Goal: Information Seeking & Learning: Learn about a topic

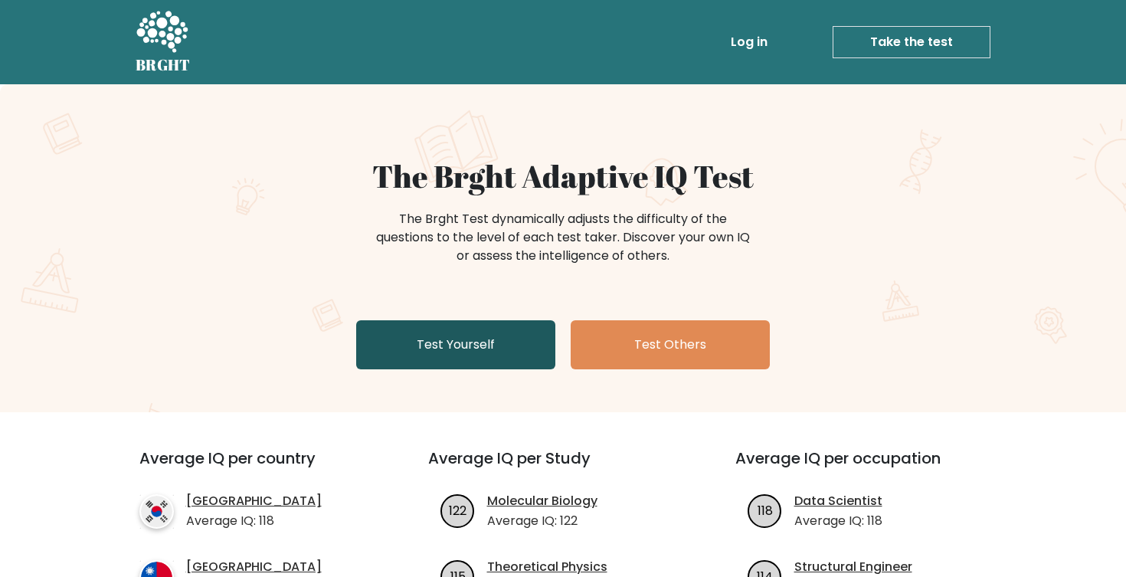
click at [459, 347] on link "Test Yourself" at bounding box center [455, 344] width 199 height 49
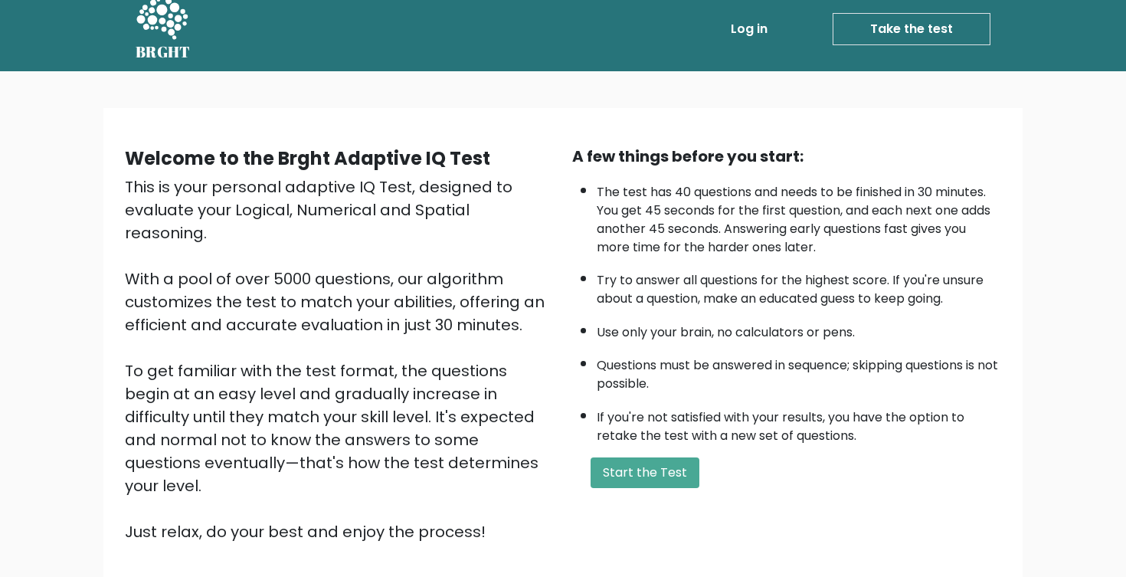
scroll to position [15, 0]
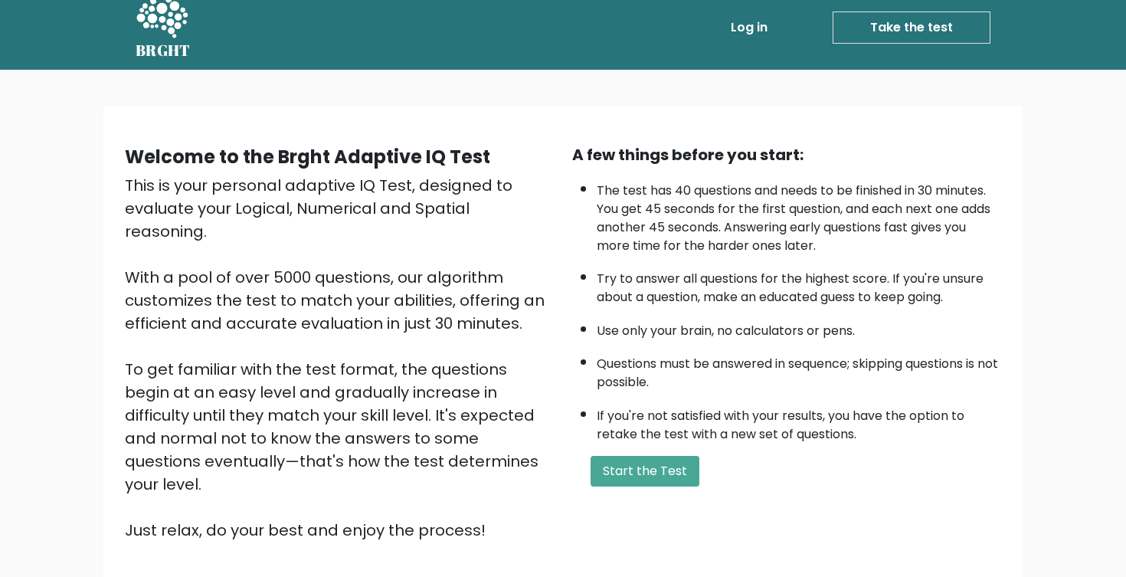
click at [905, 239] on li "The test has 40 questions and needs to be finished in 30 minutes. You get 45 se…" at bounding box center [799, 214] width 404 height 81
click at [651, 486] on button "Start the Test" at bounding box center [645, 471] width 109 height 31
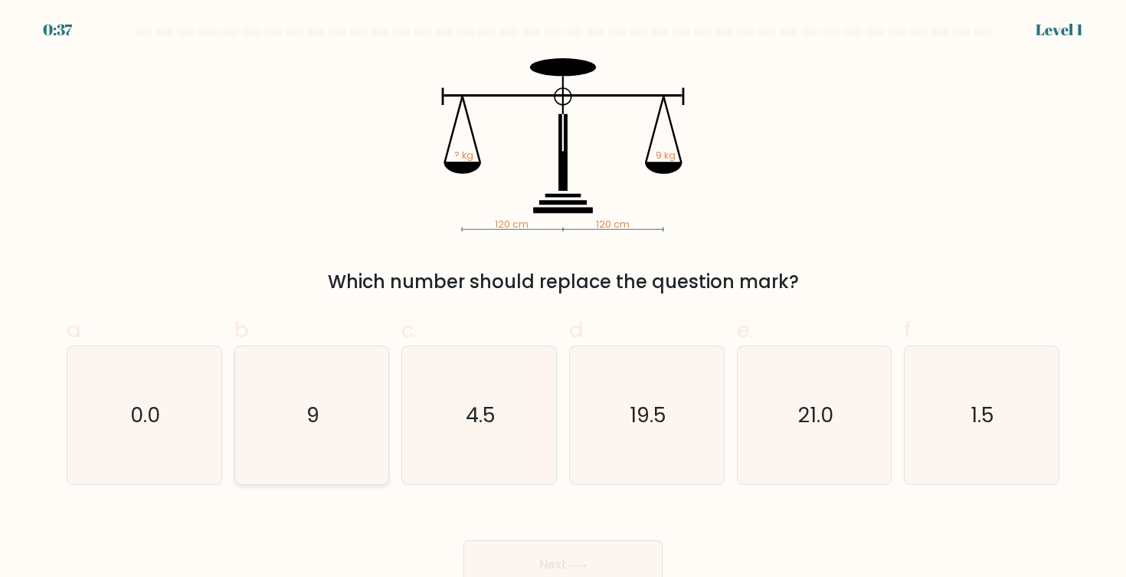
click at [344, 390] on icon "9" at bounding box center [312, 415] width 138 height 138
click at [563, 299] on input "b. 9" at bounding box center [563, 294] width 1 height 10
radio input "true"
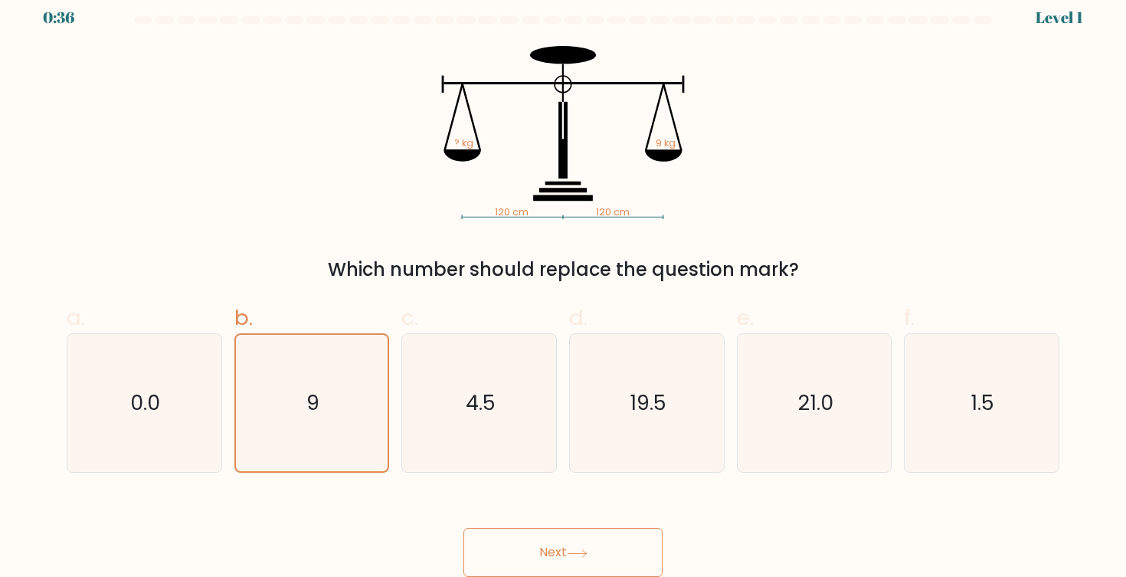
scroll to position [12, 0]
click at [575, 532] on button "Next" at bounding box center [562, 552] width 199 height 49
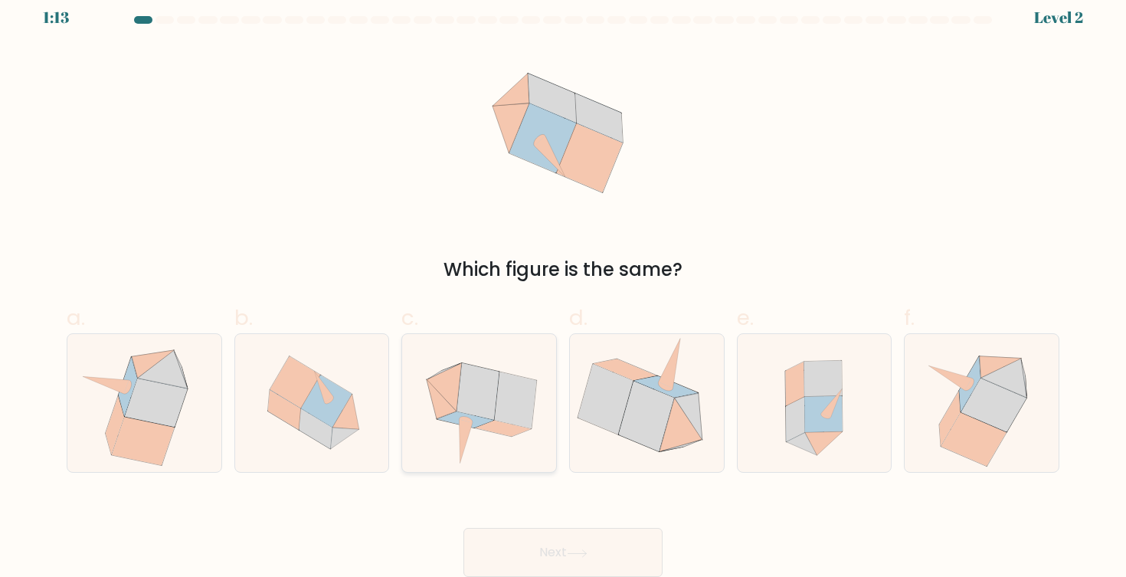
click at [490, 405] on icon at bounding box center [478, 391] width 42 height 57
click at [563, 287] on input "c." at bounding box center [563, 282] width 1 height 10
radio input "true"
click at [603, 562] on button "Next" at bounding box center [562, 552] width 199 height 49
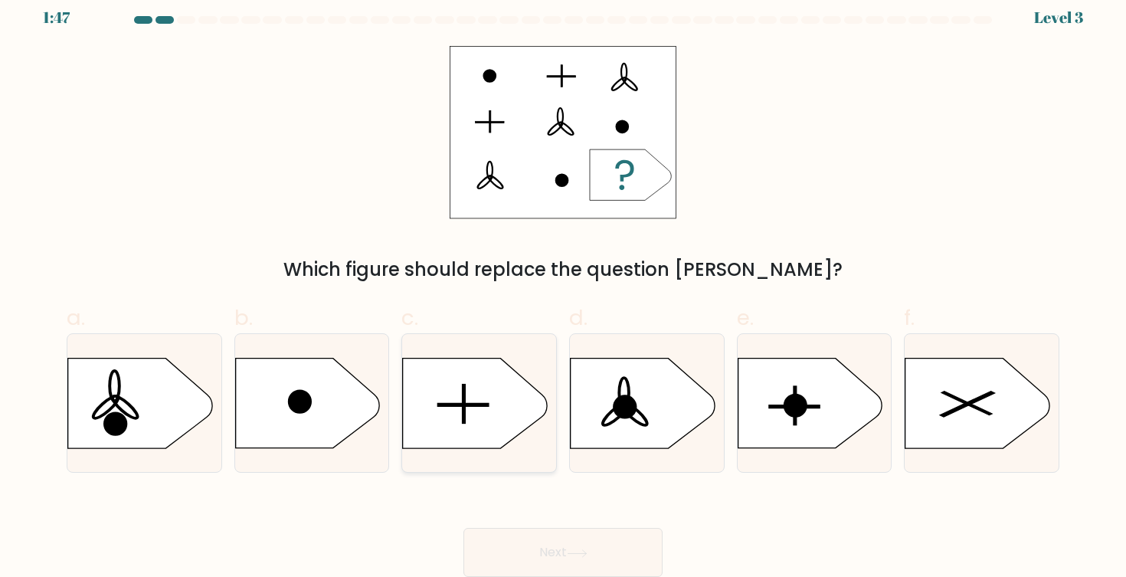
click at [488, 407] on icon at bounding box center [475, 404] width 144 height 90
click at [563, 287] on input "c." at bounding box center [563, 282] width 1 height 10
radio input "true"
click at [611, 557] on button "Next" at bounding box center [562, 552] width 199 height 49
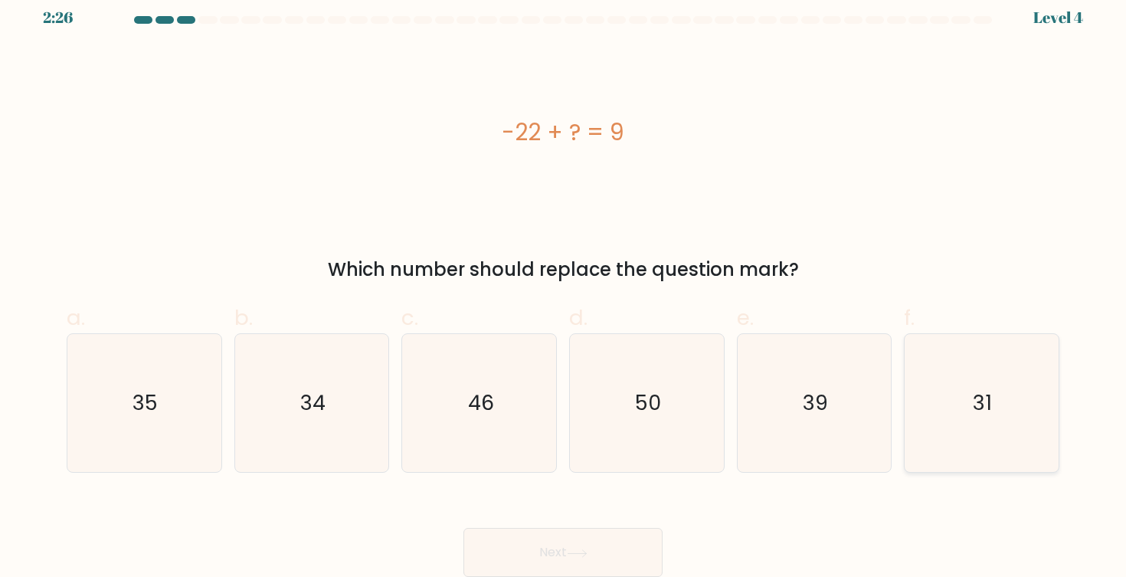
click at [1026, 388] on icon "31" at bounding box center [981, 403] width 138 height 138
click at [564, 287] on input "f. 31" at bounding box center [563, 282] width 1 height 10
radio input "true"
click at [617, 552] on button "Next" at bounding box center [562, 552] width 199 height 49
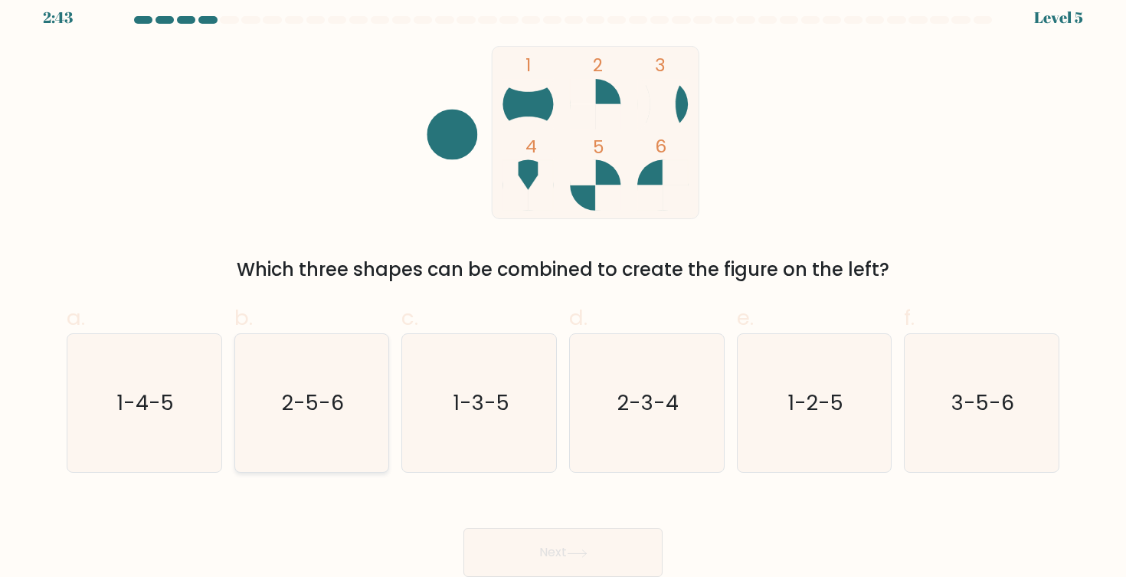
click at [291, 404] on text "2-5-6" at bounding box center [313, 403] width 62 height 28
click at [563, 287] on input "b. 2-5-6" at bounding box center [563, 282] width 1 height 10
radio input "true"
click at [552, 549] on button "Next" at bounding box center [562, 552] width 199 height 49
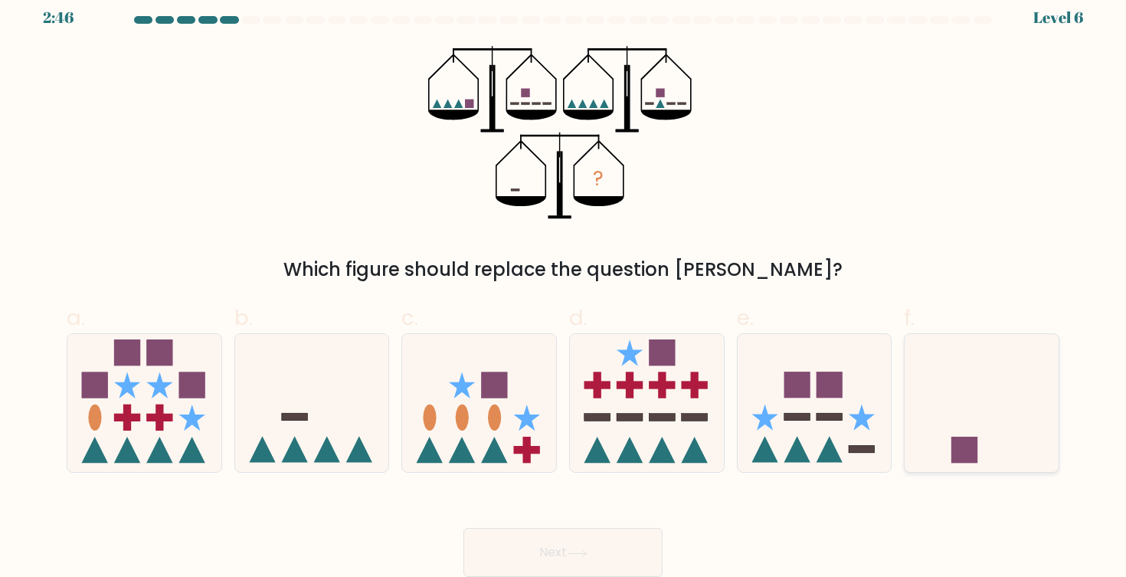
click at [992, 427] on icon at bounding box center [982, 402] width 154 height 127
click at [564, 287] on input "f." at bounding box center [563, 282] width 1 height 10
radio input "true"
click at [589, 539] on button "Next" at bounding box center [562, 552] width 199 height 49
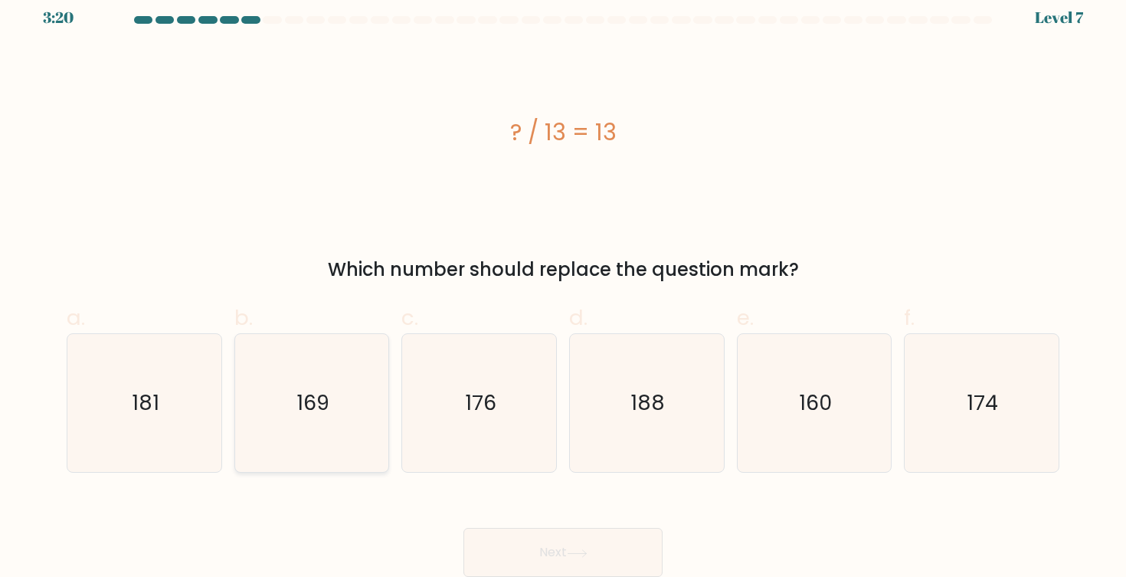
click at [323, 434] on icon "169" at bounding box center [312, 403] width 138 height 138
click at [563, 287] on input "b. 169" at bounding box center [563, 282] width 1 height 10
radio input "true"
click at [545, 552] on button "Next" at bounding box center [562, 552] width 199 height 49
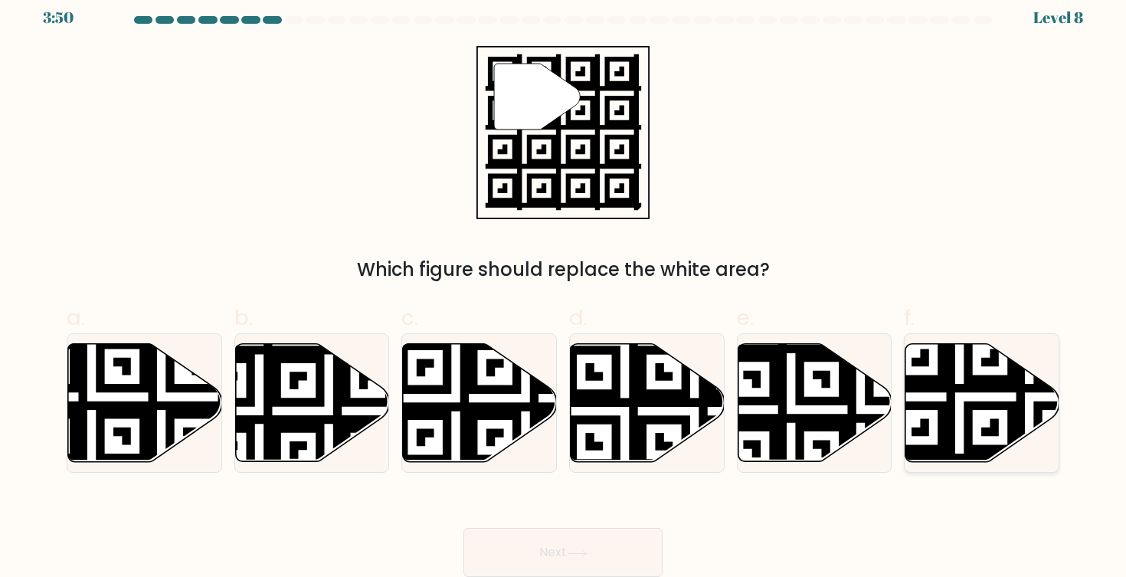
click at [949, 401] on icon at bounding box center [1029, 466] width 279 height 279
click at [564, 287] on input "f." at bounding box center [563, 282] width 1 height 10
radio input "true"
click at [600, 547] on button "Next" at bounding box center [562, 552] width 199 height 49
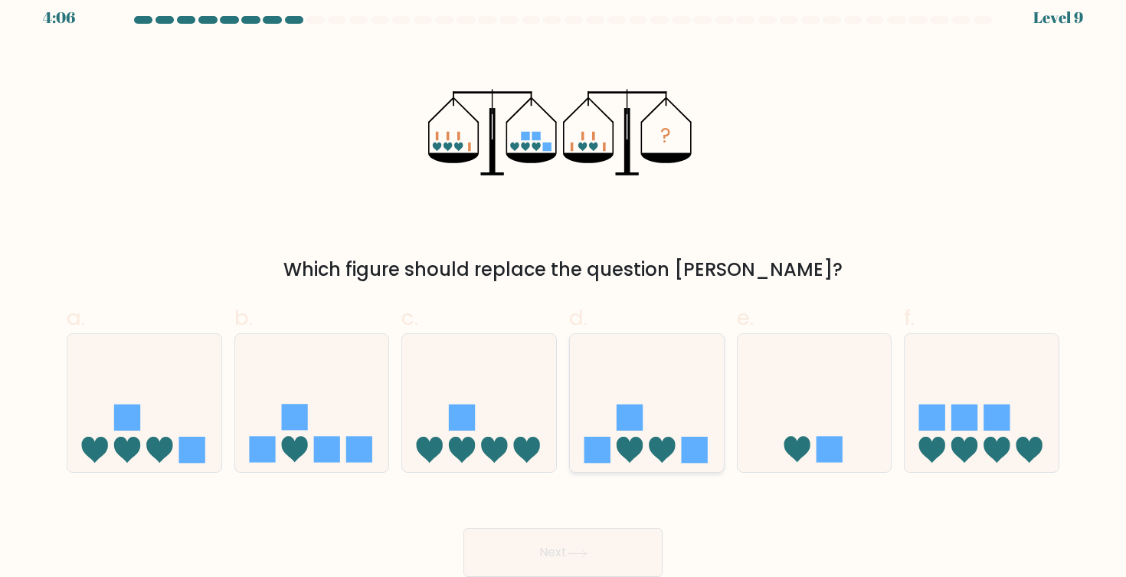
click at [640, 431] on icon at bounding box center [647, 402] width 154 height 127
click at [564, 287] on input "d." at bounding box center [563, 282] width 1 height 10
radio input "true"
click at [579, 549] on icon at bounding box center [577, 553] width 21 height 8
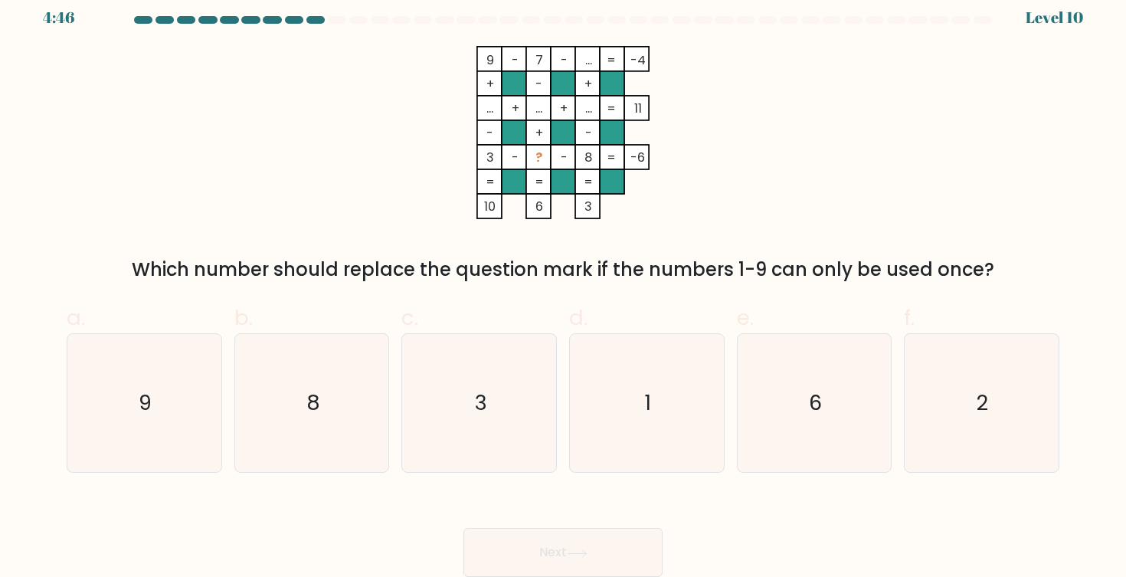
scroll to position [1, 0]
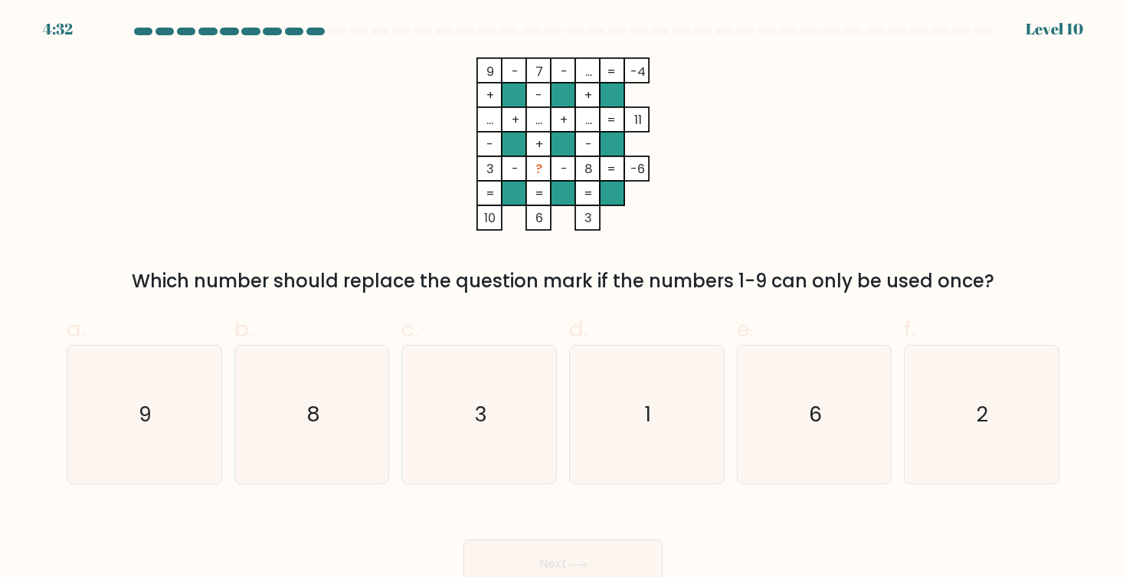
drag, startPoint x: 683, startPoint y: 286, endPoint x: 956, endPoint y: 290, distance: 273.5
click at [956, 290] on div "Which number should replace the question mark if the numbers 1-9 can only be us…" at bounding box center [563, 281] width 974 height 28
click at [660, 339] on label "d. 1" at bounding box center [647, 399] width 156 height 172
click at [564, 298] on input "d. 1" at bounding box center [563, 293] width 1 height 10
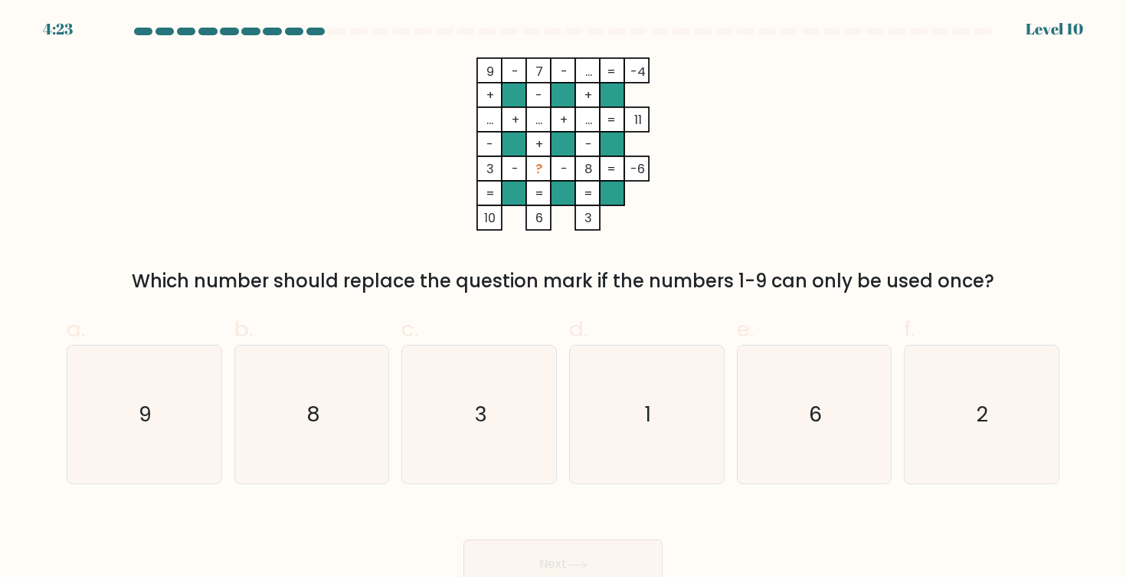
radio input "true"
click at [545, 552] on button "Next" at bounding box center [562, 563] width 199 height 49
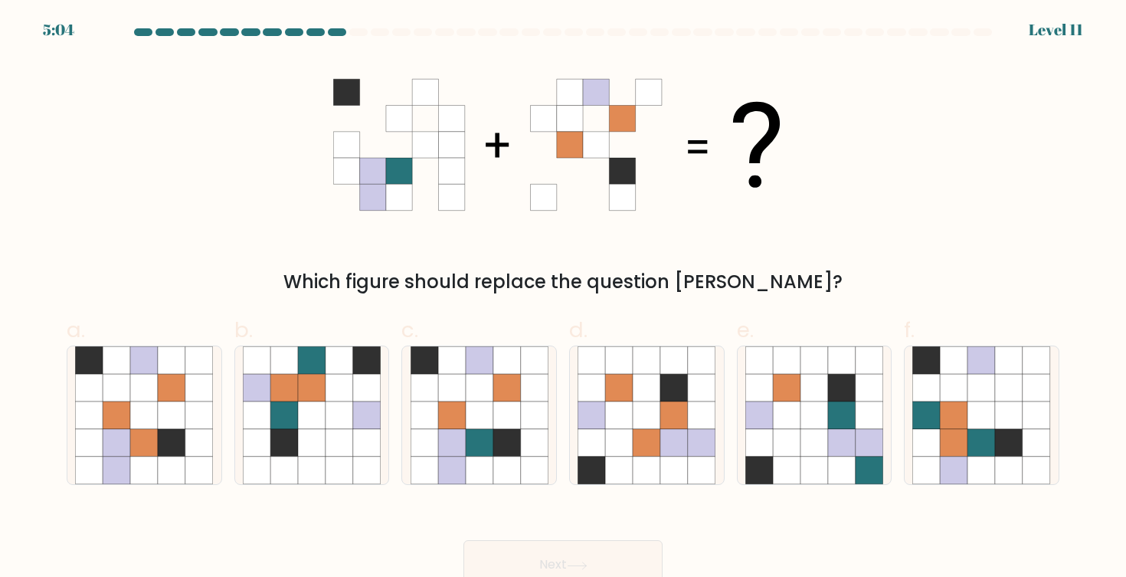
scroll to position [0, 0]
click at [499, 452] on icon at bounding box center [507, 443] width 28 height 28
click at [563, 299] on input "c." at bounding box center [563, 294] width 1 height 10
radio input "true"
click at [601, 567] on button "Next" at bounding box center [562, 564] width 199 height 49
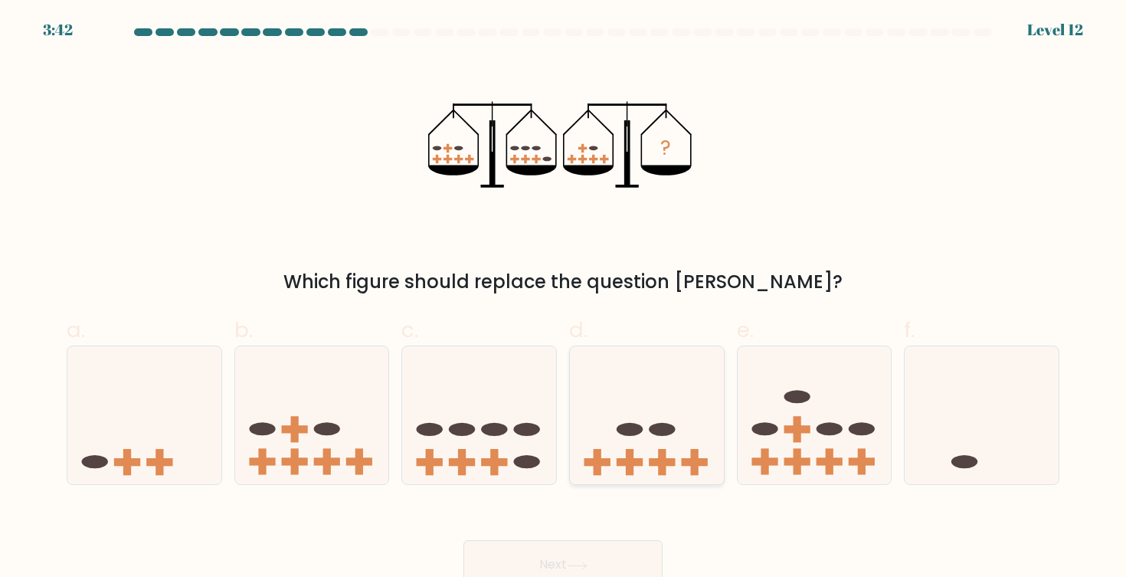
click at [654, 457] on icon at bounding box center [647, 415] width 154 height 127
click at [564, 299] on input "d." at bounding box center [563, 294] width 1 height 10
radio input "true"
click at [595, 559] on button "Next" at bounding box center [562, 564] width 199 height 49
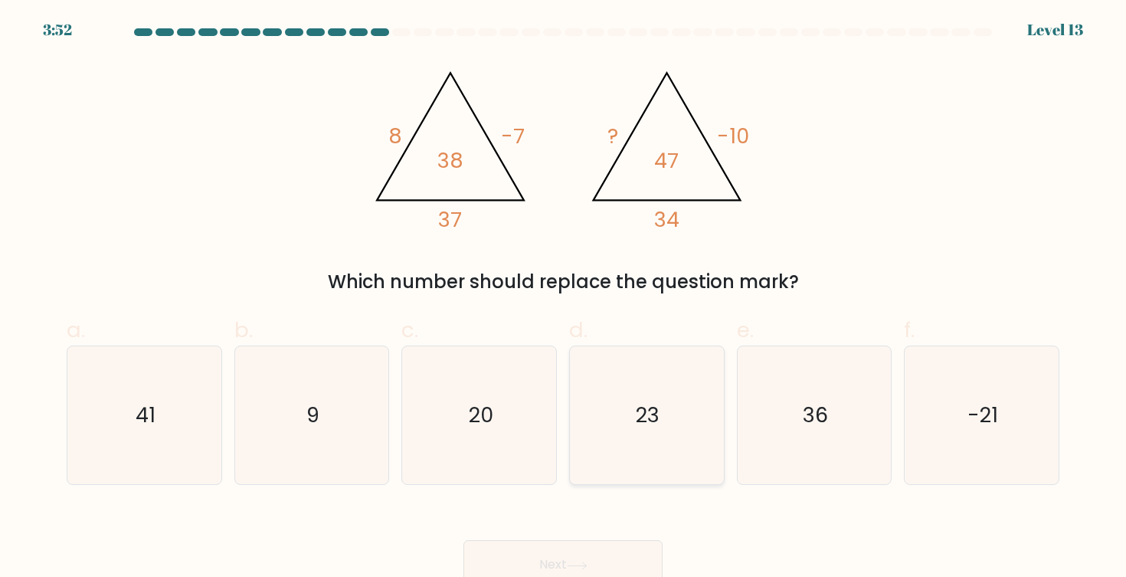
click at [634, 405] on icon "23" at bounding box center [647, 415] width 138 height 138
click at [564, 299] on input "d. 23" at bounding box center [563, 294] width 1 height 10
radio input "true"
click at [562, 568] on button "Next" at bounding box center [562, 564] width 199 height 49
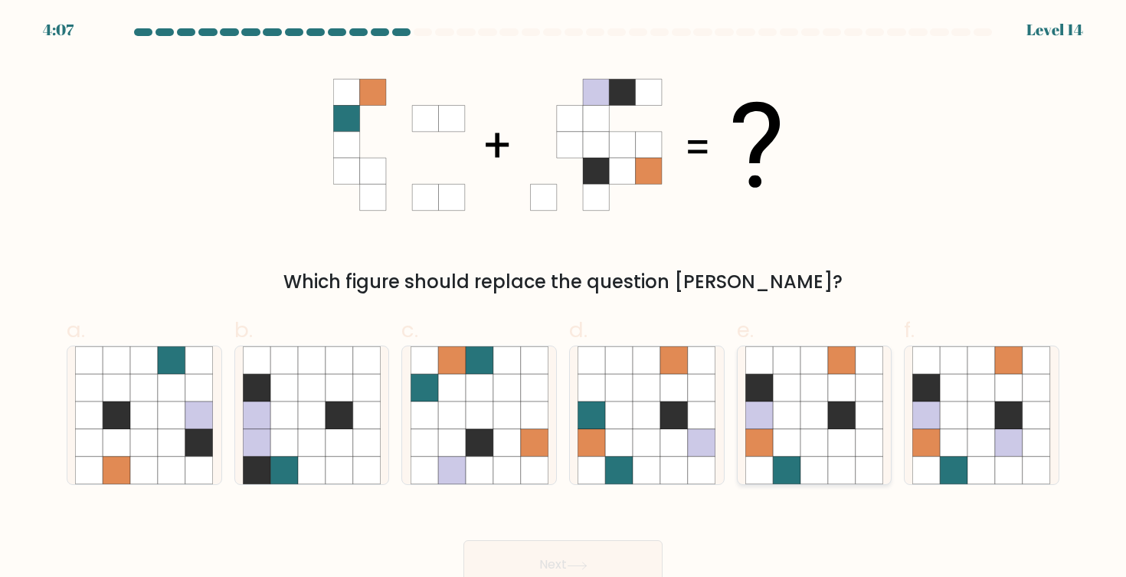
click at [801, 450] on icon at bounding box center [815, 443] width 28 height 28
click at [564, 299] on input "e." at bounding box center [563, 294] width 1 height 10
radio input "true"
click at [471, 444] on icon at bounding box center [480, 443] width 28 height 28
click at [563, 299] on input "c." at bounding box center [563, 294] width 1 height 10
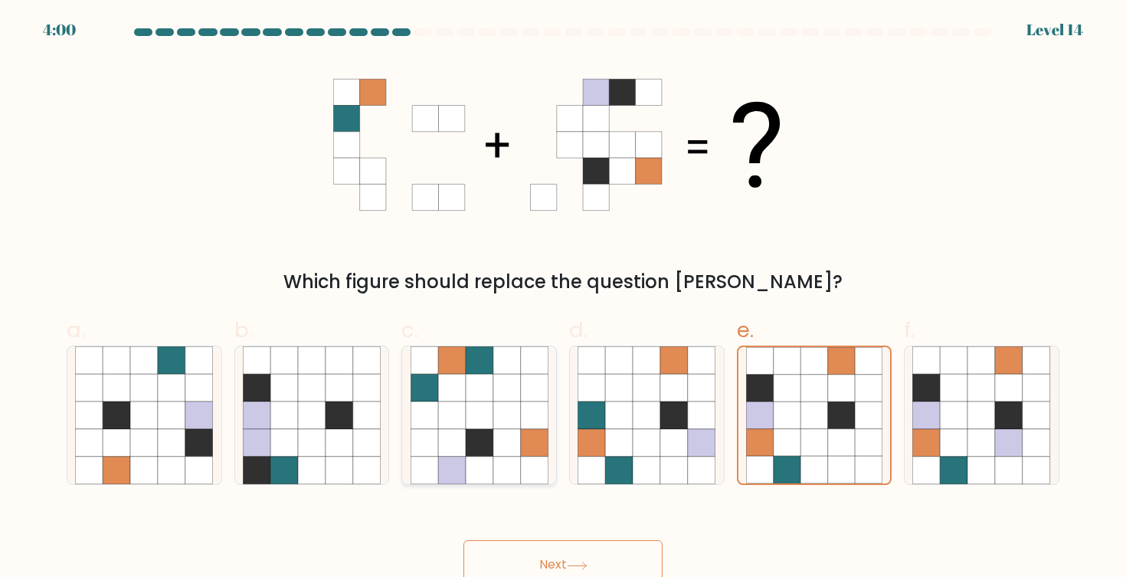
radio input "true"
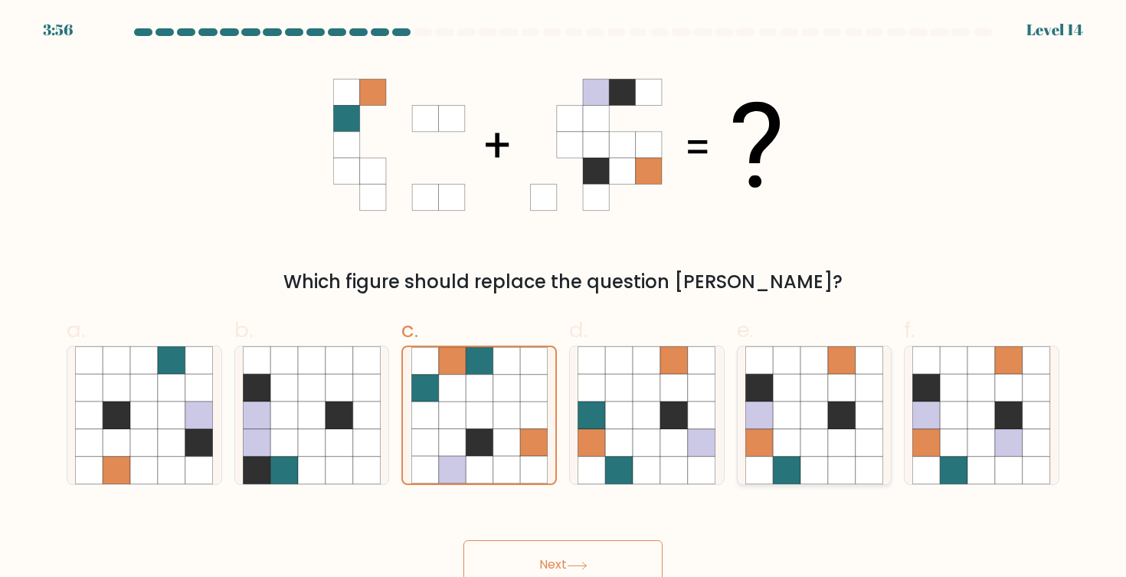
click at [812, 456] on icon at bounding box center [815, 443] width 28 height 28
click at [564, 299] on input "e." at bounding box center [563, 294] width 1 height 10
radio input "true"
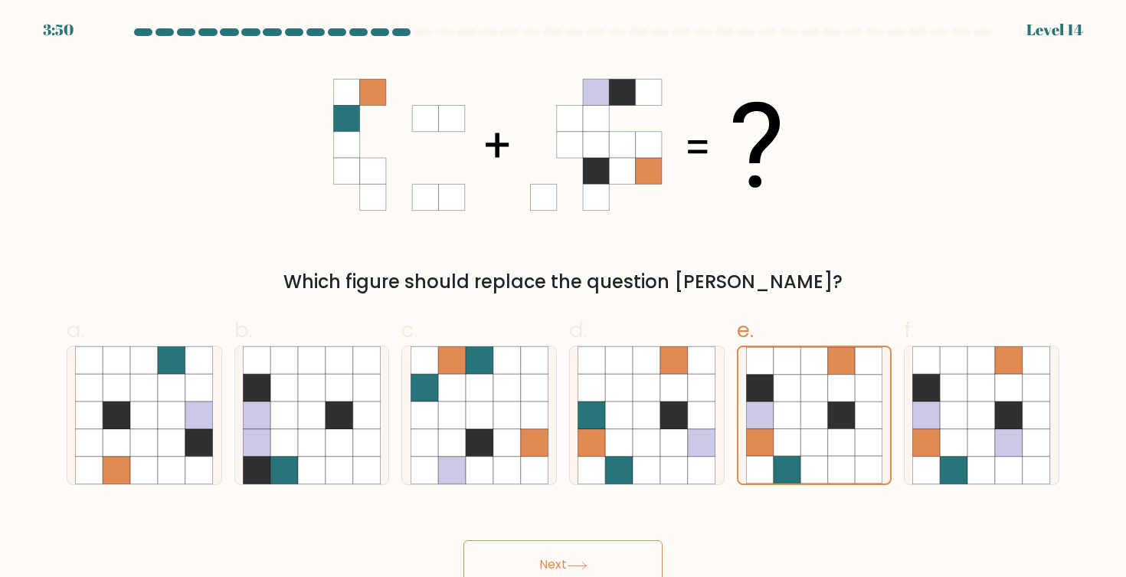
click at [618, 562] on button "Next" at bounding box center [562, 564] width 199 height 49
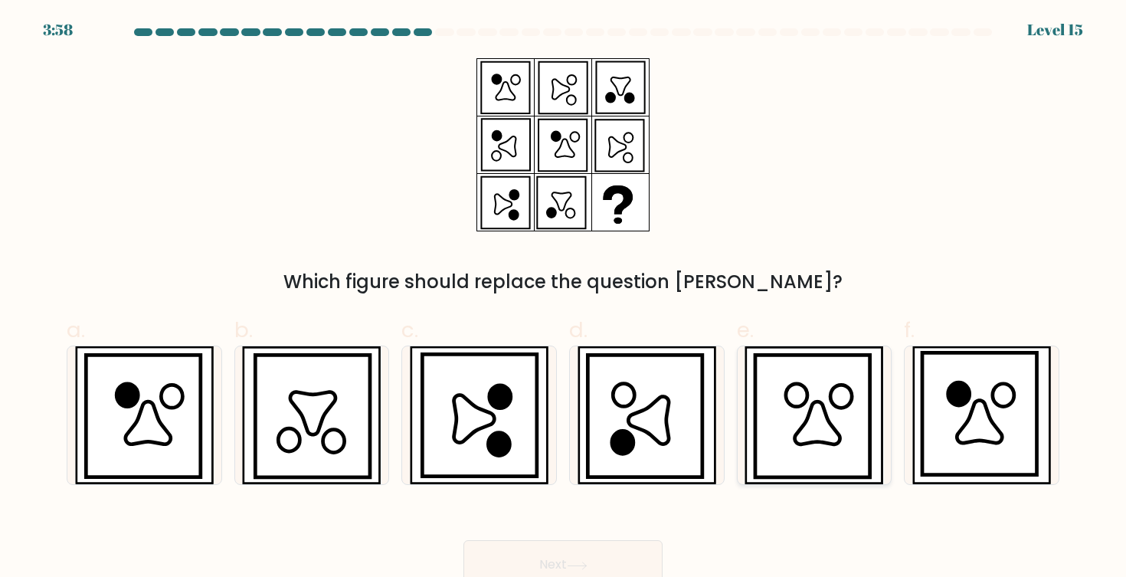
click at [824, 424] on icon at bounding box center [817, 423] width 45 height 43
click at [564, 299] on input "e." at bounding box center [563, 294] width 1 height 10
radio input "true"
click at [588, 562] on icon at bounding box center [577, 566] width 21 height 8
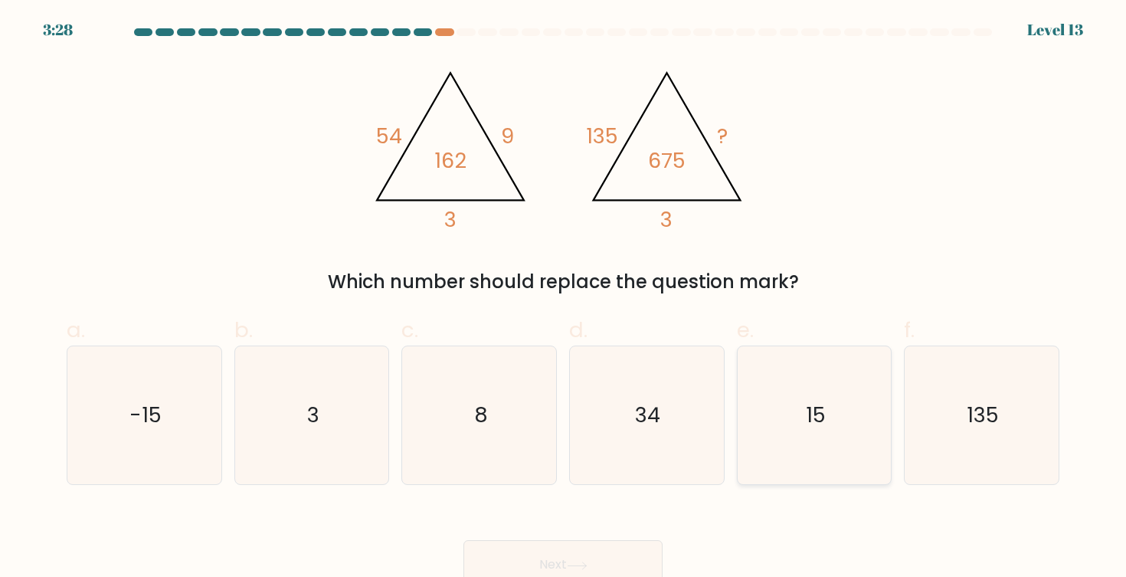
click at [794, 452] on icon "15" at bounding box center [814, 415] width 138 height 138
click at [564, 299] on input "e. 15" at bounding box center [563, 294] width 1 height 10
radio input "true"
click at [601, 562] on button "Next" at bounding box center [562, 564] width 199 height 49
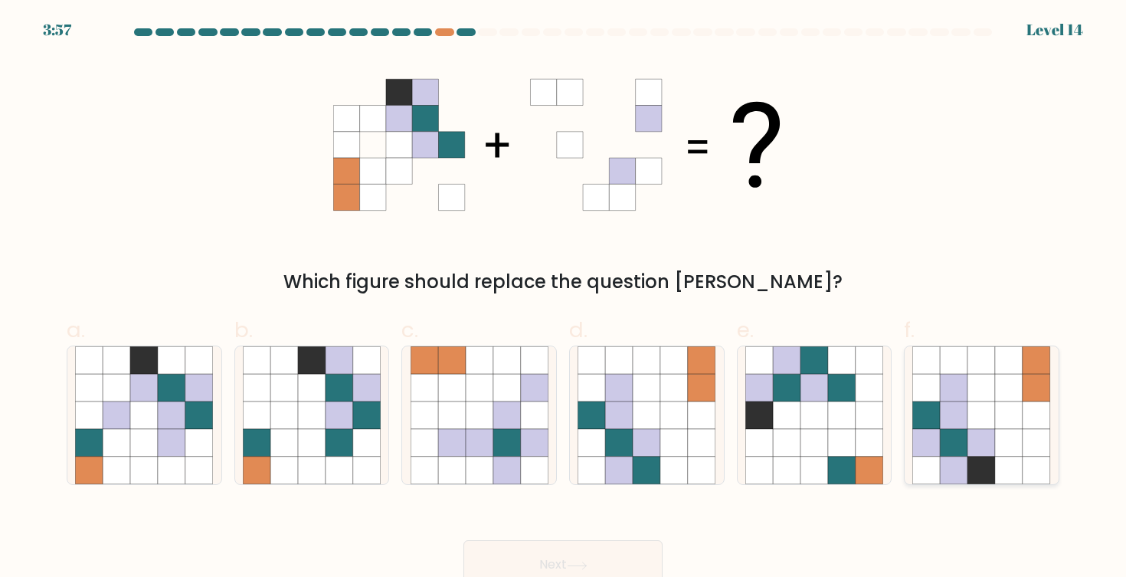
click at [955, 418] on icon at bounding box center [955, 415] width 28 height 28
click at [564, 299] on input "f." at bounding box center [563, 294] width 1 height 10
radio input "true"
click at [622, 569] on button "Next" at bounding box center [562, 564] width 199 height 49
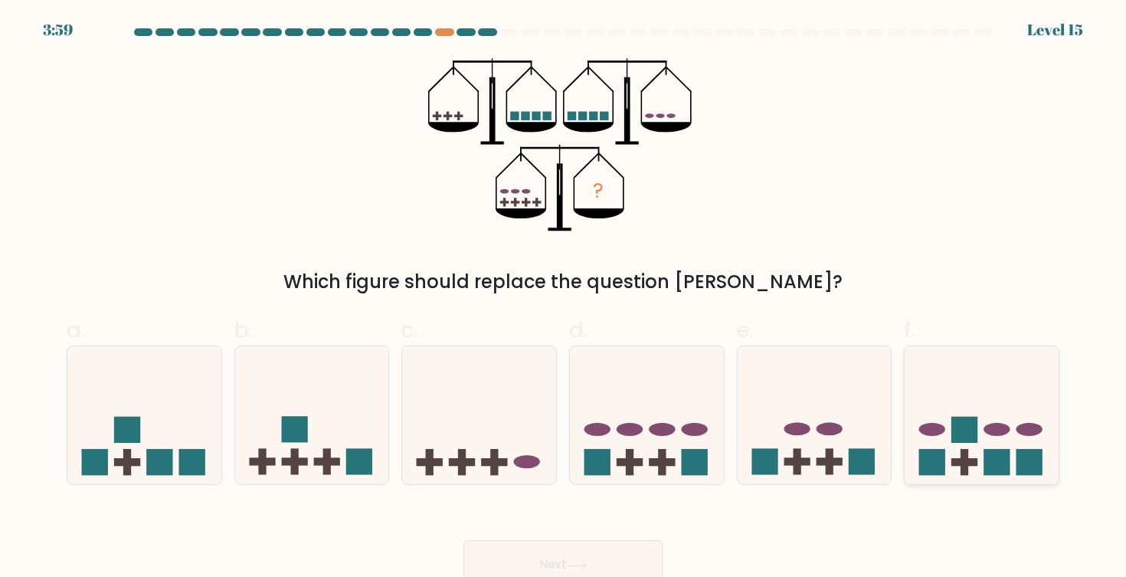
click at [946, 415] on icon at bounding box center [982, 415] width 154 height 127
click at [564, 299] on input "f." at bounding box center [563, 294] width 1 height 10
radio input "true"
click at [558, 552] on button "Next" at bounding box center [562, 564] width 199 height 49
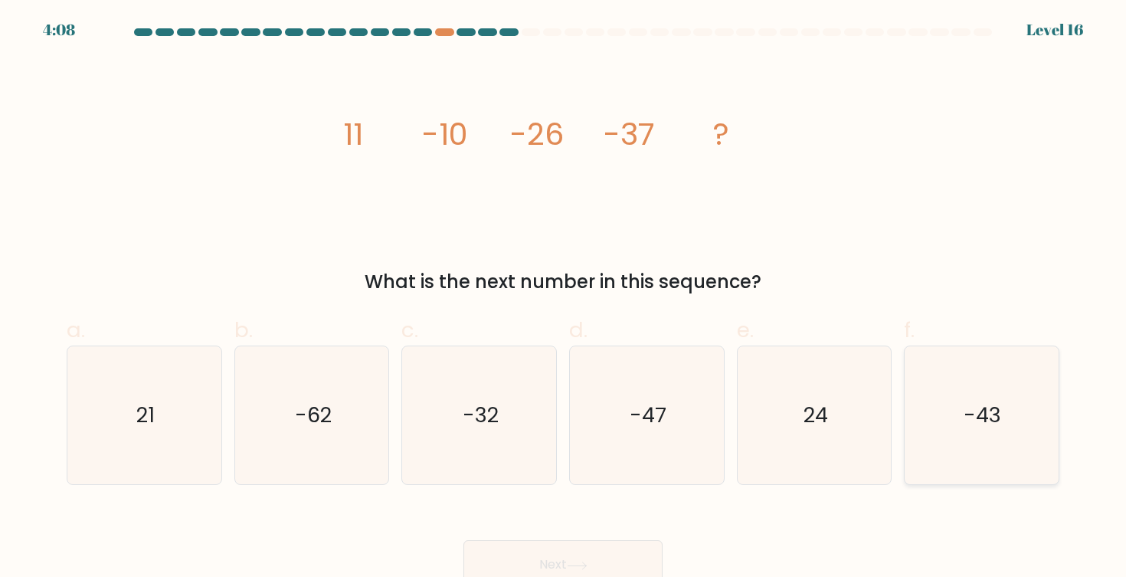
click at [991, 410] on text "-43" at bounding box center [983, 415] width 38 height 28
click at [564, 299] on input "f. -43" at bounding box center [563, 294] width 1 height 10
radio input "true"
click at [629, 558] on button "Next" at bounding box center [562, 564] width 199 height 49
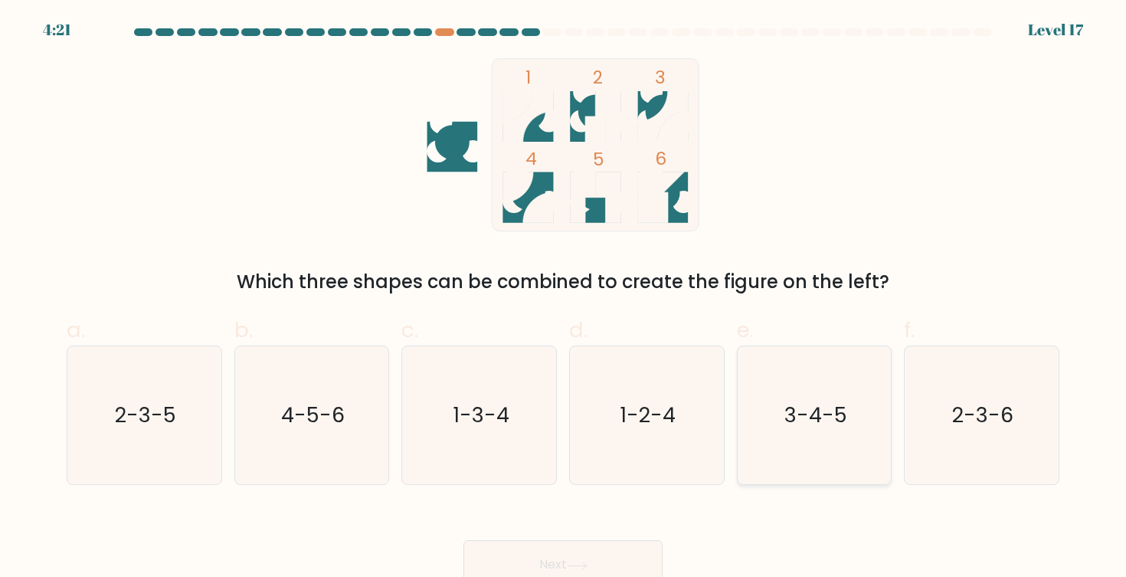
click at [789, 425] on text "3-4-5" at bounding box center [815, 415] width 63 height 28
click at [564, 299] on input "e. 3-4-5" at bounding box center [563, 294] width 1 height 10
radio input "true"
click at [601, 566] on button "Next" at bounding box center [562, 564] width 199 height 49
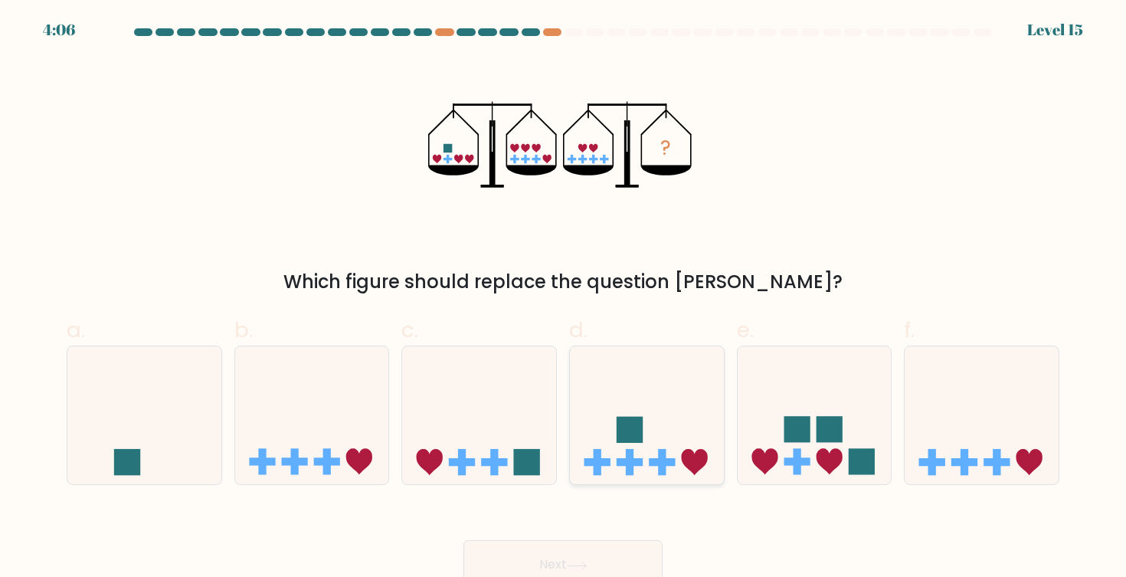
click at [666, 437] on icon at bounding box center [647, 415] width 154 height 127
click at [564, 299] on input "d." at bounding box center [563, 294] width 1 height 10
radio input "true"
click at [597, 558] on button "Next" at bounding box center [562, 564] width 199 height 49
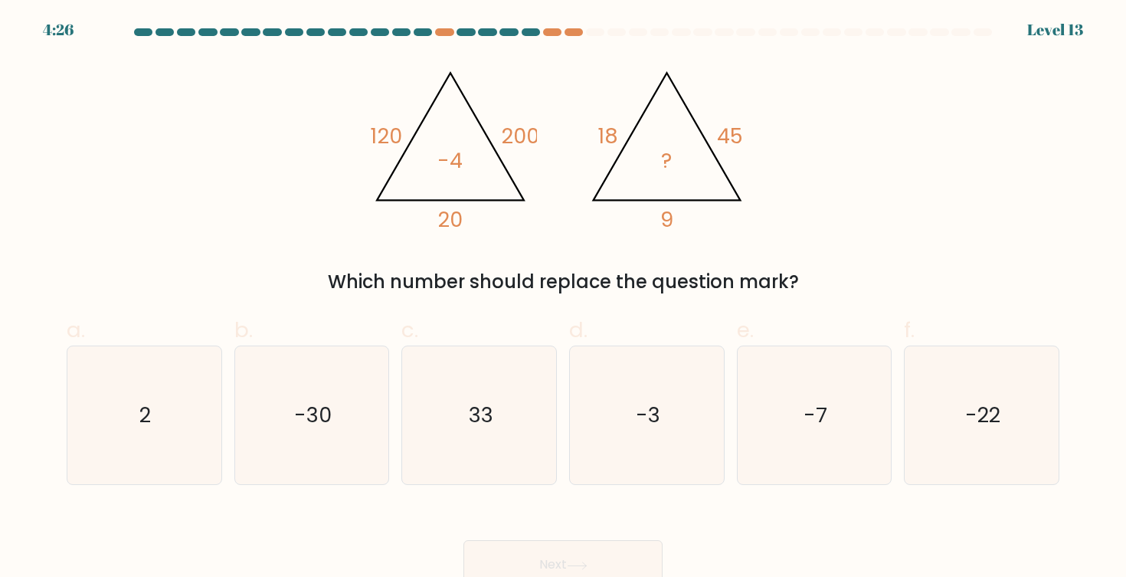
click at [383, 135] on tspan "120" at bounding box center [386, 136] width 32 height 28
click at [536, 237] on div "@import url('https://fonts.googleapis.com/css?family=Abril+Fatface:400,100,100i…" at bounding box center [562, 176] width 1011 height 237
click at [518, 136] on tspan "200" at bounding box center [520, 136] width 38 height 28
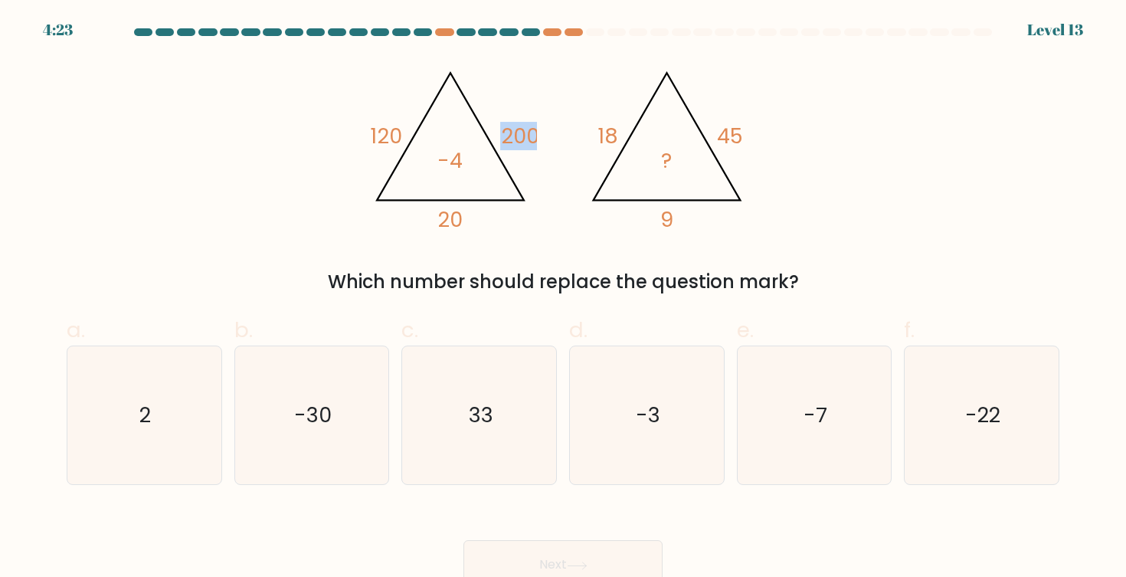
click at [569, 200] on icon "@import url('https://fonts.googleapis.com/css?family=Abril+Fatface:400,100,100i…" at bounding box center [563, 144] width 398 height 173
click at [667, 224] on tspan "9" at bounding box center [666, 219] width 13 height 28
click at [611, 139] on tspan "18" at bounding box center [608, 136] width 21 height 28
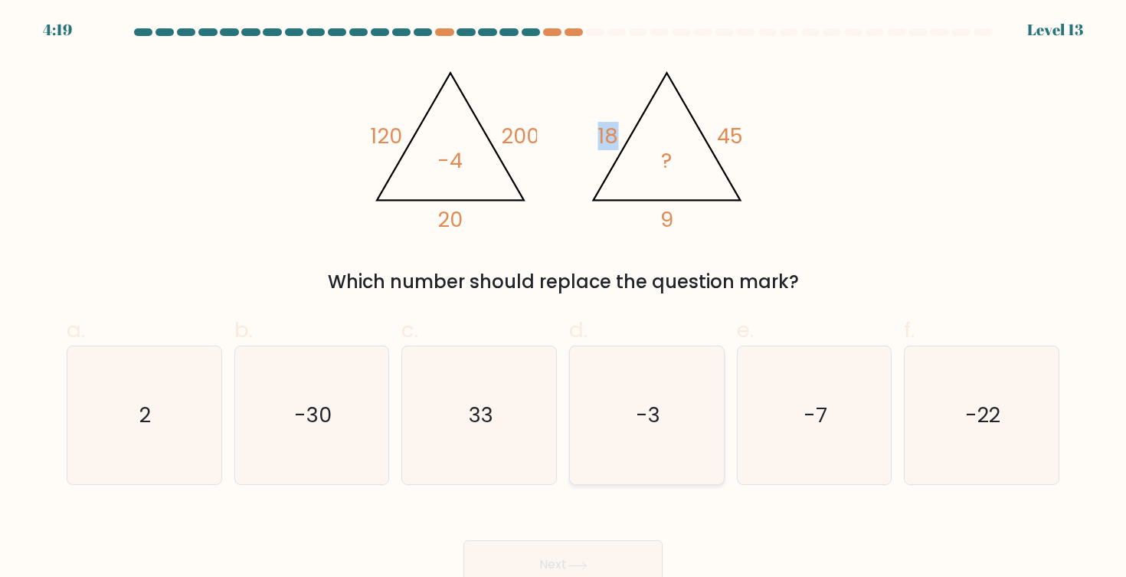
click at [646, 375] on icon "-3" at bounding box center [647, 415] width 138 height 138
click at [564, 299] on input "d. -3" at bounding box center [563, 294] width 1 height 10
radio input "true"
click at [581, 558] on button "Next" at bounding box center [562, 564] width 199 height 49
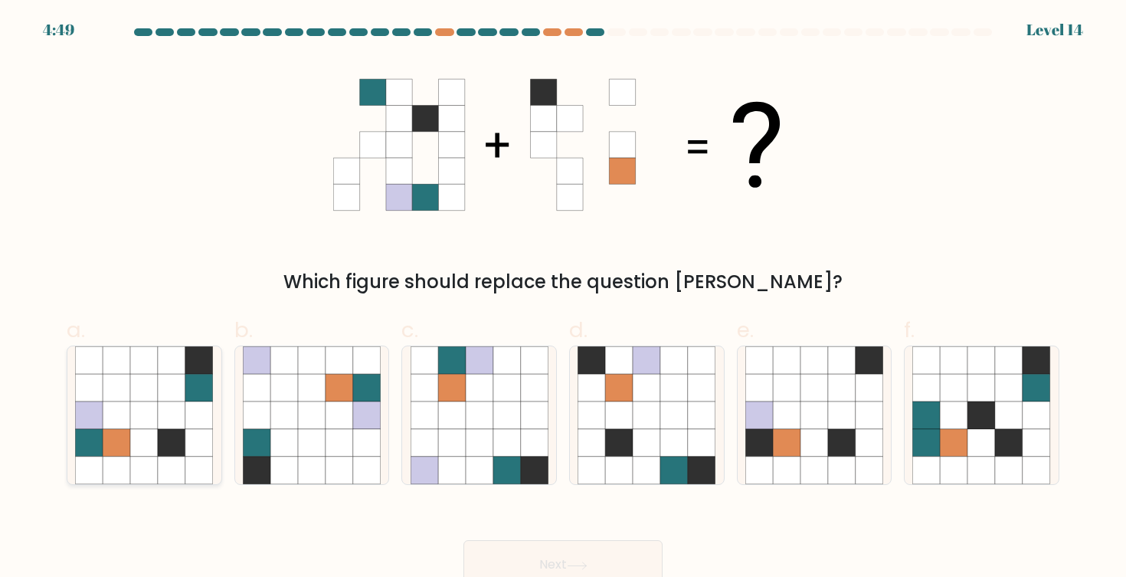
click at [169, 433] on icon at bounding box center [172, 443] width 28 height 28
click at [563, 299] on input "a." at bounding box center [563, 294] width 1 height 10
radio input "true"
click at [577, 562] on icon at bounding box center [577, 566] width 21 height 8
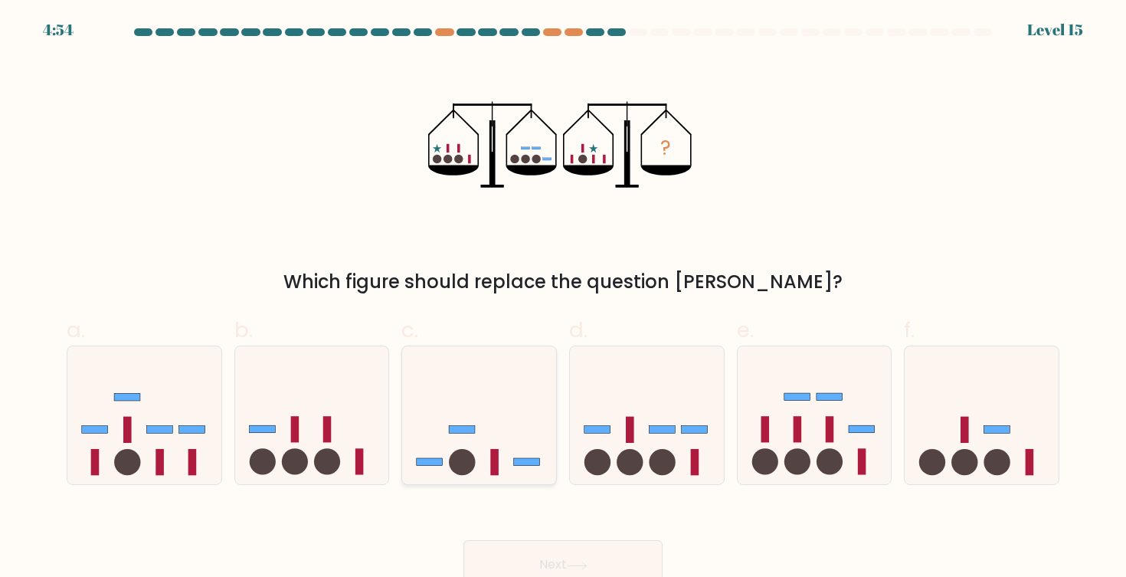
click at [487, 444] on icon at bounding box center [479, 415] width 154 height 127
click at [563, 299] on input "c." at bounding box center [563, 294] width 1 height 10
radio input "true"
click at [611, 562] on button "Next" at bounding box center [562, 564] width 199 height 49
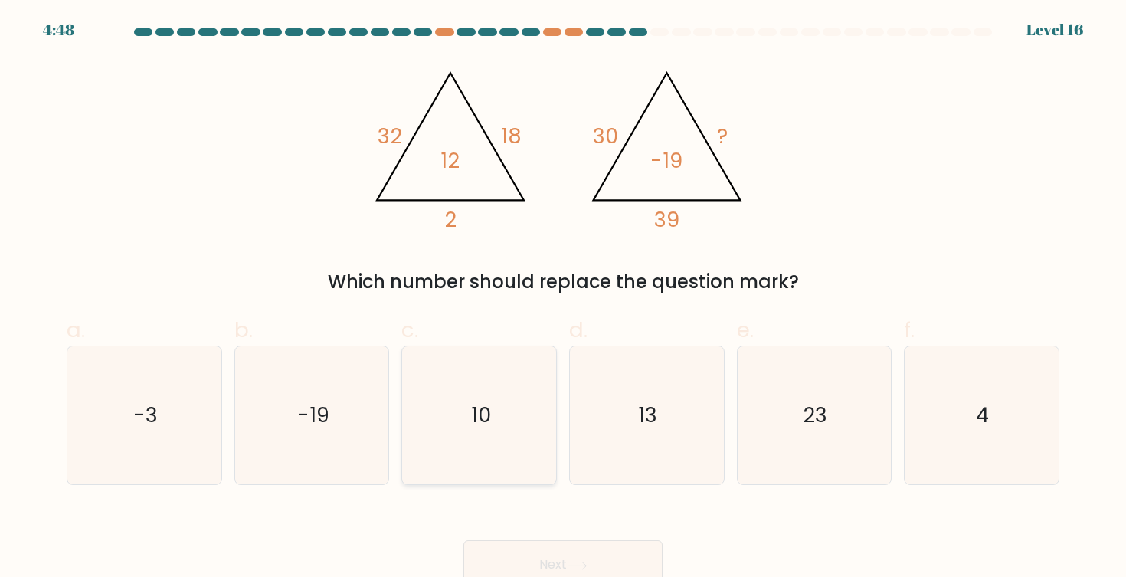
click at [483, 434] on icon "10" at bounding box center [480, 415] width 138 height 138
click at [563, 299] on input "c. 10" at bounding box center [563, 294] width 1 height 10
radio input "true"
click at [558, 555] on button "Next" at bounding box center [562, 564] width 199 height 49
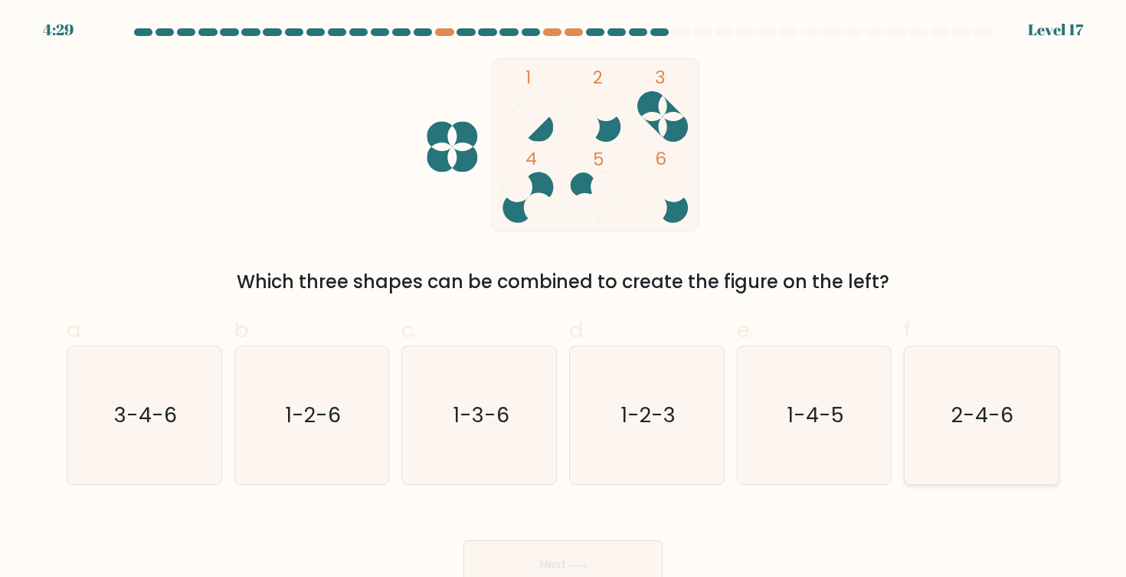
click at [926, 440] on icon "2-4-6" at bounding box center [981, 415] width 138 height 138
click at [564, 299] on input "f. 2-4-6" at bounding box center [563, 294] width 1 height 10
radio input "true"
click at [581, 558] on button "Next" at bounding box center [562, 564] width 199 height 49
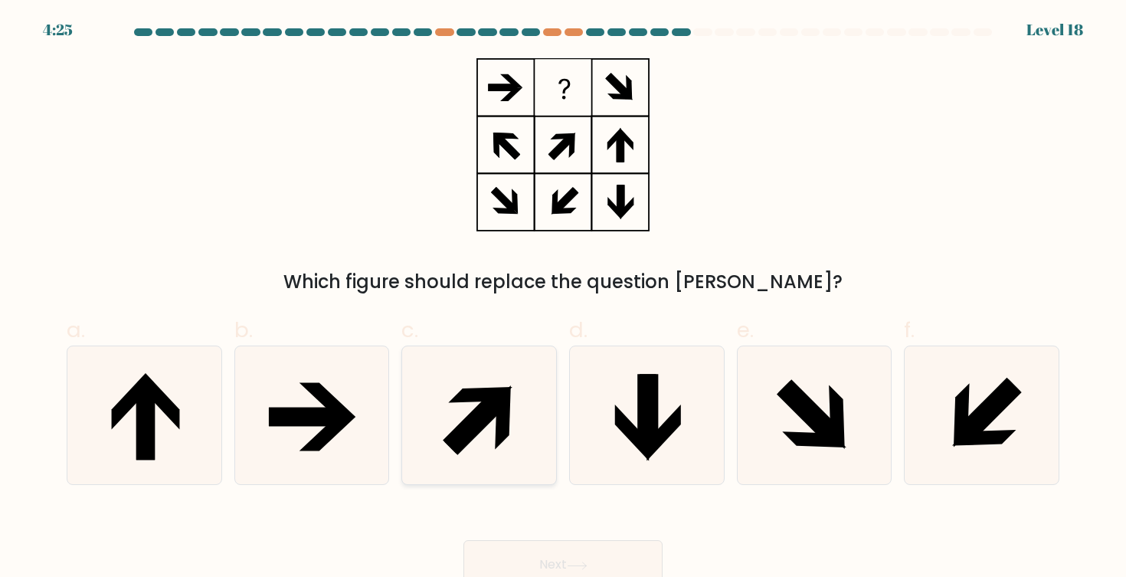
click at [467, 454] on icon at bounding box center [480, 415] width 138 height 138
click at [563, 299] on input "c." at bounding box center [563, 294] width 1 height 10
radio input "true"
click at [570, 559] on button "Next" at bounding box center [562, 564] width 199 height 49
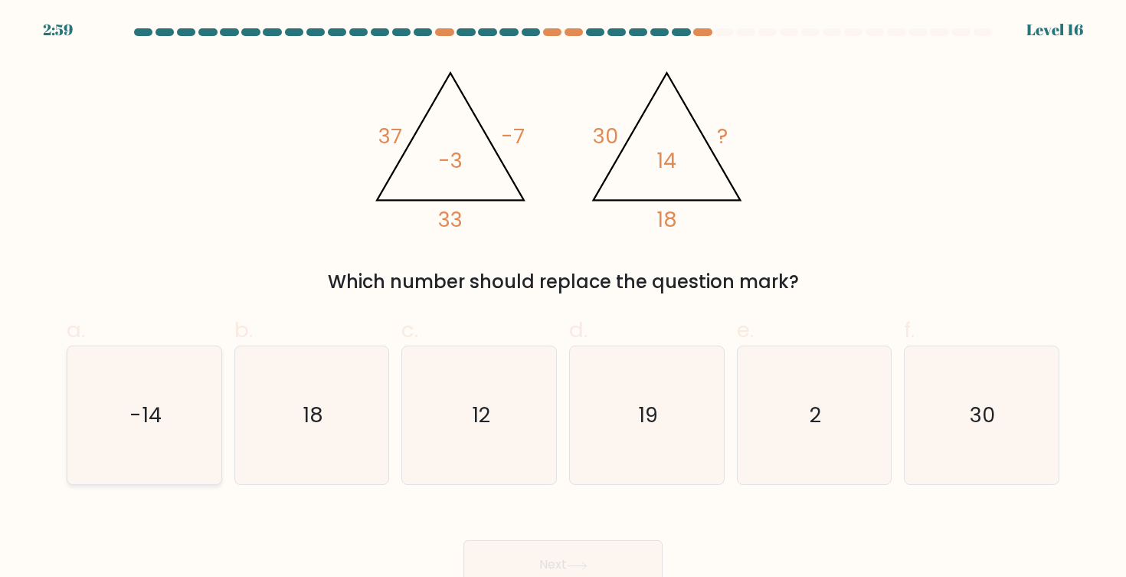
click at [170, 424] on icon "-14" at bounding box center [144, 415] width 138 height 138
click at [563, 299] on input "a. -14" at bounding box center [563, 294] width 1 height 10
radio input "true"
click at [555, 558] on button "Next" at bounding box center [562, 564] width 199 height 49
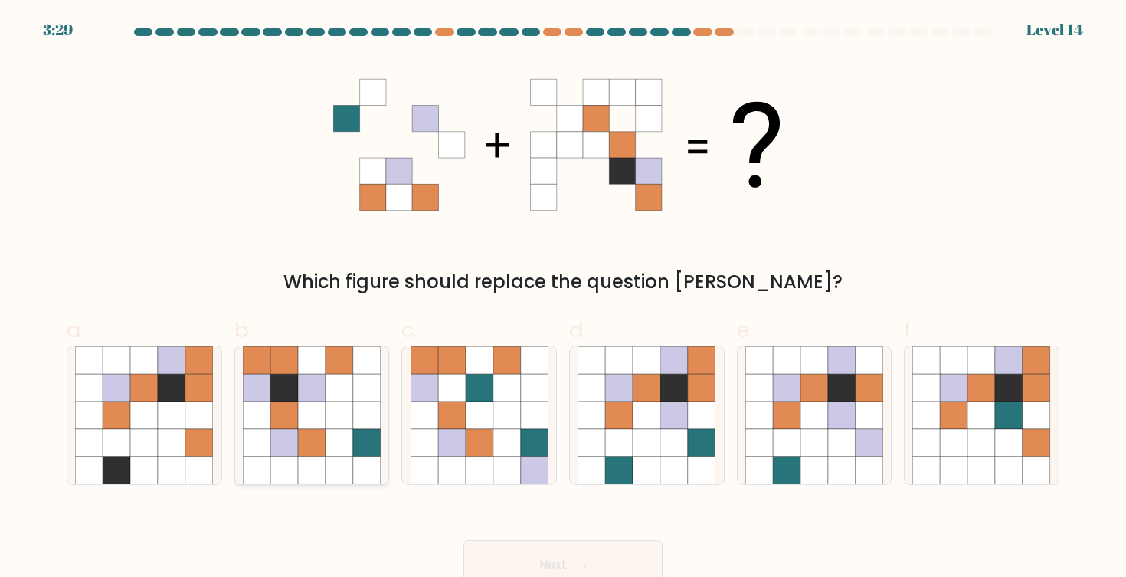
click at [344, 437] on icon at bounding box center [340, 443] width 28 height 28
click at [563, 299] on input "b." at bounding box center [563, 294] width 1 height 10
radio input "true"
click at [601, 557] on button "Next" at bounding box center [562, 564] width 199 height 49
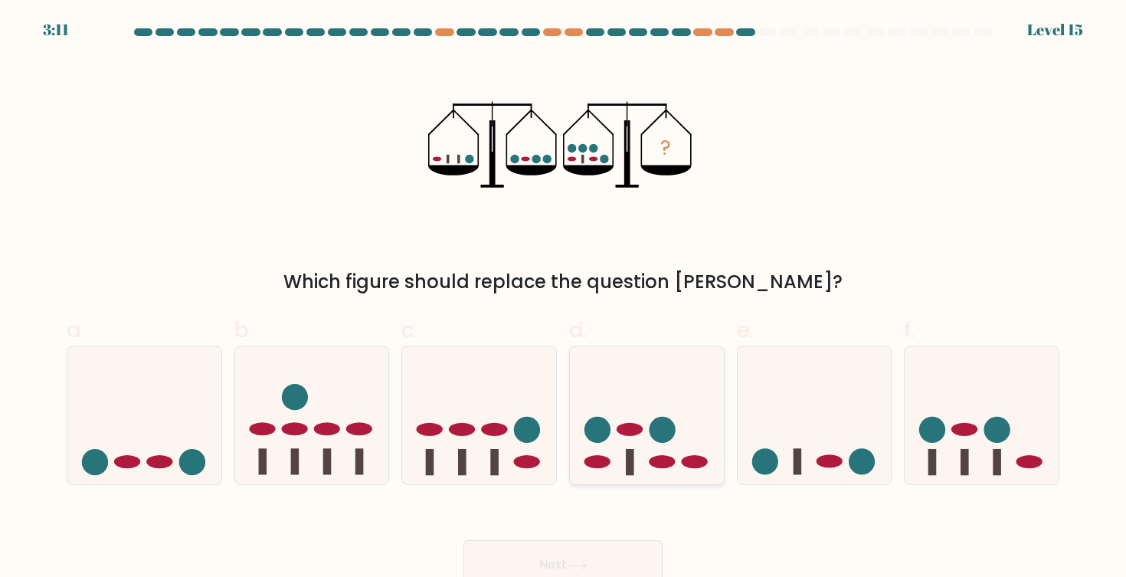
click at [638, 443] on icon at bounding box center [647, 415] width 154 height 127
click at [564, 299] on input "d." at bounding box center [563, 294] width 1 height 10
radio input "true"
click at [564, 562] on button "Next" at bounding box center [562, 564] width 199 height 49
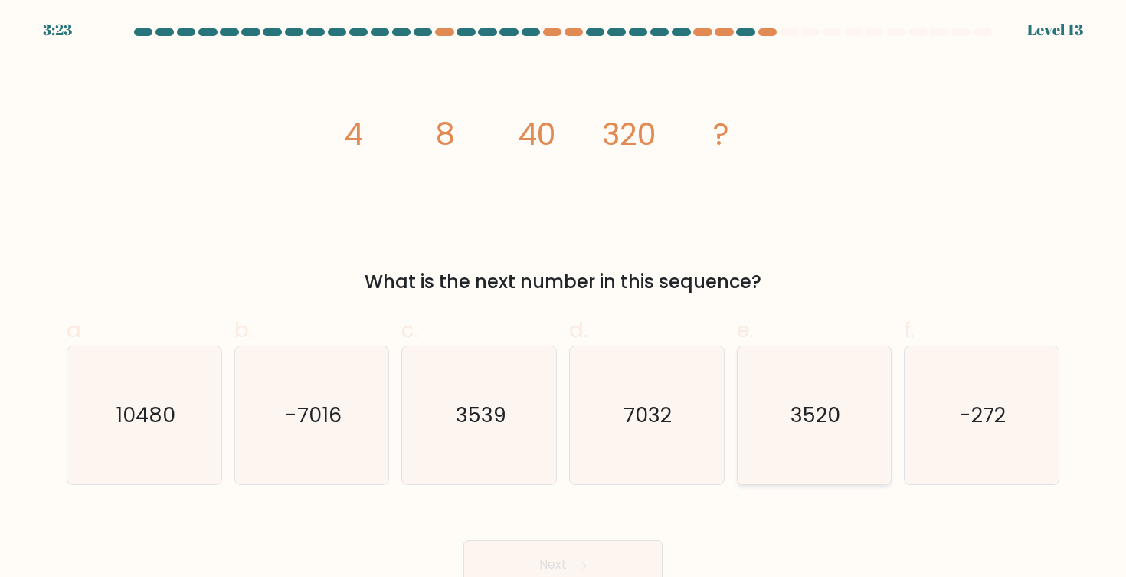
click at [796, 401] on text "3520" at bounding box center [816, 415] width 50 height 28
click at [564, 299] on input "e. 3520" at bounding box center [563, 294] width 1 height 10
radio input "true"
click at [575, 554] on button "Next" at bounding box center [562, 564] width 199 height 49
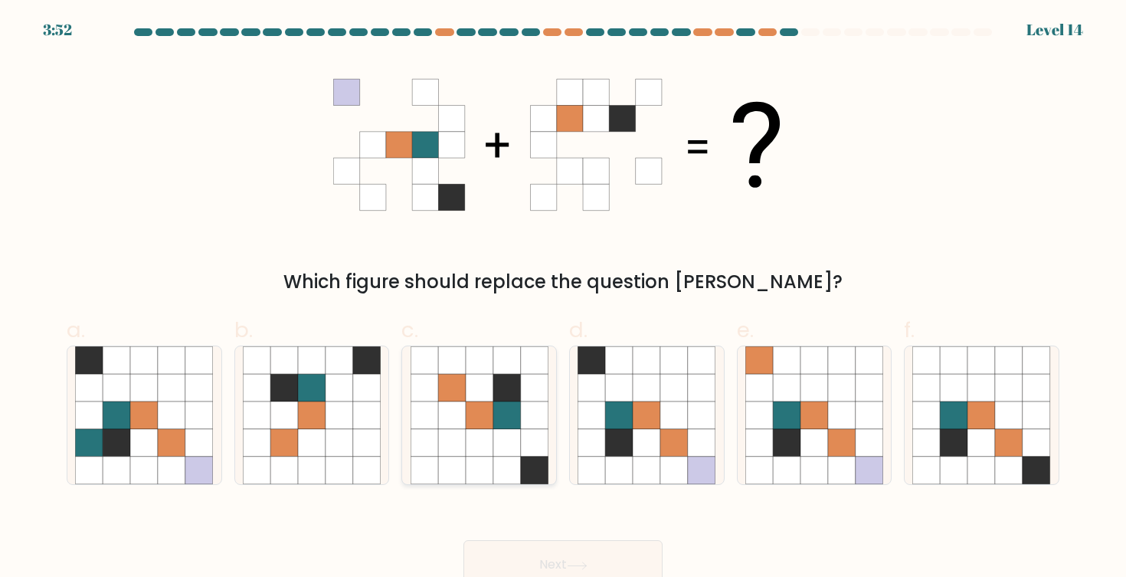
click at [477, 436] on icon at bounding box center [480, 443] width 28 height 28
click at [563, 299] on input "c." at bounding box center [563, 294] width 1 height 10
radio input "true"
click at [617, 555] on button "Next" at bounding box center [562, 564] width 199 height 49
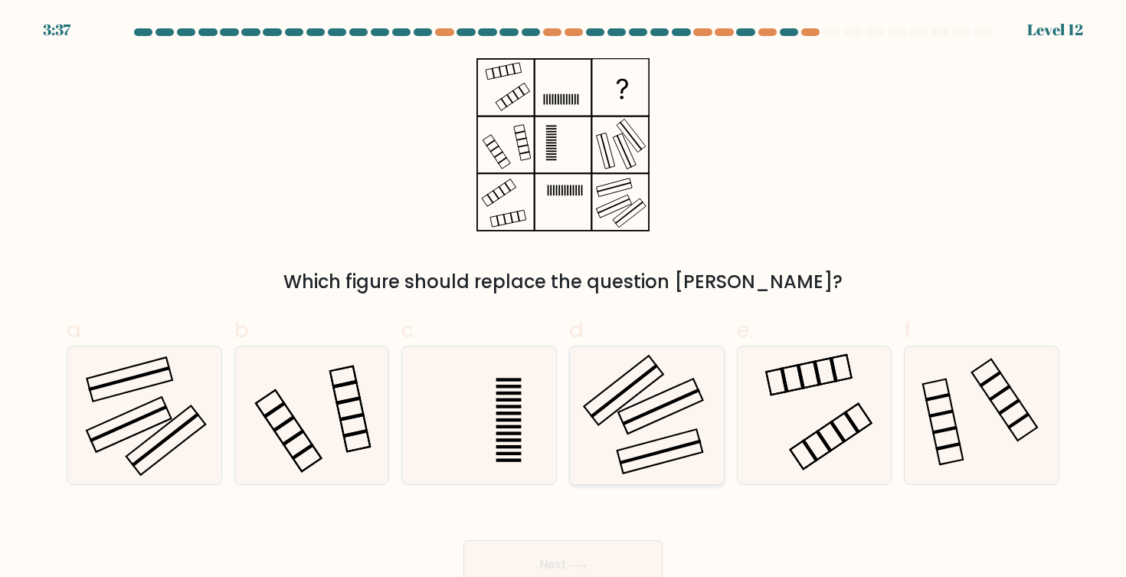
click at [657, 450] on icon at bounding box center [647, 415] width 138 height 138
click at [564, 299] on input "d." at bounding box center [563, 294] width 1 height 10
radio input "true"
click at [601, 554] on button "Next" at bounding box center [562, 564] width 199 height 49
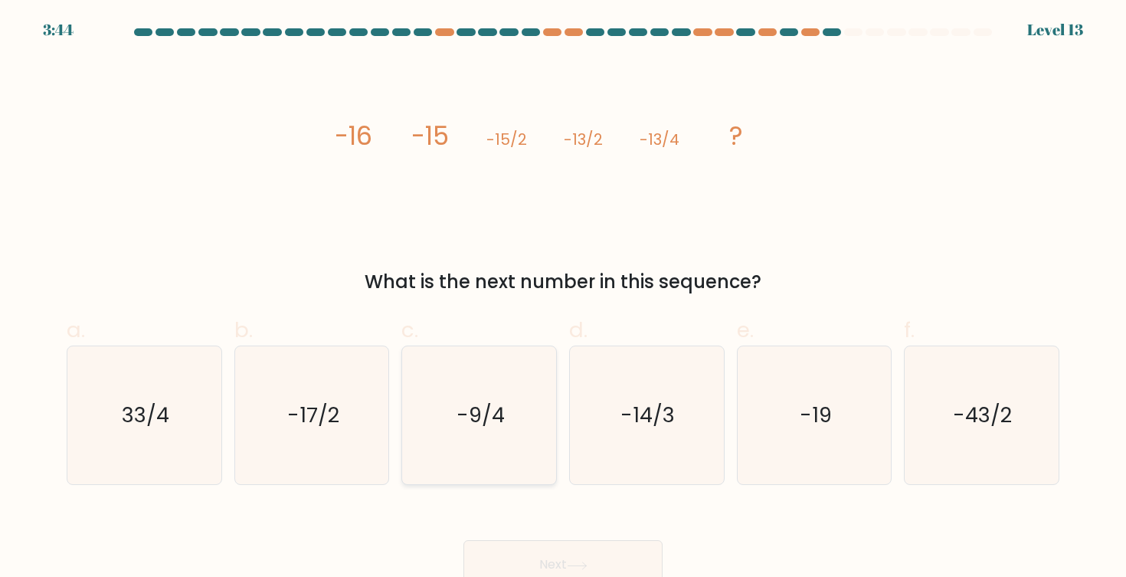
click at [485, 431] on icon "-9/4" at bounding box center [480, 415] width 138 height 138
click at [563, 299] on input "c. -9/4" at bounding box center [563, 294] width 1 height 10
radio input "true"
click at [561, 549] on button "Next" at bounding box center [562, 564] width 199 height 49
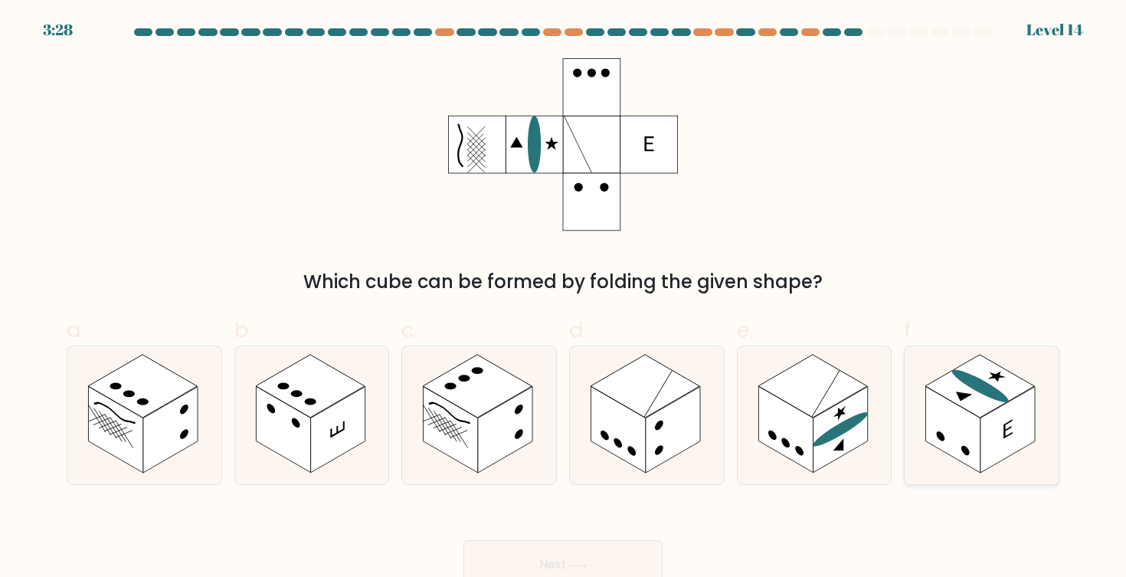
click at [968, 440] on rect at bounding box center [953, 430] width 54 height 87
click at [564, 299] on input "f." at bounding box center [563, 294] width 1 height 10
radio input "true"
click at [604, 567] on button "Next" at bounding box center [562, 564] width 199 height 49
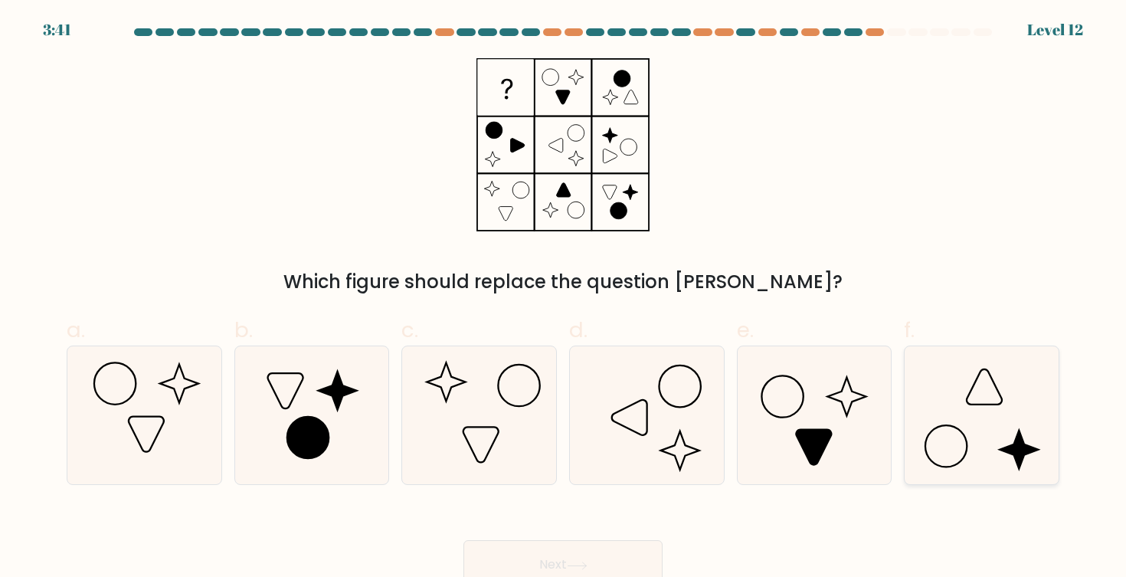
click at [967, 434] on icon at bounding box center [981, 415] width 138 height 138
click at [564, 299] on input "f." at bounding box center [563, 294] width 1 height 10
radio input "true"
click at [583, 548] on button "Next" at bounding box center [562, 564] width 199 height 49
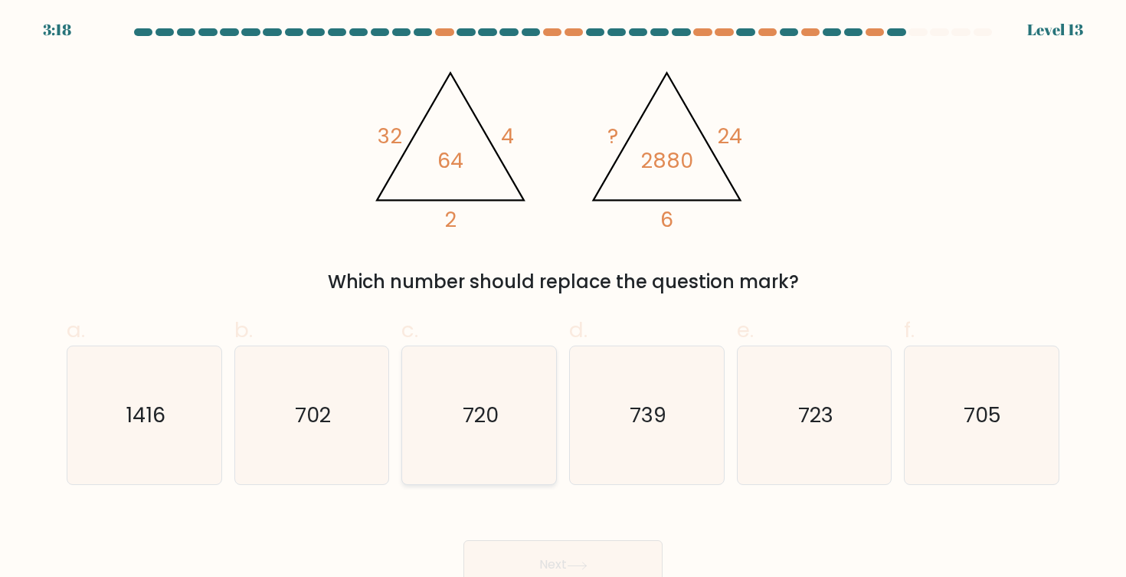
click at [497, 408] on text "720" at bounding box center [481, 415] width 36 height 28
click at [563, 299] on input "c. 720" at bounding box center [563, 294] width 1 height 10
radio input "true"
click at [565, 558] on button "Next" at bounding box center [562, 564] width 199 height 49
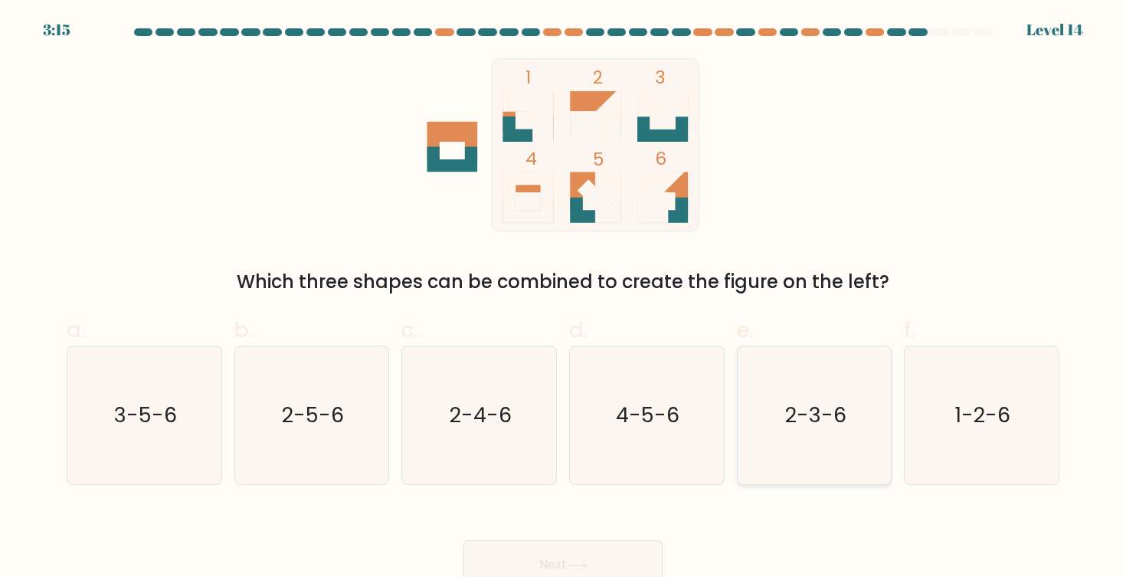
click at [814, 411] on text "2-3-6" at bounding box center [815, 415] width 61 height 28
click at [564, 299] on input "e. 2-3-6" at bounding box center [563, 294] width 1 height 10
radio input "true"
click at [624, 560] on button "Next" at bounding box center [562, 564] width 199 height 49
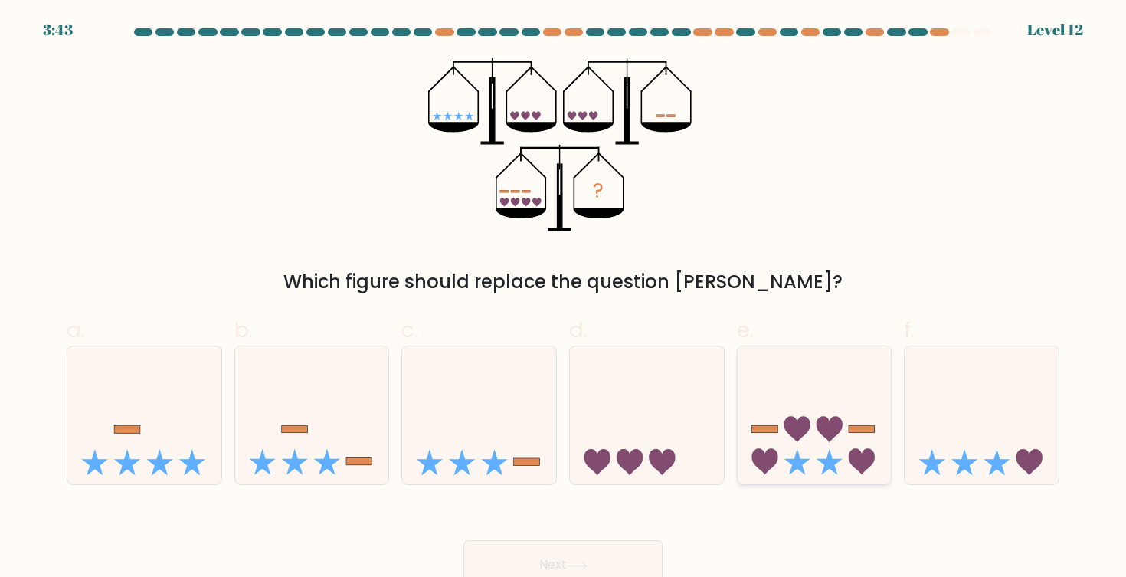
click at [791, 454] on icon at bounding box center [815, 415] width 154 height 127
click at [564, 299] on input "e." at bounding box center [563, 294] width 1 height 10
radio input "true"
click at [634, 556] on button "Next" at bounding box center [562, 564] width 199 height 49
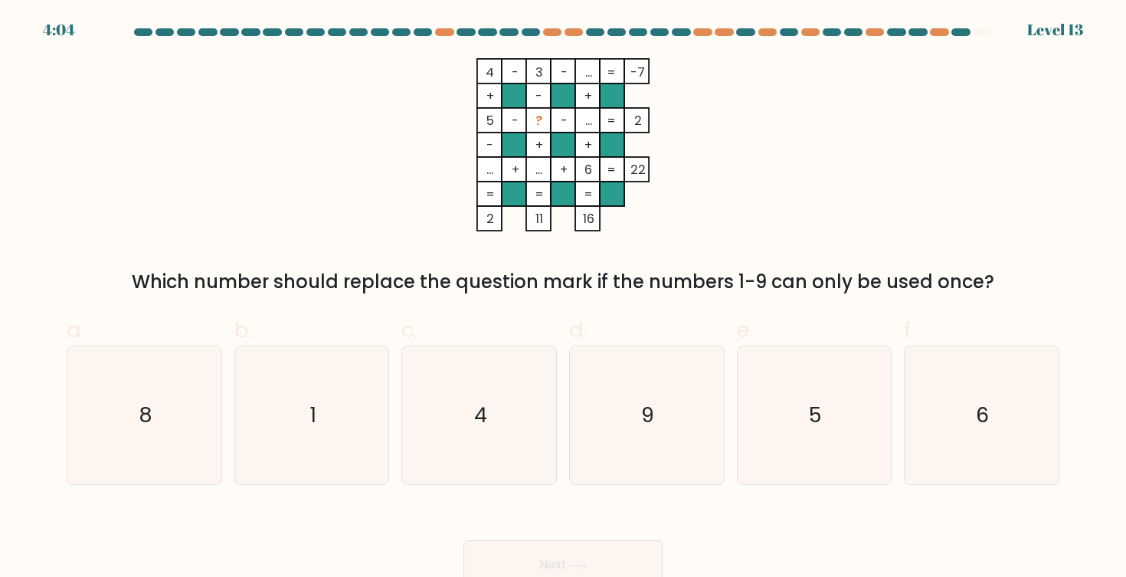
click at [590, 73] on tspan "..." at bounding box center [588, 73] width 7 height 18
click at [589, 124] on tspan "..." at bounding box center [588, 121] width 7 height 18
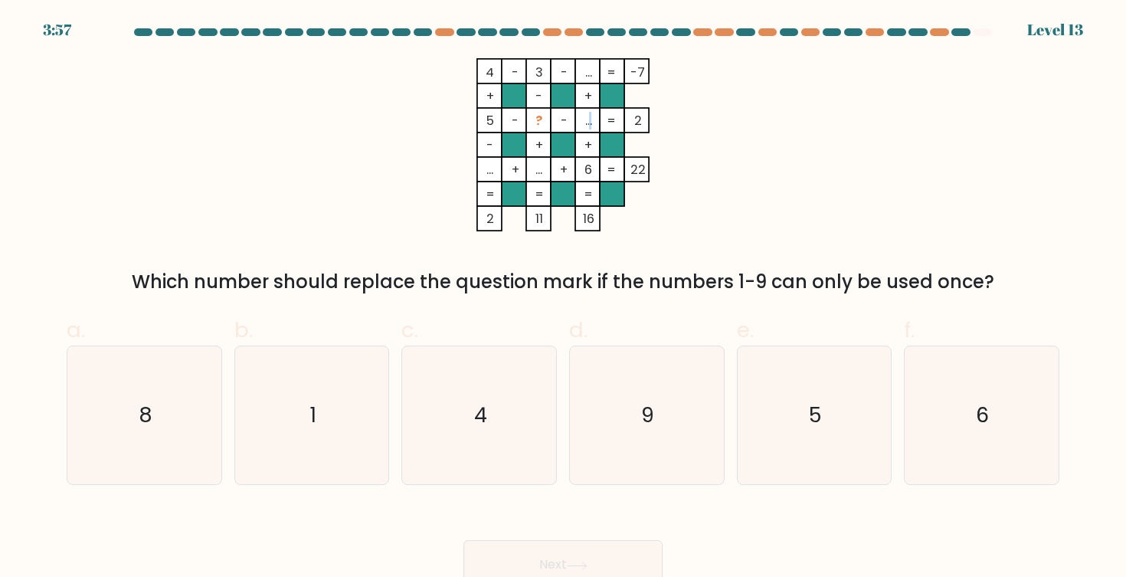
click at [589, 124] on tspan "..." at bounding box center [588, 121] width 7 height 18
click at [809, 417] on icon "5" at bounding box center [814, 415] width 138 height 138
click at [564, 299] on input "e. 5" at bounding box center [563, 294] width 1 height 10
radio input "true"
click at [298, 447] on icon "1" at bounding box center [312, 415] width 138 height 138
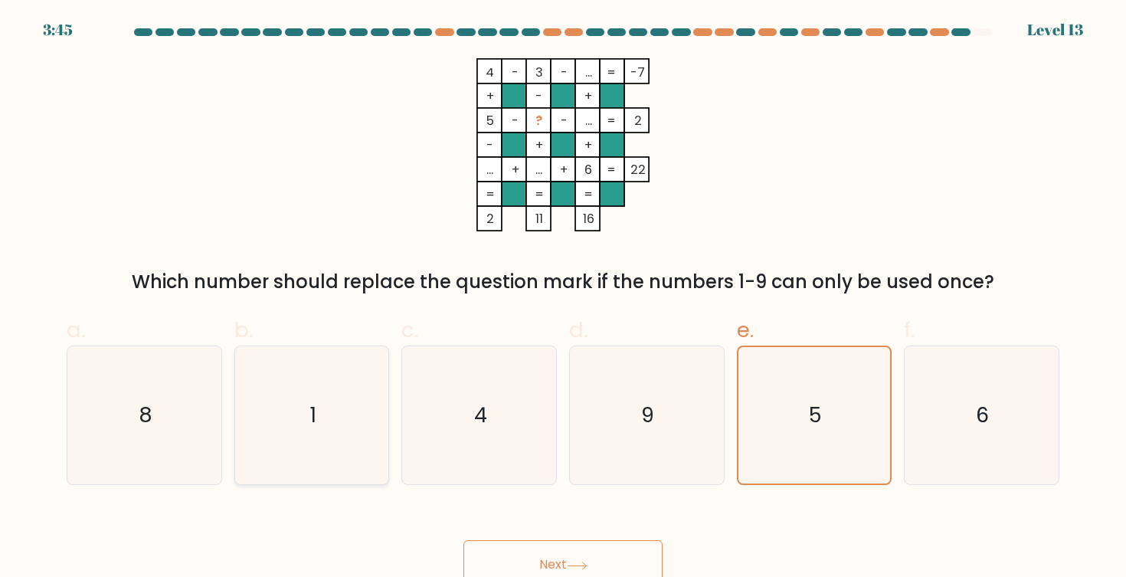
click at [563, 299] on input "b. 1" at bounding box center [563, 294] width 1 height 10
radio input "true"
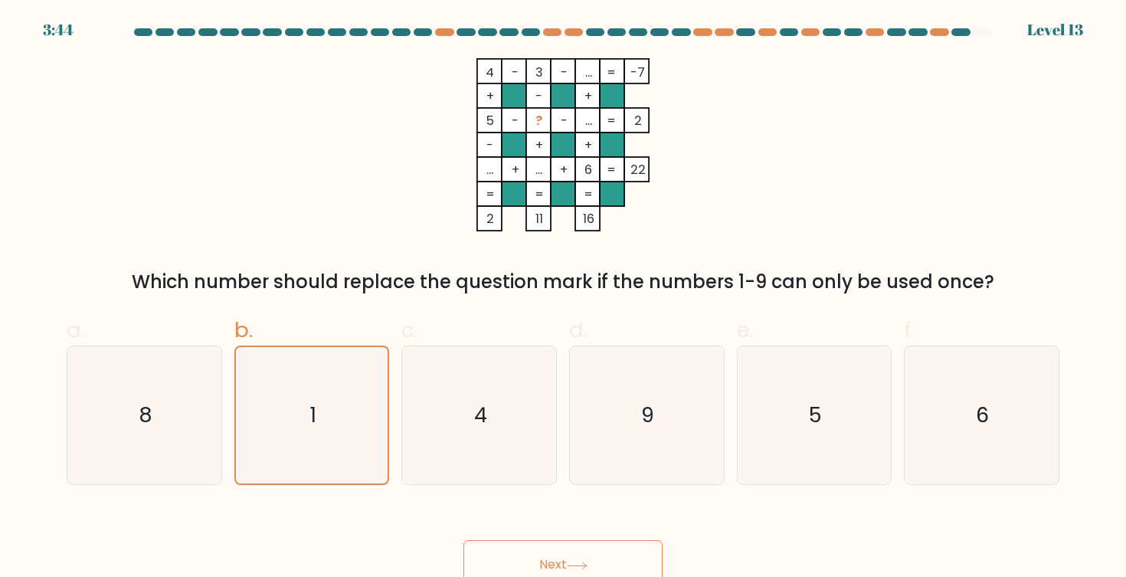
click at [580, 556] on button "Next" at bounding box center [562, 564] width 199 height 49
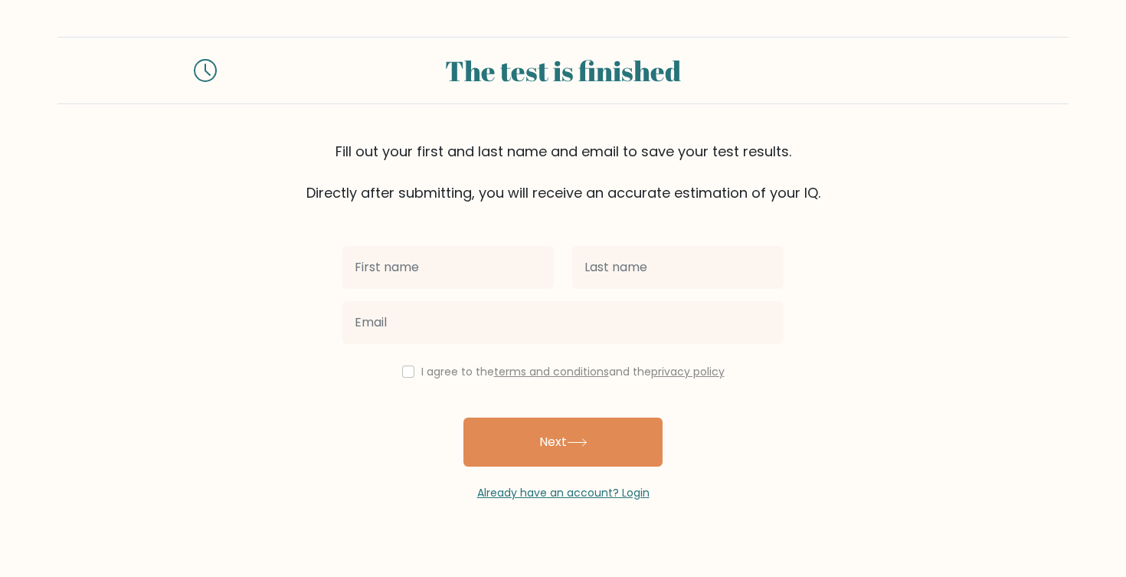
click at [444, 266] on input "text" at bounding box center [447, 267] width 211 height 43
type input "Test"
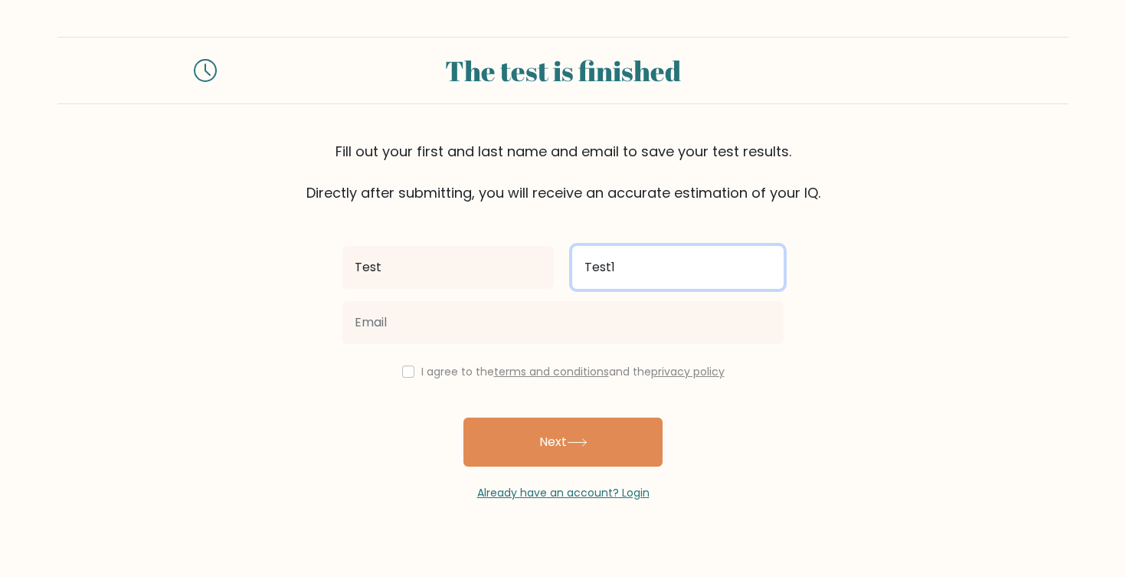
type input "Test1"
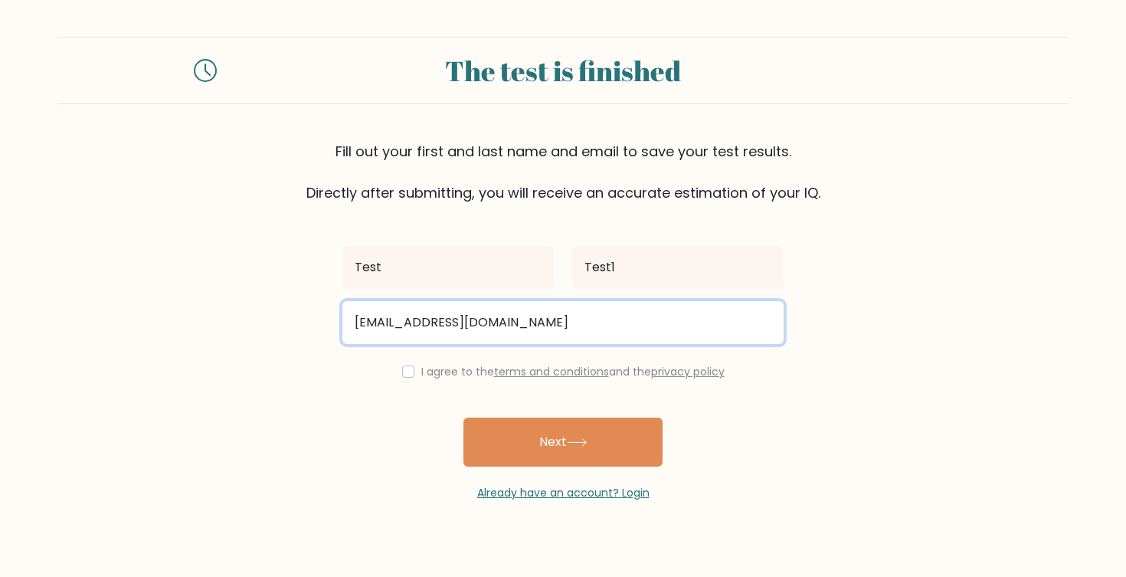
type input "bilguun.bit@gmail.com"
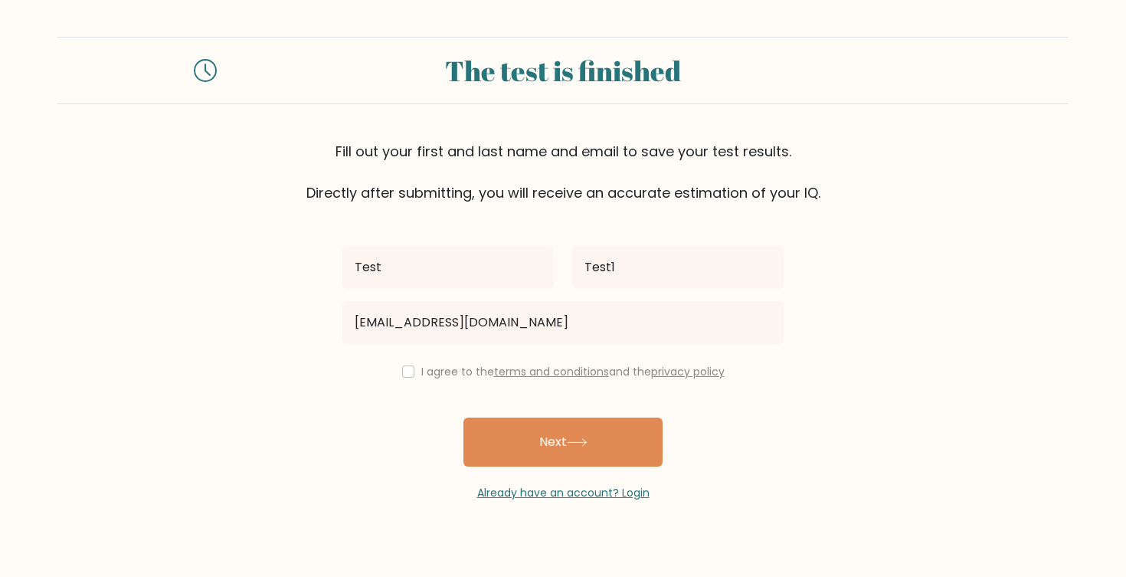
click at [403, 372] on input "checkbox" at bounding box center [408, 371] width 12 height 12
checkbox input "true"
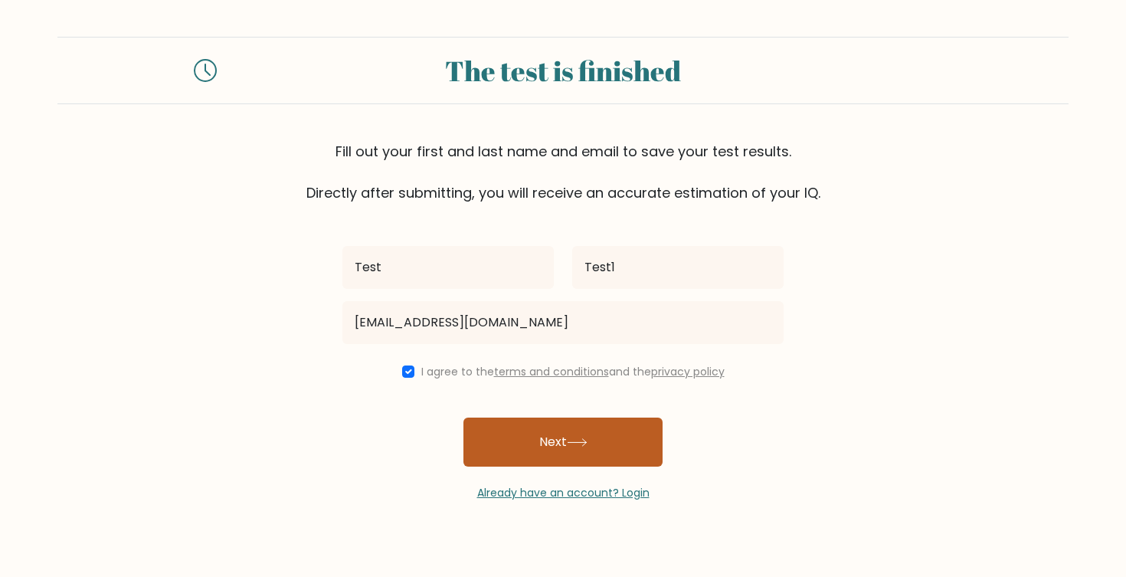
click at [583, 451] on button "Next" at bounding box center [562, 442] width 199 height 49
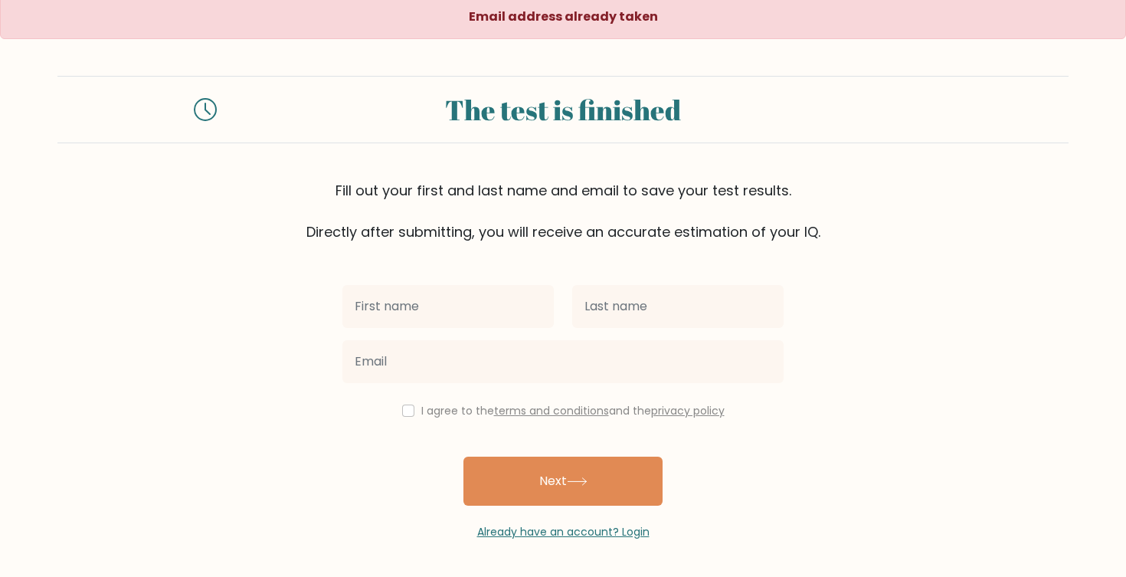
scroll to position [7, 0]
click at [545, 532] on link "Already have an account? Login" at bounding box center [563, 531] width 172 height 15
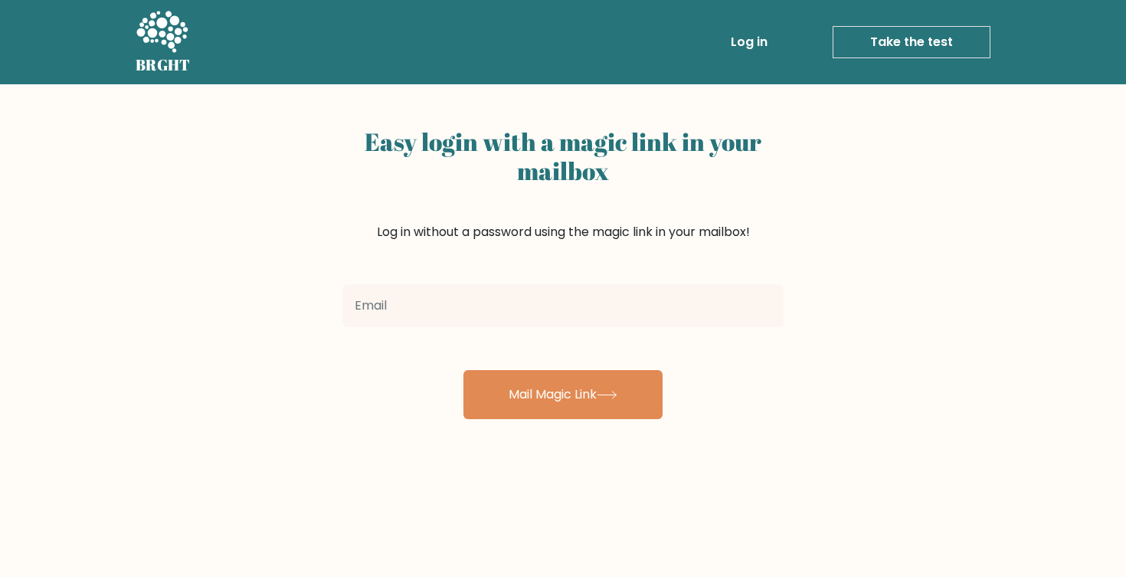
click at [601, 313] on input "email" at bounding box center [562, 305] width 441 height 43
type input "bilguun.bit@gmail.com"
click at [563, 395] on button "Mail Magic Link" at bounding box center [562, 394] width 199 height 49
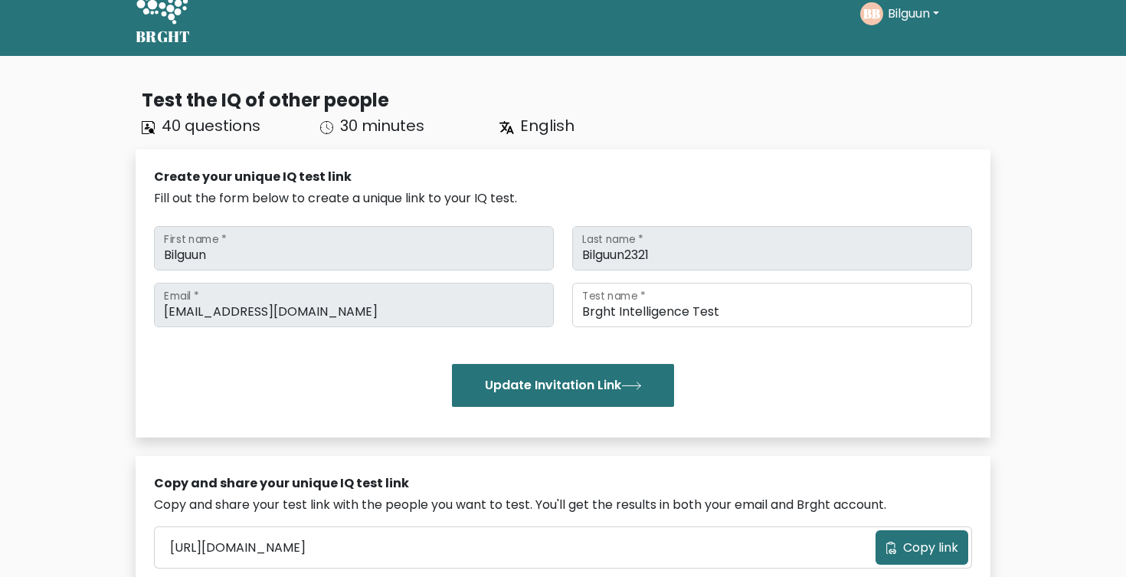
scroll to position [31, 0]
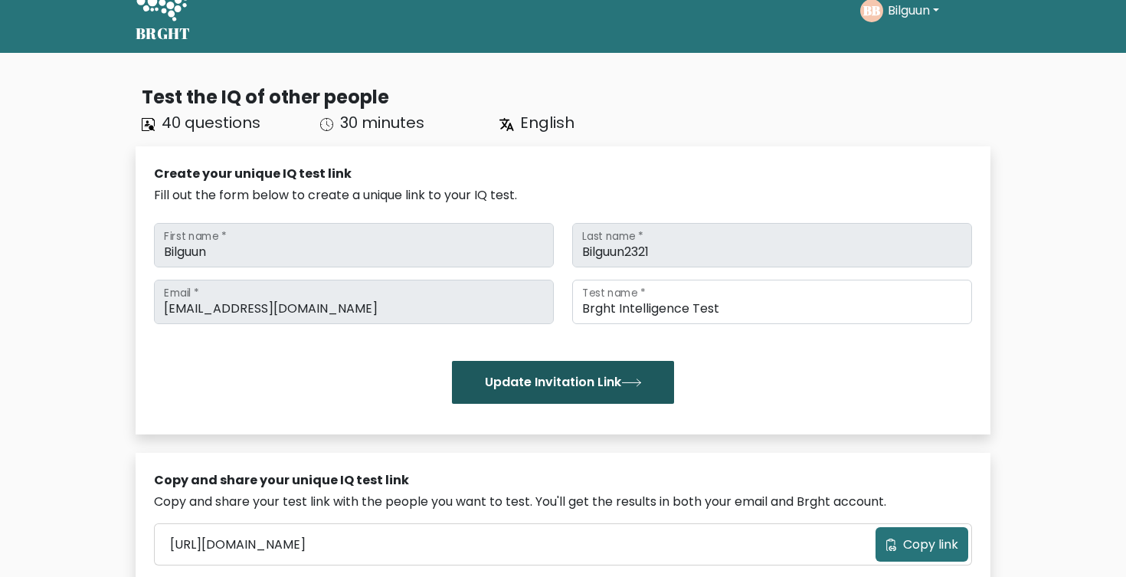
click at [585, 375] on button "Update Invitation Link" at bounding box center [563, 382] width 222 height 43
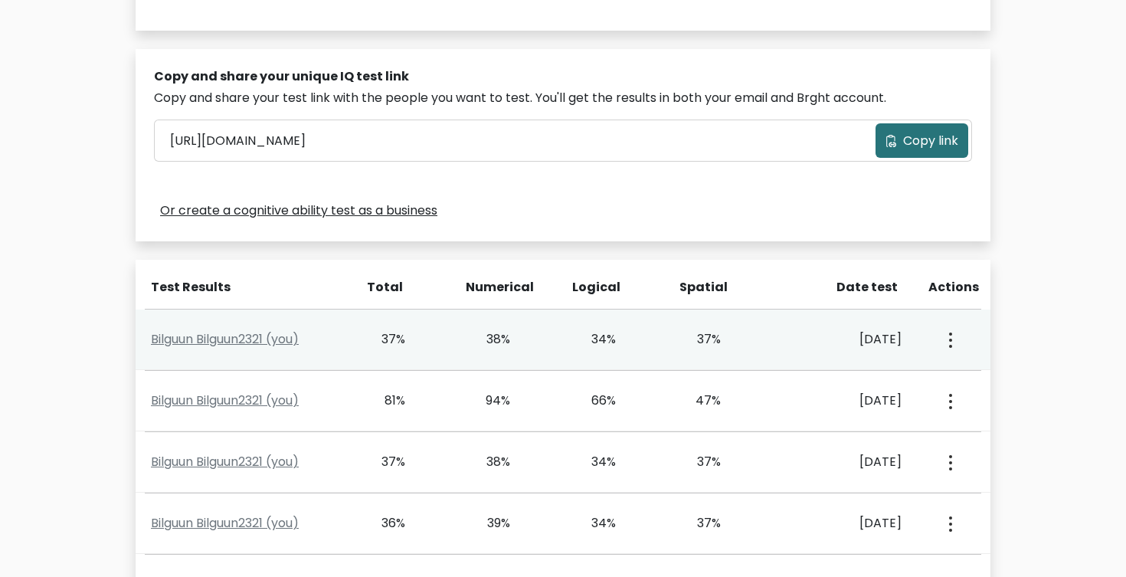
scroll to position [436, 0]
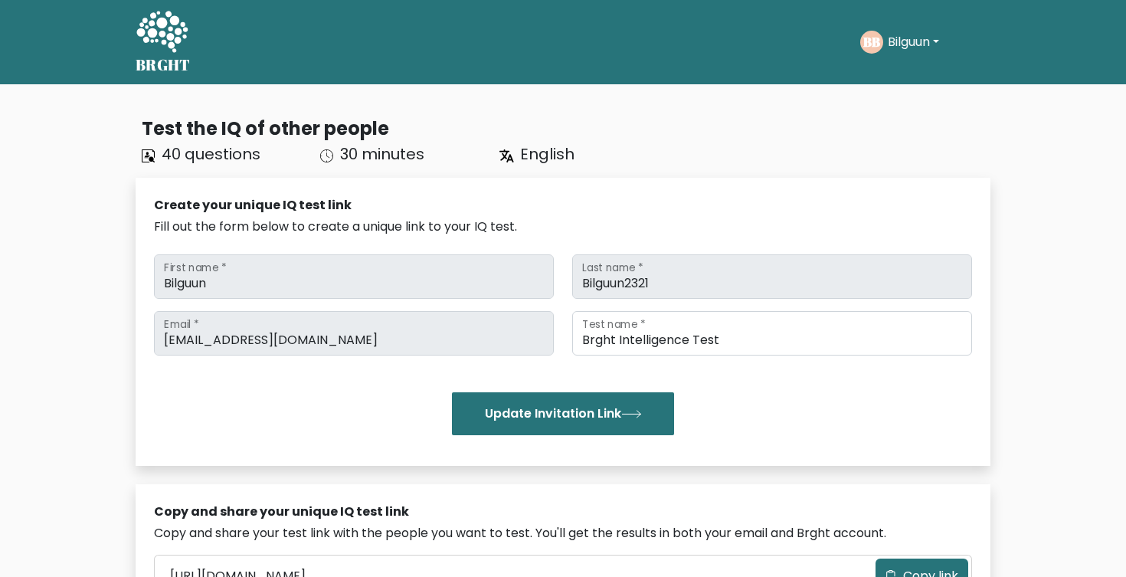
click at [156, 41] on icon at bounding box center [161, 31] width 51 height 41
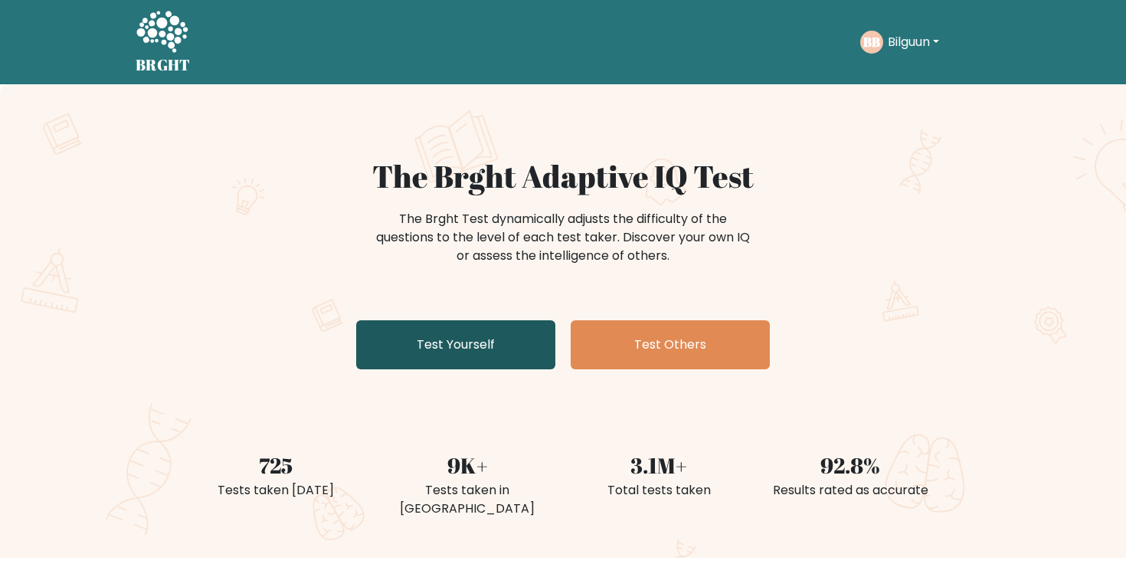
click at [493, 348] on link "Test Yourself" at bounding box center [455, 344] width 199 height 49
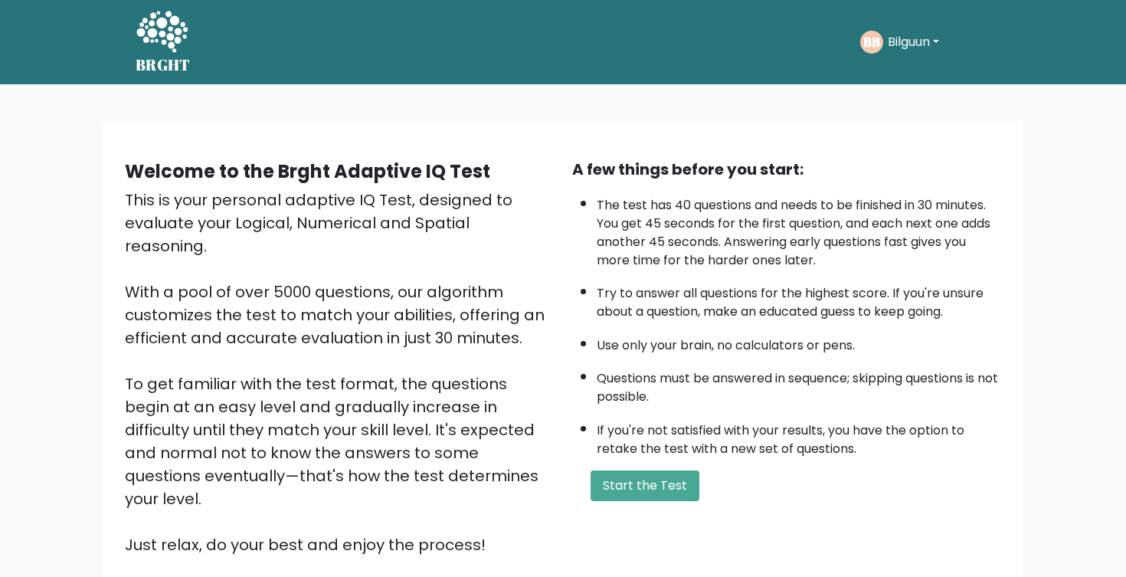
click at [653, 524] on div "Welcome to the Brght Adaptive IQ Test This is your personal adaptive IQ Test, d…" at bounding box center [563, 363] width 895 height 411
click at [643, 501] on button "Start the Test" at bounding box center [645, 485] width 109 height 31
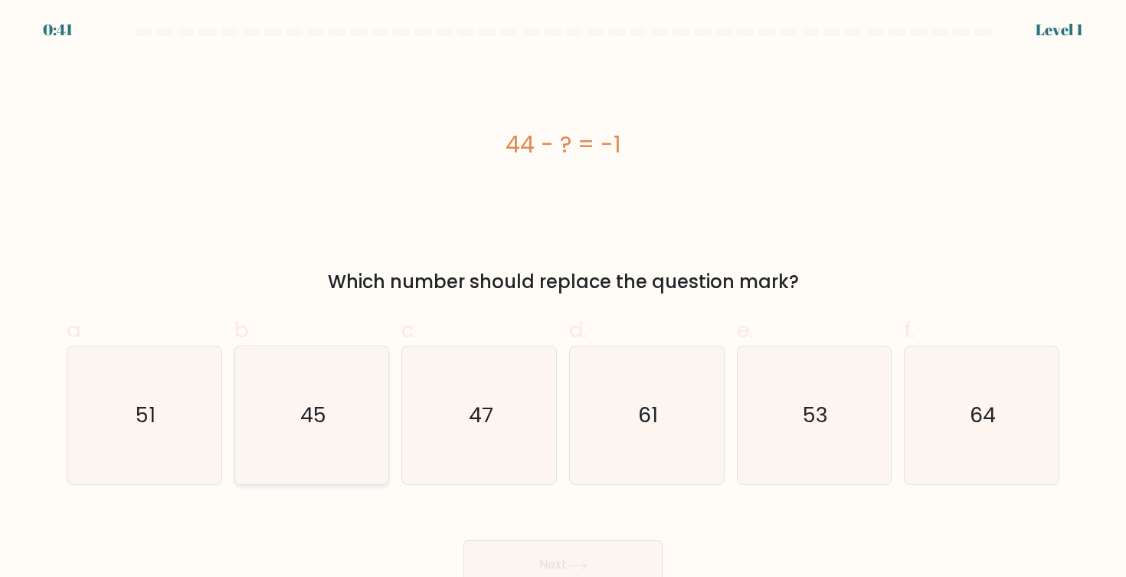
click at [339, 436] on icon "45" at bounding box center [312, 415] width 138 height 138
click at [563, 299] on input "b. 45" at bounding box center [563, 294] width 1 height 10
radio input "true"
click at [532, 555] on button "Next" at bounding box center [562, 564] width 199 height 49
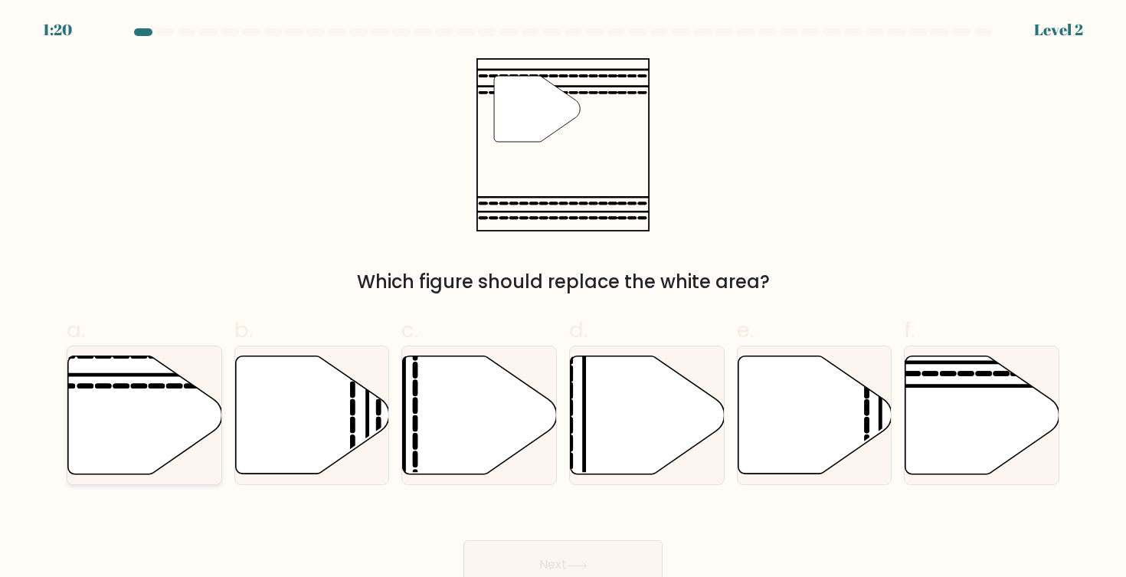
click at [200, 423] on icon at bounding box center [145, 415] width 154 height 118
click at [563, 299] on input "a." at bounding box center [563, 294] width 1 height 10
radio input "true"
click at [568, 558] on button "Next" at bounding box center [562, 564] width 199 height 49
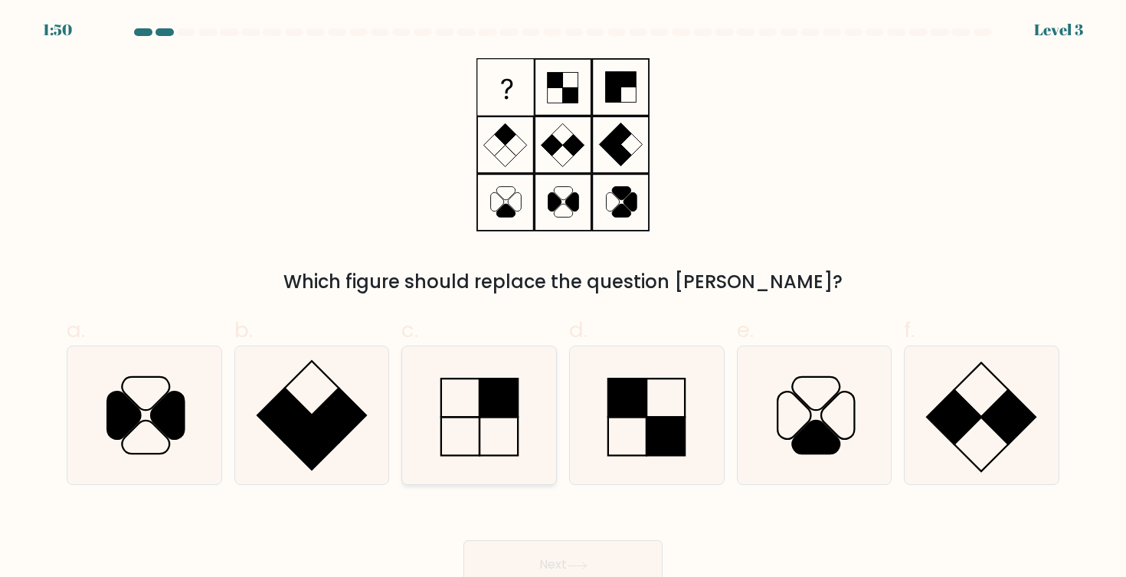
click at [501, 425] on icon at bounding box center [480, 415] width 138 height 138
click at [563, 299] on input "c." at bounding box center [563, 294] width 1 height 10
radio input "true"
click at [578, 558] on button "Next" at bounding box center [562, 564] width 199 height 49
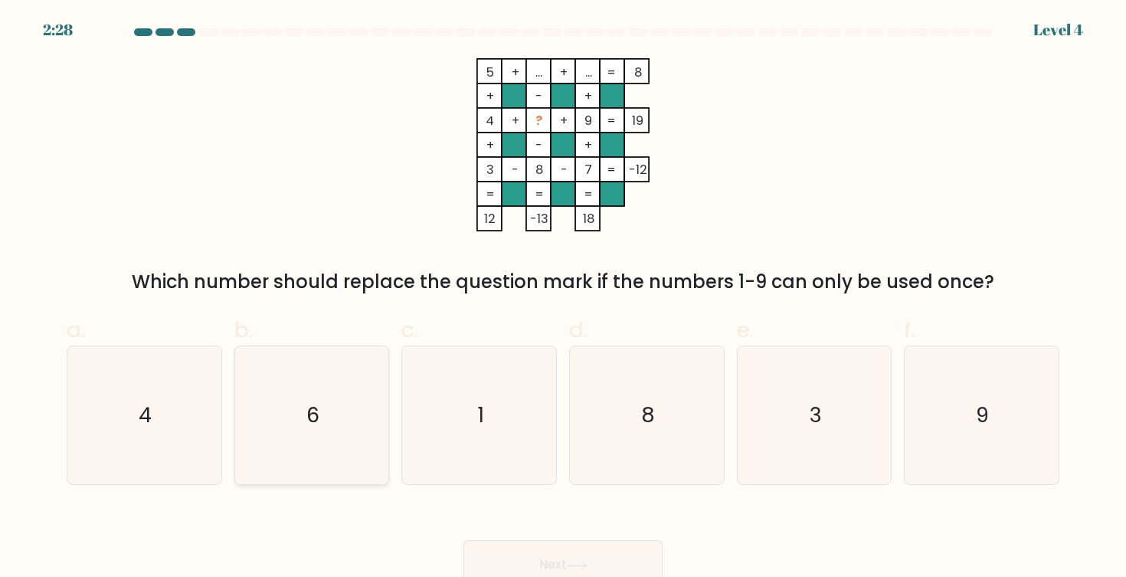
click at [312, 429] on text "6" at bounding box center [312, 415] width 13 height 28
click at [563, 299] on input "b. 6" at bounding box center [563, 294] width 1 height 10
radio input "true"
click at [563, 558] on button "Next" at bounding box center [562, 564] width 199 height 49
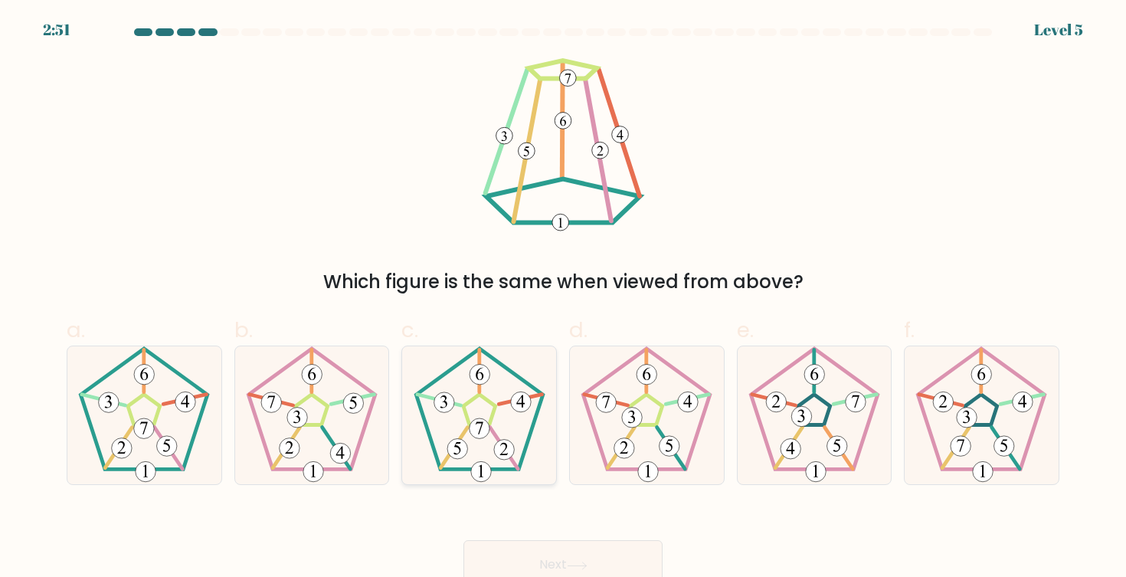
click at [458, 447] on icon at bounding box center [457, 448] width 7 height 12
click at [563, 299] on input "c." at bounding box center [563, 294] width 1 height 10
radio input "true"
click at [561, 558] on button "Next" at bounding box center [562, 564] width 199 height 49
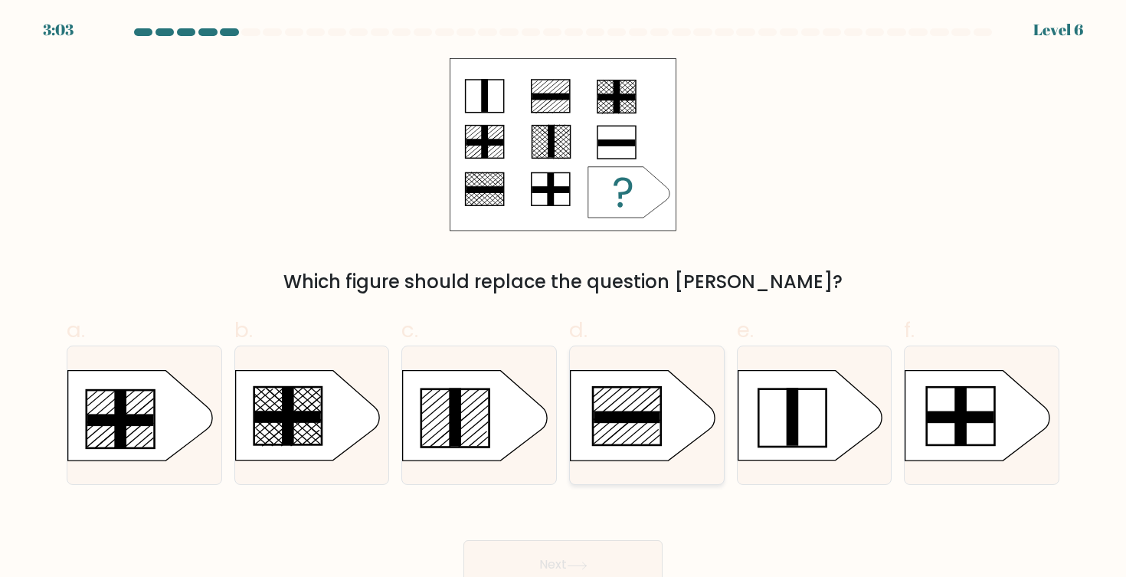
click at [647, 403] on icon at bounding box center [643, 416] width 144 height 90
click at [564, 299] on input "d." at bounding box center [563, 294] width 1 height 10
radio input "true"
click at [560, 557] on button "Next" at bounding box center [562, 564] width 199 height 49
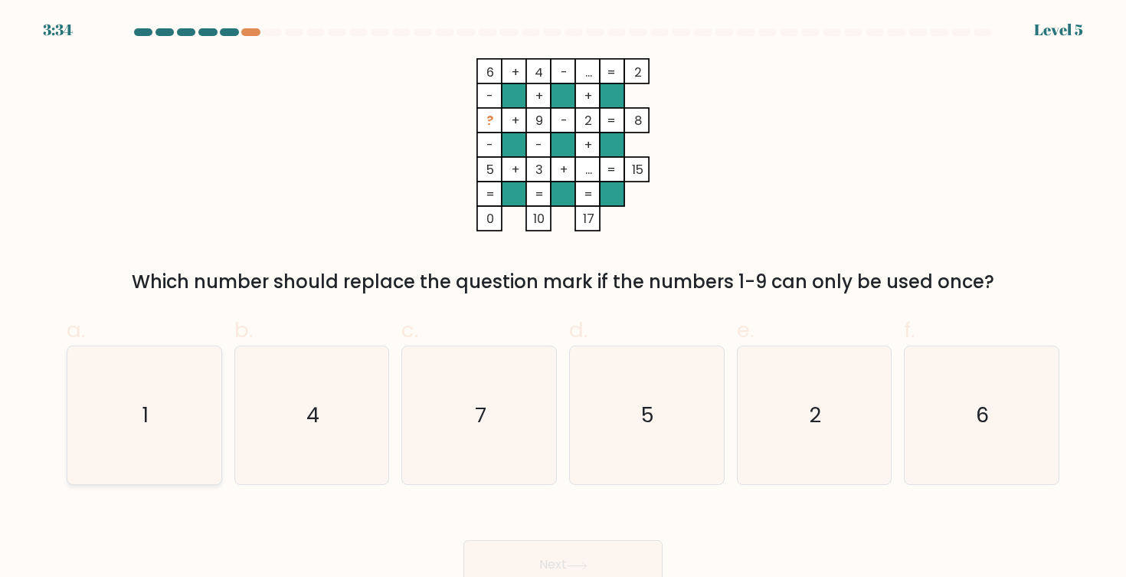
click at [162, 424] on icon "1" at bounding box center [144, 415] width 138 height 138
click at [563, 299] on input "a. 1" at bounding box center [563, 294] width 1 height 10
radio input "true"
click at [596, 554] on button "Next" at bounding box center [562, 564] width 199 height 49
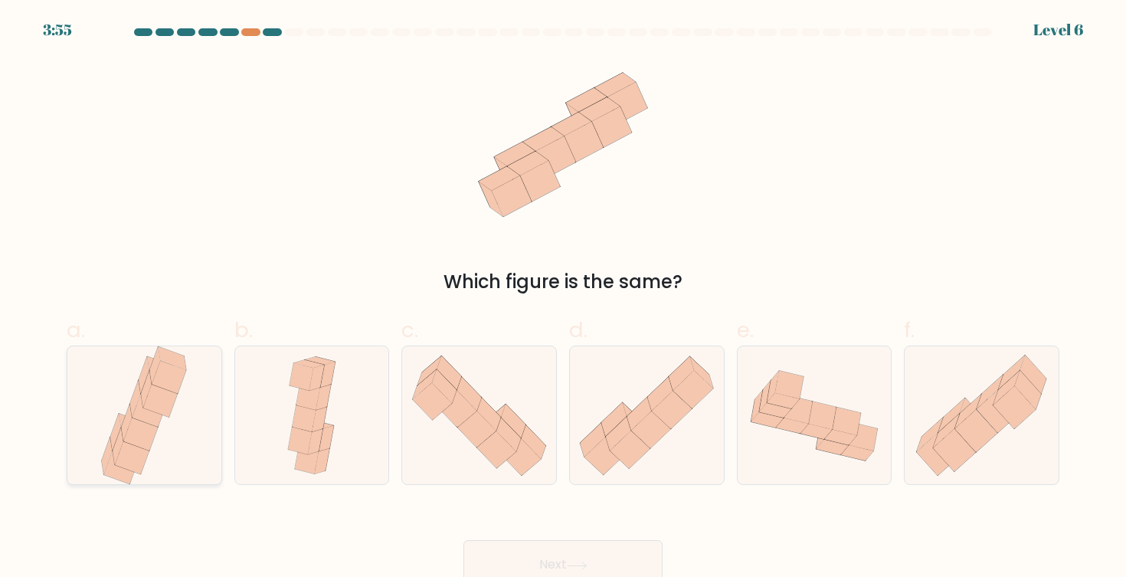
click at [184, 431] on icon at bounding box center [143, 415] width 93 height 138
click at [563, 299] on input "a." at bounding box center [563, 294] width 1 height 10
radio input "true"
click at [552, 562] on button "Next" at bounding box center [562, 564] width 199 height 49
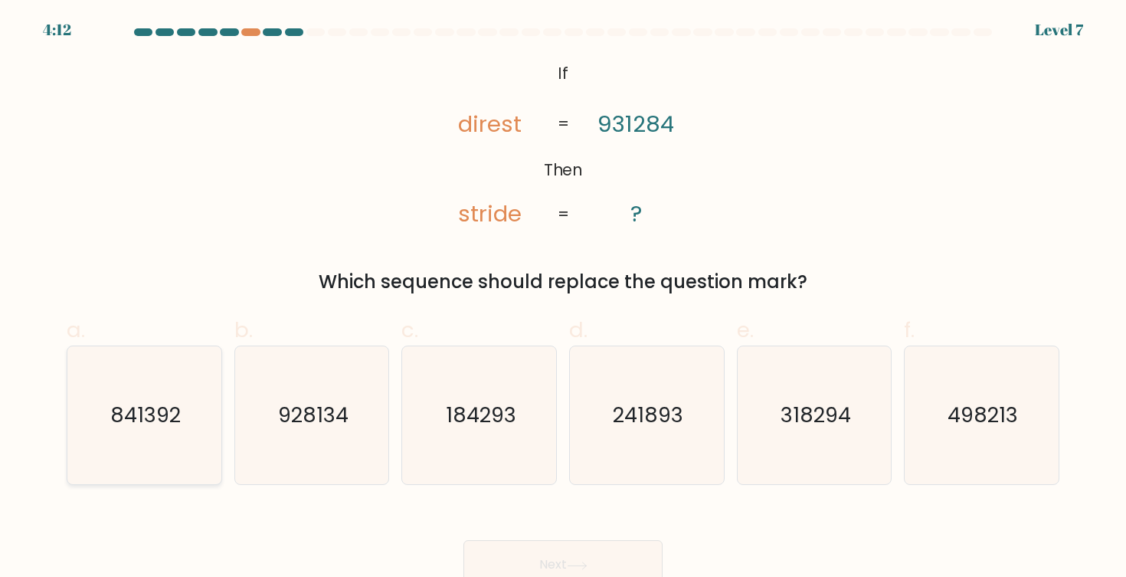
click at [147, 417] on text "841392" at bounding box center [145, 415] width 70 height 28
click at [563, 299] on input "a. 841392" at bounding box center [563, 294] width 1 height 10
radio input "true"
click at [582, 549] on button "Next" at bounding box center [562, 564] width 199 height 49
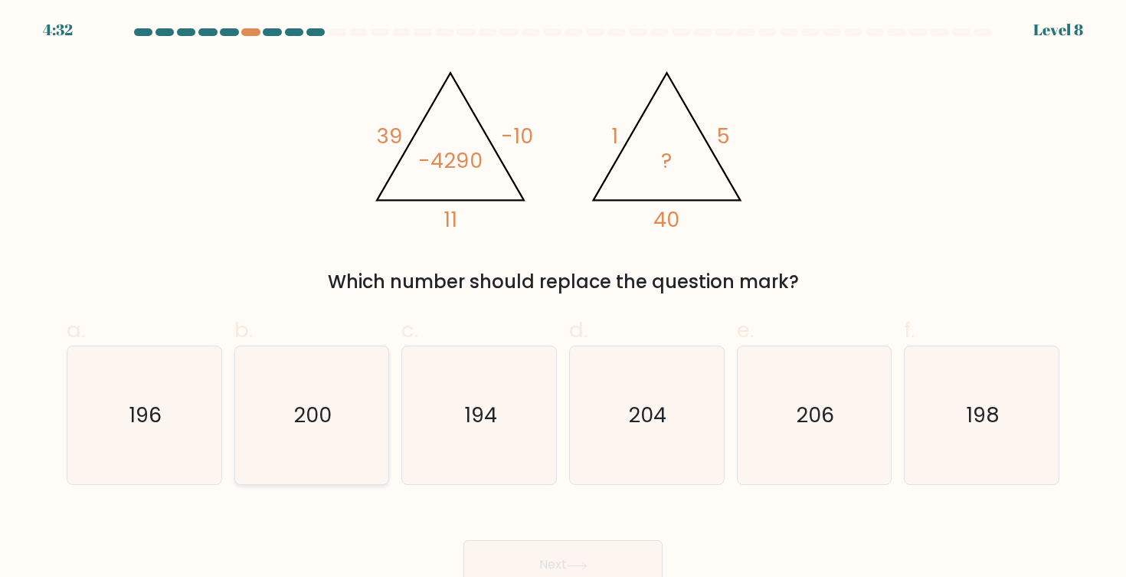
click at [296, 440] on icon "200" at bounding box center [312, 415] width 138 height 138
click at [563, 299] on input "b. 200" at bounding box center [563, 294] width 1 height 10
radio input "true"
click at [542, 558] on button "Next" at bounding box center [562, 564] width 199 height 49
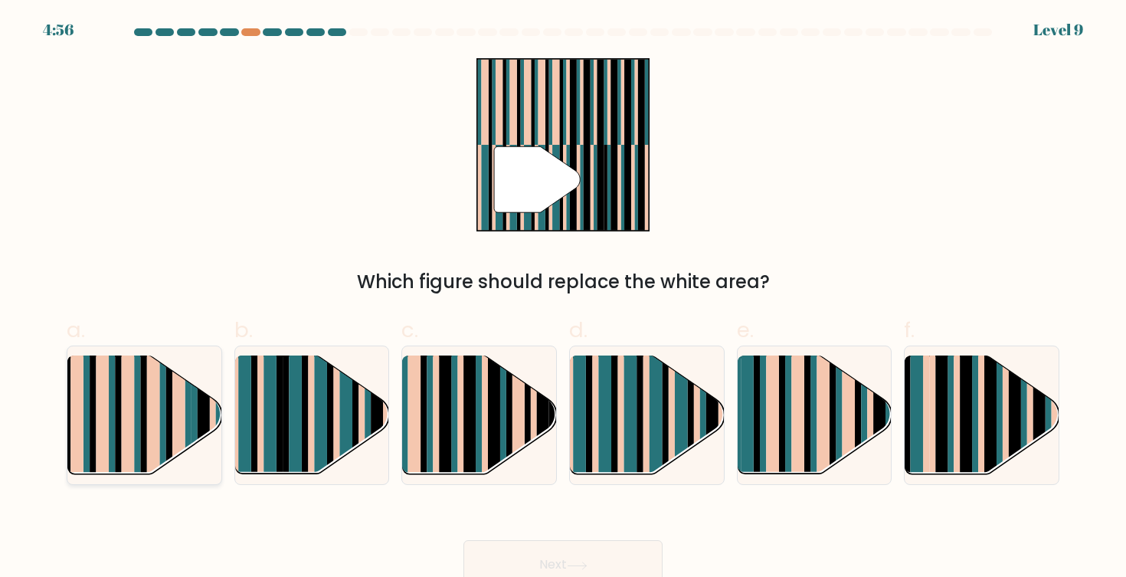
click at [180, 424] on rect at bounding box center [178, 403] width 13 height 152
click at [563, 299] on input "a." at bounding box center [563, 294] width 1 height 10
radio input "true"
click at [996, 442] on rect at bounding box center [990, 429] width 12 height 152
click at [564, 299] on input "f." at bounding box center [563, 294] width 1 height 10
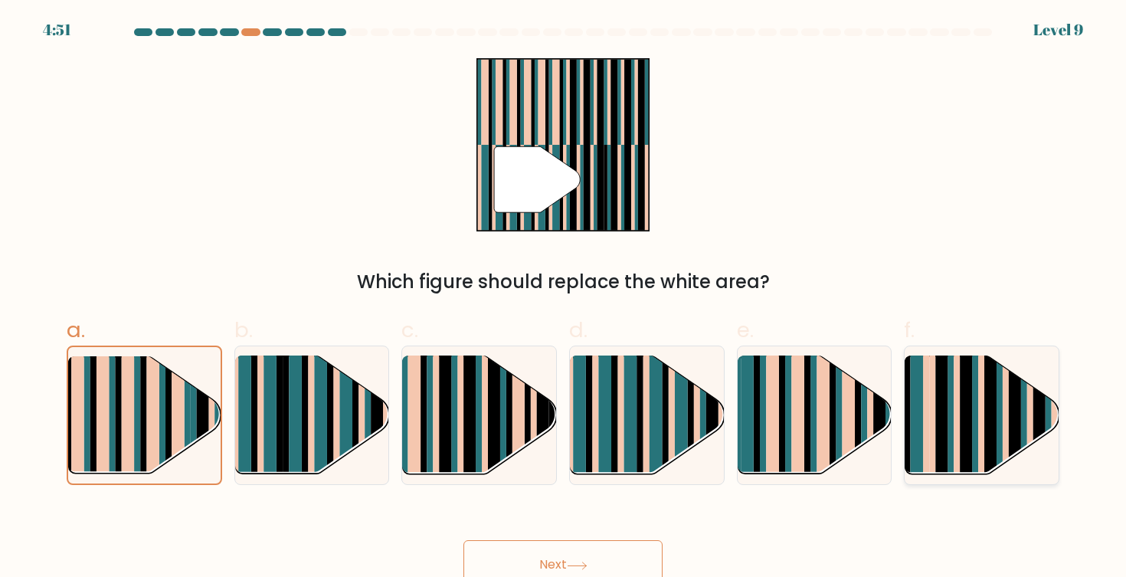
radio input "true"
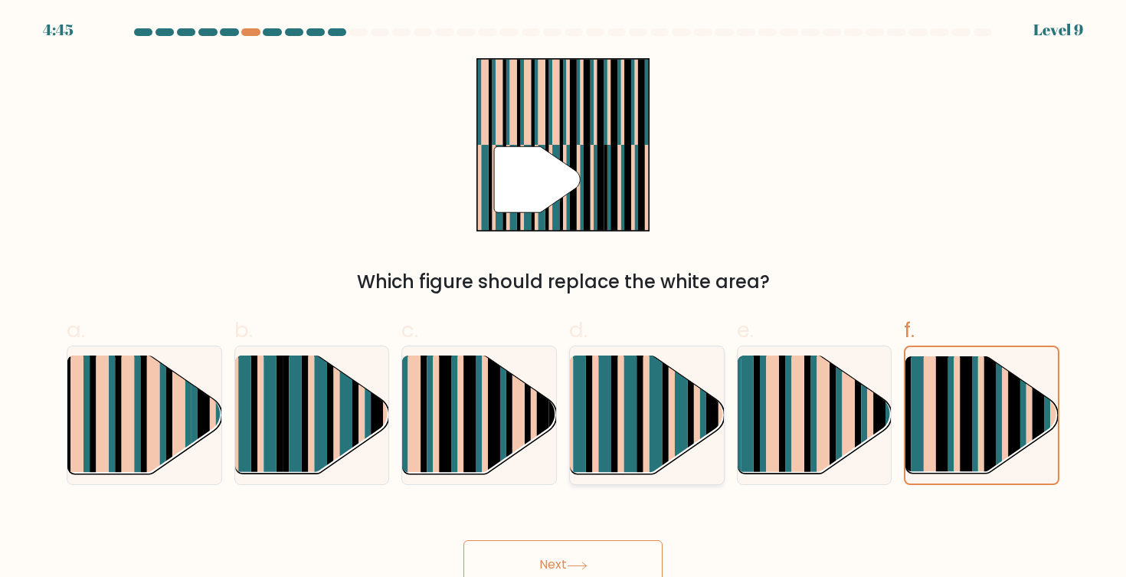
click at [663, 424] on rect at bounding box center [665, 429] width 6 height 152
click at [564, 299] on input "d." at bounding box center [563, 294] width 1 height 10
radio input "true"
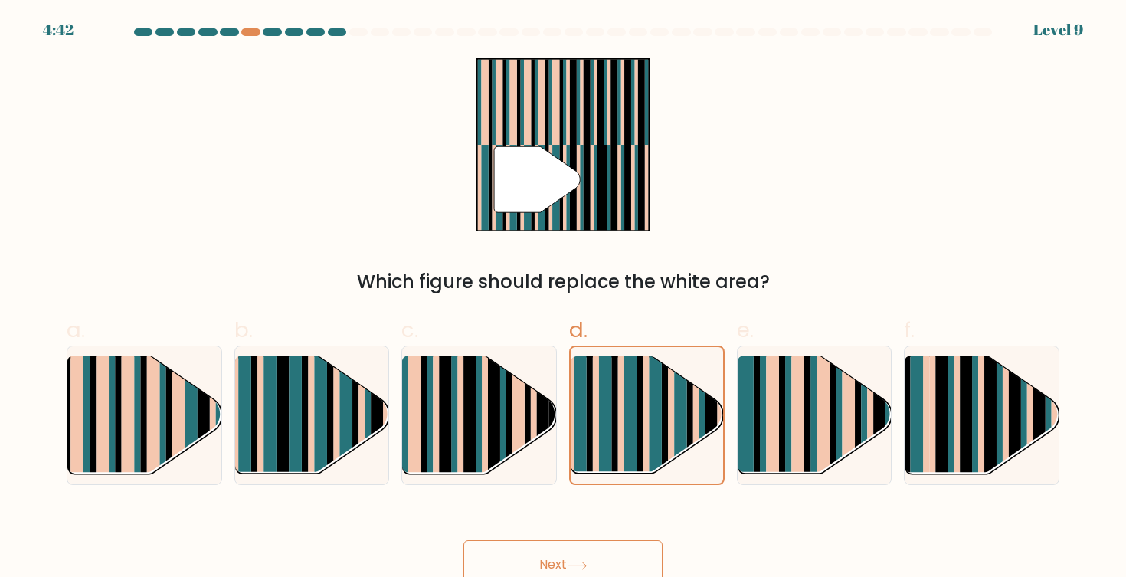
click at [600, 553] on button "Next" at bounding box center [562, 564] width 199 height 49
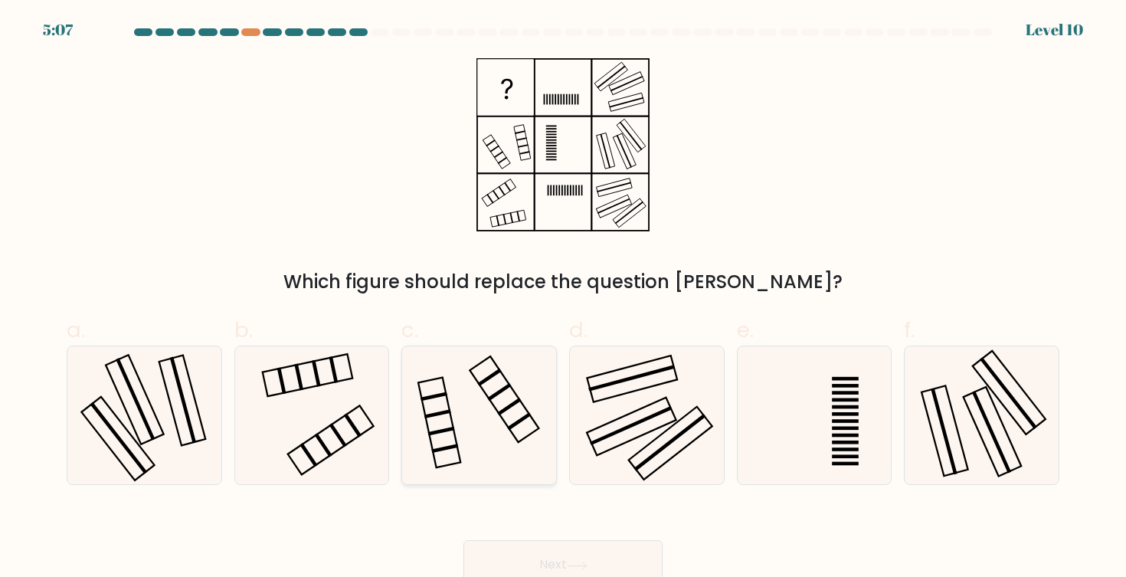
click at [517, 417] on icon at bounding box center [480, 415] width 138 height 138
click at [563, 299] on input "c." at bounding box center [563, 294] width 1 height 10
radio input "true"
click at [576, 565] on icon at bounding box center [577, 565] width 18 height 7
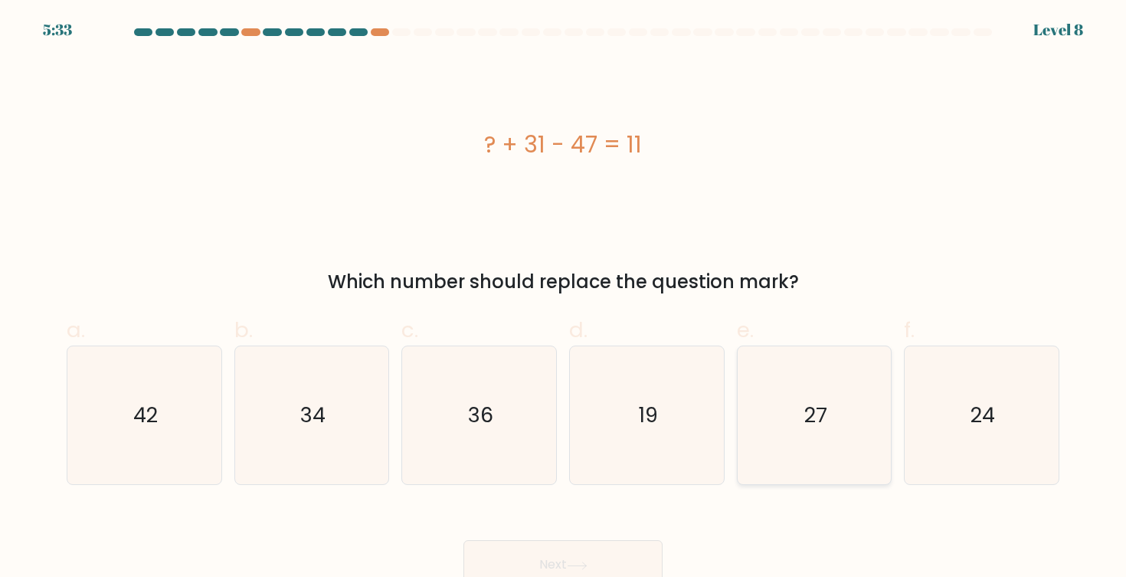
click at [863, 414] on icon "27" at bounding box center [814, 415] width 138 height 138
click at [564, 299] on input "e. 27" at bounding box center [563, 294] width 1 height 10
radio input "true"
click at [622, 558] on button "Next" at bounding box center [562, 564] width 199 height 49
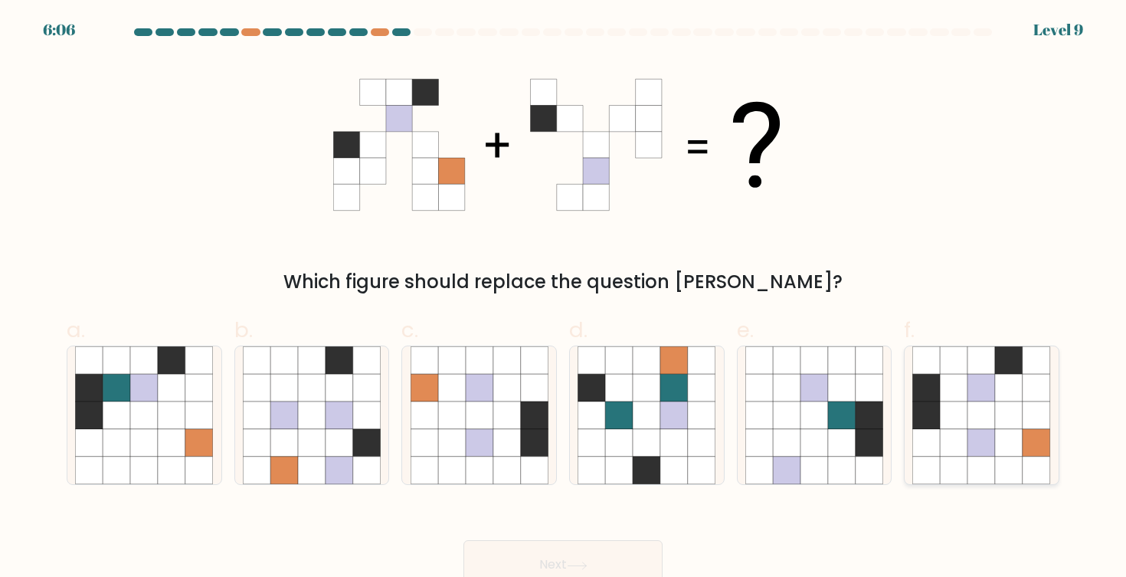
click at [1013, 429] on icon at bounding box center [1010, 443] width 28 height 28
click at [564, 299] on input "f." at bounding box center [563, 294] width 1 height 10
radio input "true"
click at [626, 572] on button "Next" at bounding box center [562, 564] width 199 height 49
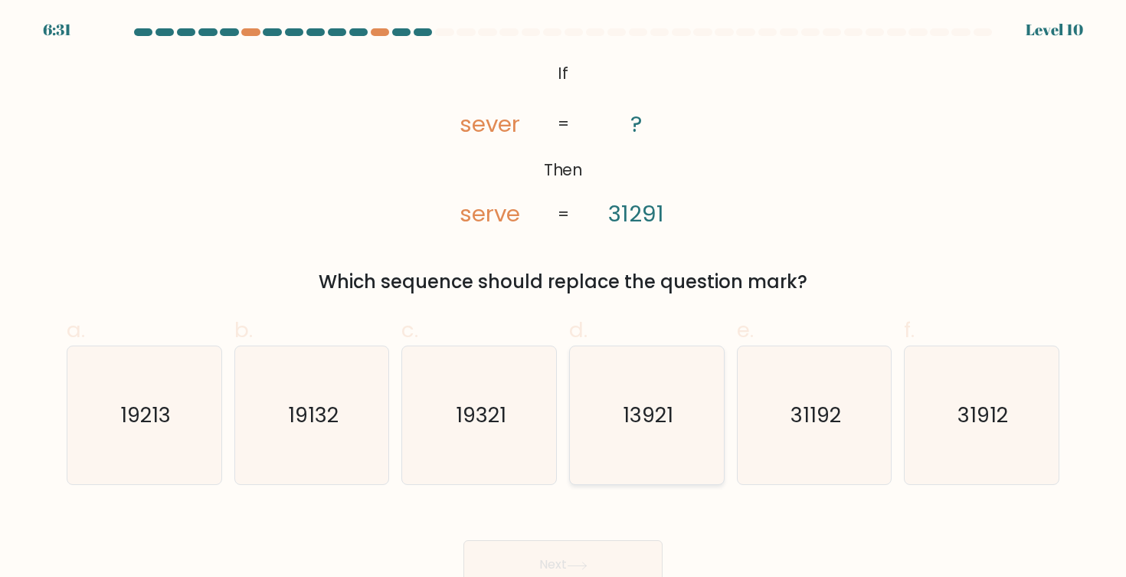
click at [670, 434] on icon "13921" at bounding box center [647, 415] width 138 height 138
click at [564, 299] on input "d. 13921" at bounding box center [563, 294] width 1 height 10
radio input "true"
click at [522, 431] on icon "19321" at bounding box center [480, 415] width 138 height 138
click at [563, 299] on input "c. 19321" at bounding box center [563, 294] width 1 height 10
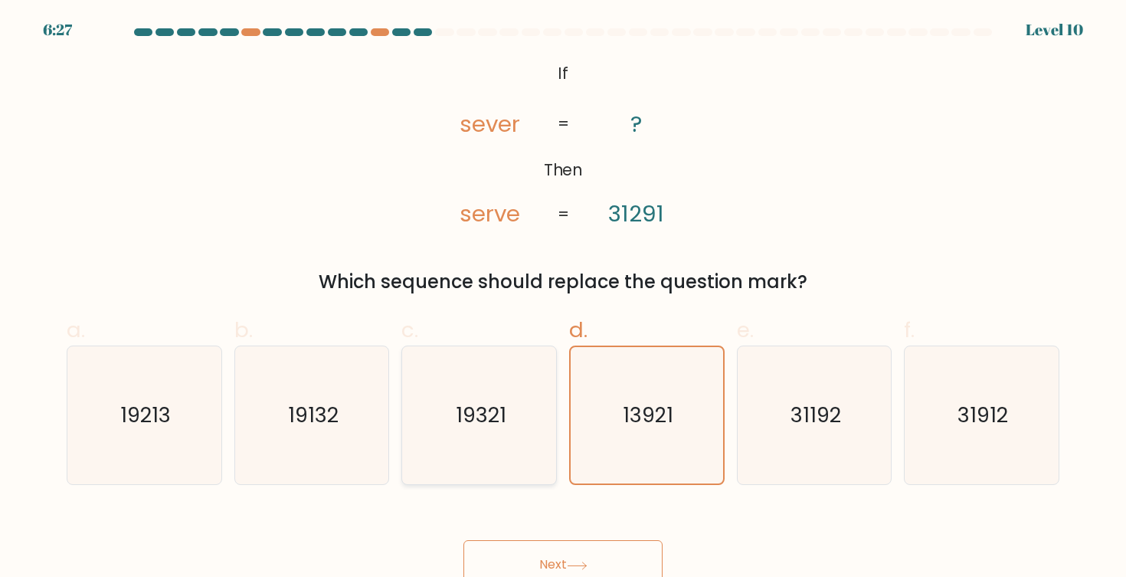
radio input "true"
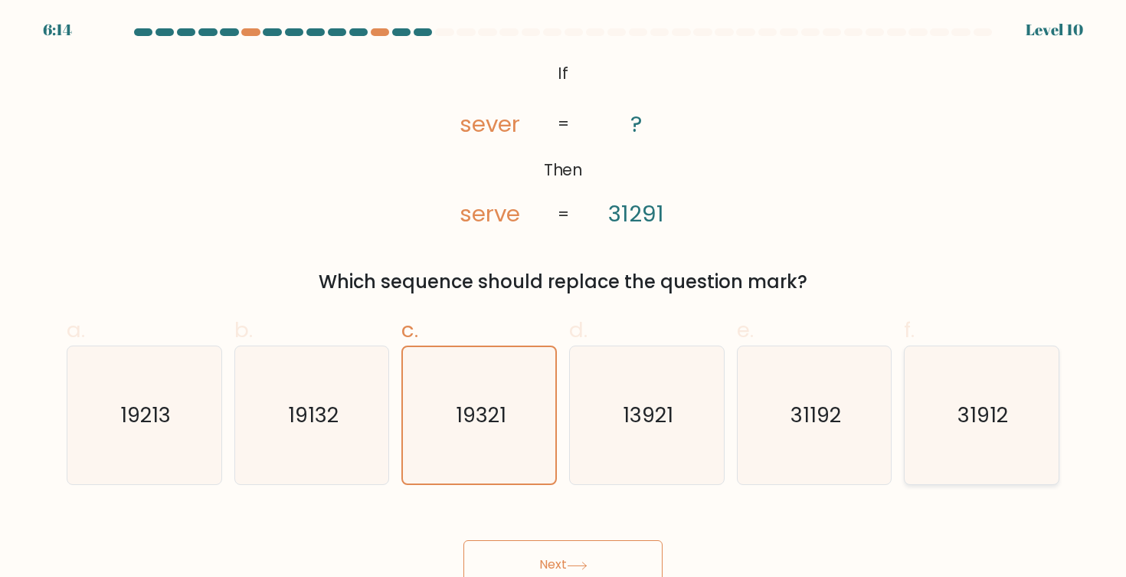
click at [949, 443] on icon "31912" at bounding box center [981, 415] width 138 height 138
click at [564, 299] on input "f. 31912" at bounding box center [563, 294] width 1 height 10
radio input "true"
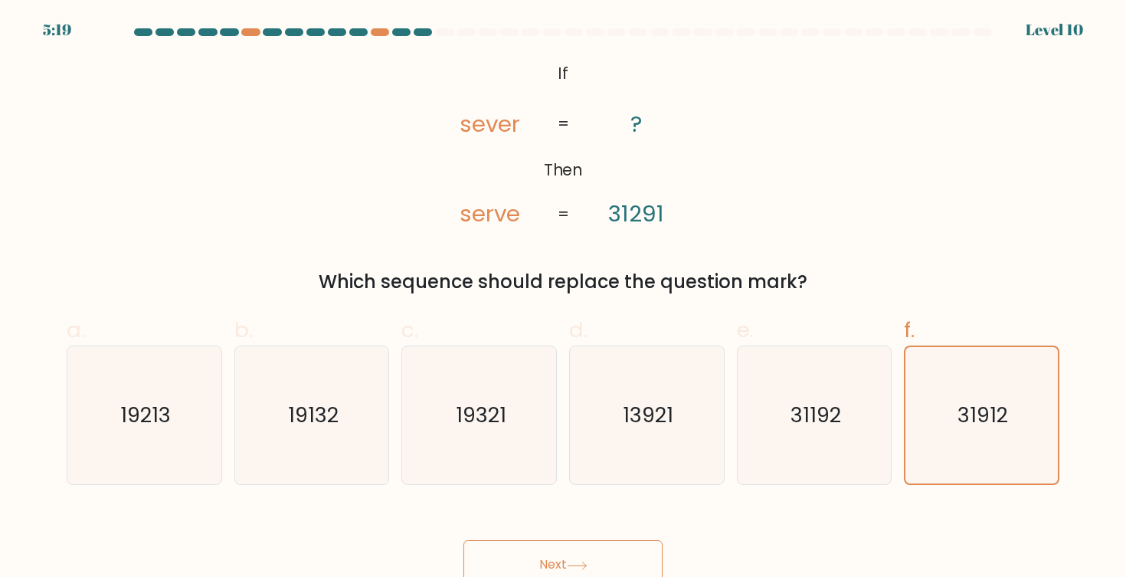
click at [605, 552] on button "Next" at bounding box center [562, 564] width 199 height 49
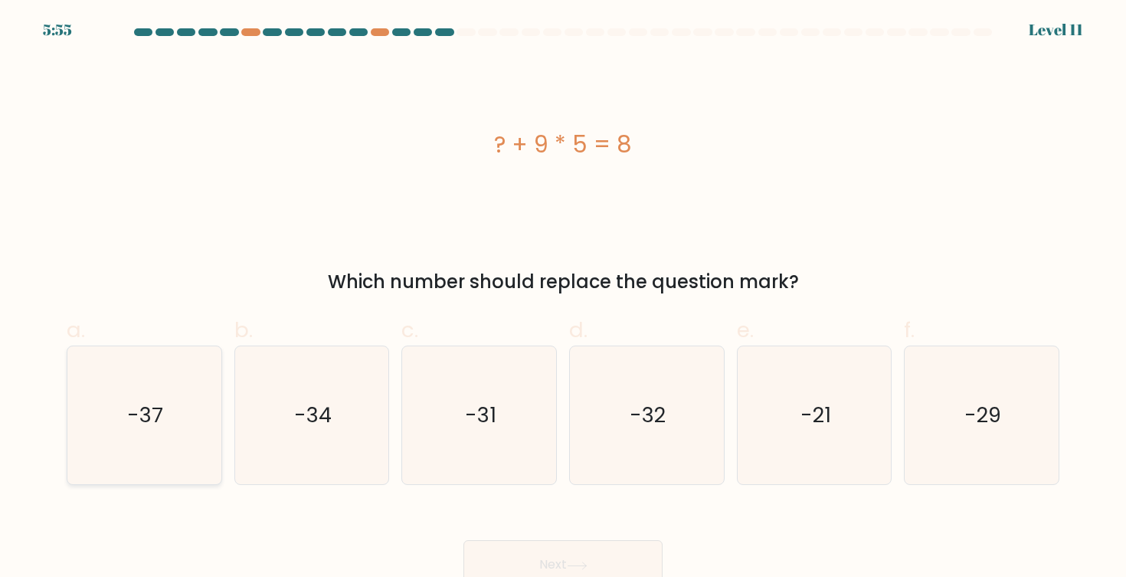
click at [101, 400] on icon "-37" at bounding box center [144, 415] width 138 height 138
click at [563, 299] on input "a. -37" at bounding box center [563, 294] width 1 height 10
radio input "true"
click at [616, 562] on button "Next" at bounding box center [562, 564] width 199 height 49
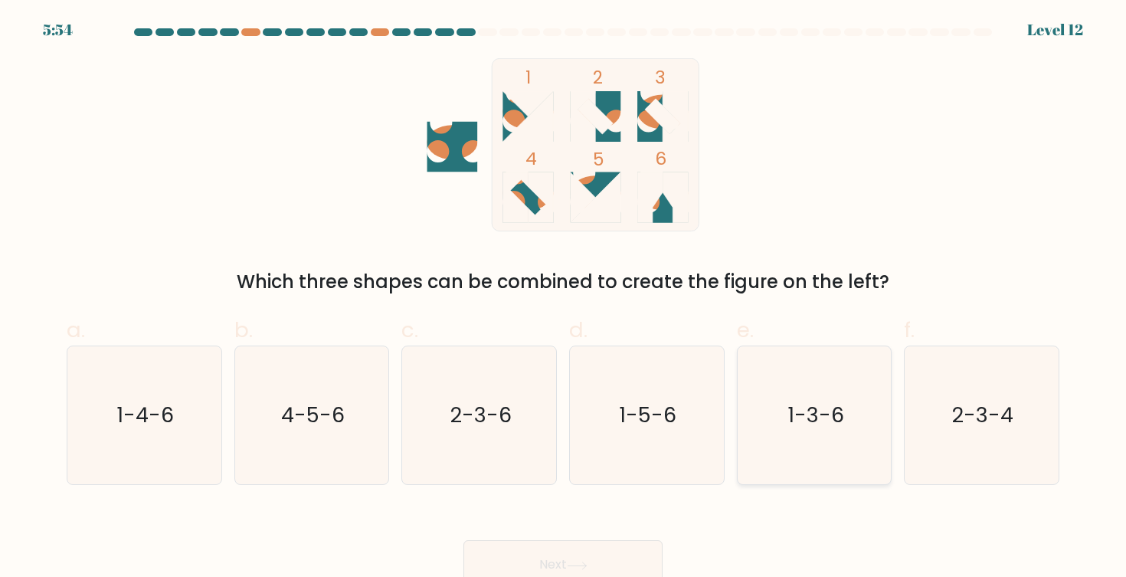
click at [811, 432] on icon "1-3-6" at bounding box center [814, 415] width 138 height 138
click at [564, 299] on input "e. 1-3-6" at bounding box center [563, 294] width 1 height 10
radio input "true"
click at [613, 552] on button "Next" at bounding box center [562, 564] width 199 height 49
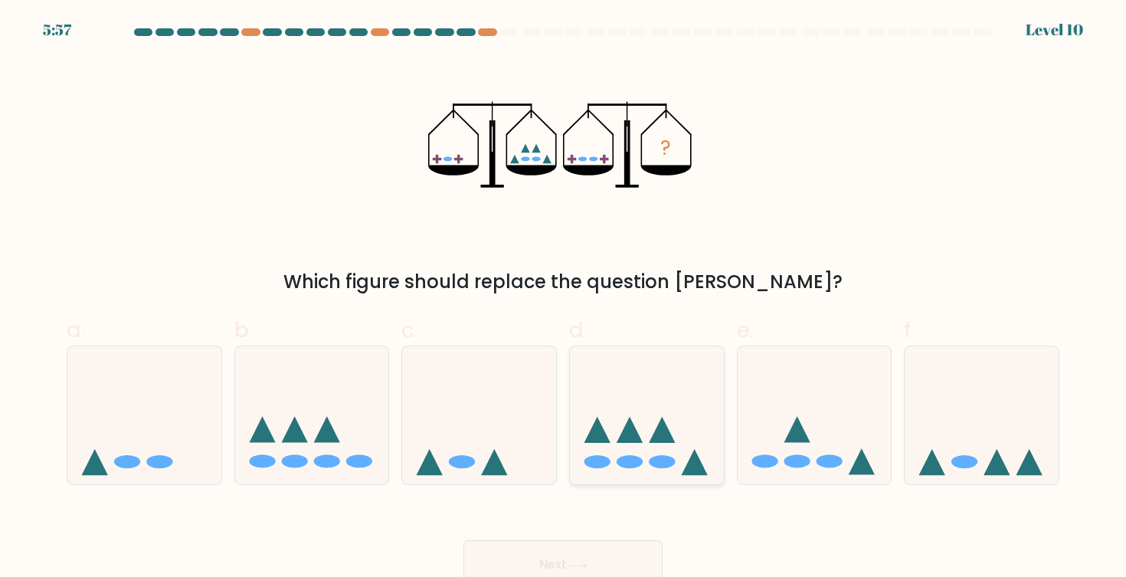
click at [655, 447] on icon at bounding box center [647, 415] width 154 height 127
click at [564, 299] on input "d." at bounding box center [563, 294] width 1 height 10
radio input "true"
click at [598, 559] on button "Next" at bounding box center [562, 564] width 199 height 49
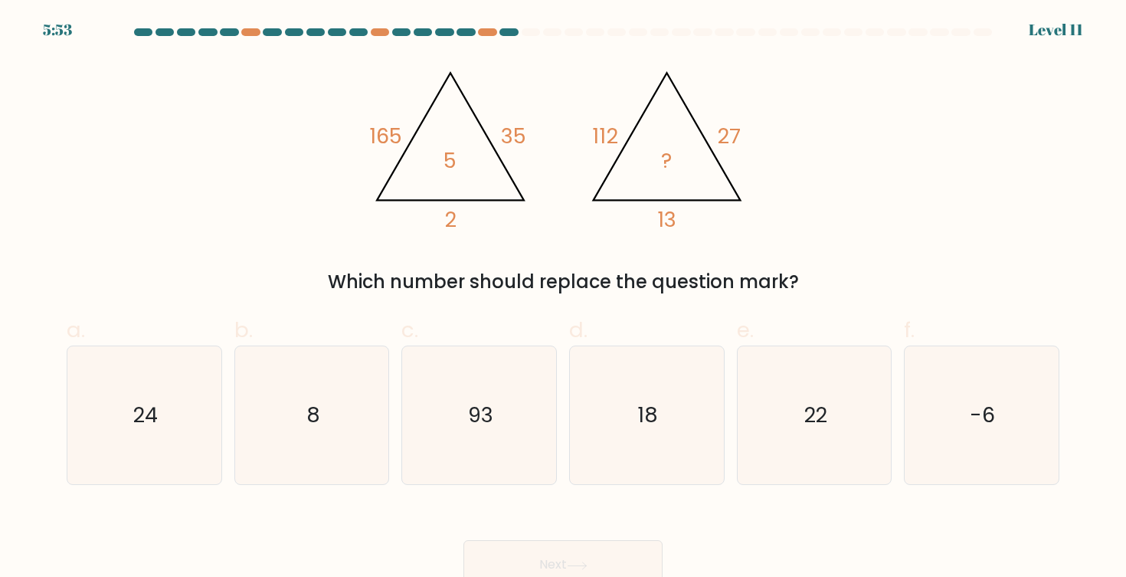
click at [516, 136] on tspan "35" at bounding box center [513, 136] width 25 height 28
click at [383, 139] on tspan "165" at bounding box center [385, 136] width 33 height 28
click at [503, 206] on icon "@import url('https://fonts.googleapis.com/css?family=Abril+Fatface:400,100,100i…" at bounding box center [563, 144] width 398 height 173
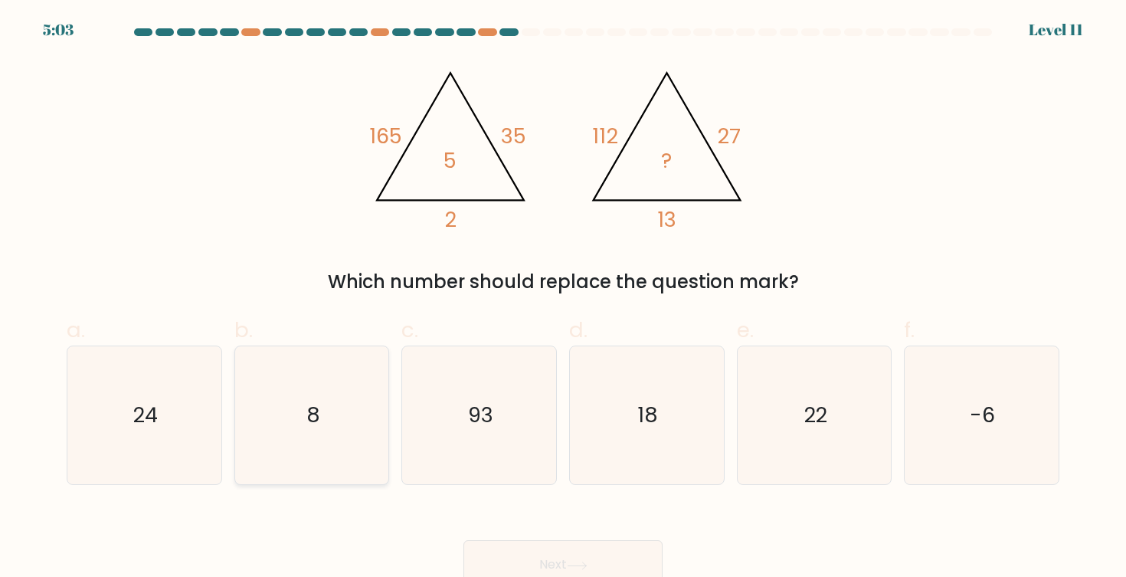
click at [349, 427] on icon "8" at bounding box center [312, 415] width 138 height 138
click at [563, 299] on input "b. 8" at bounding box center [563, 294] width 1 height 10
radio input "true"
click at [548, 555] on button "Next" at bounding box center [562, 564] width 199 height 49
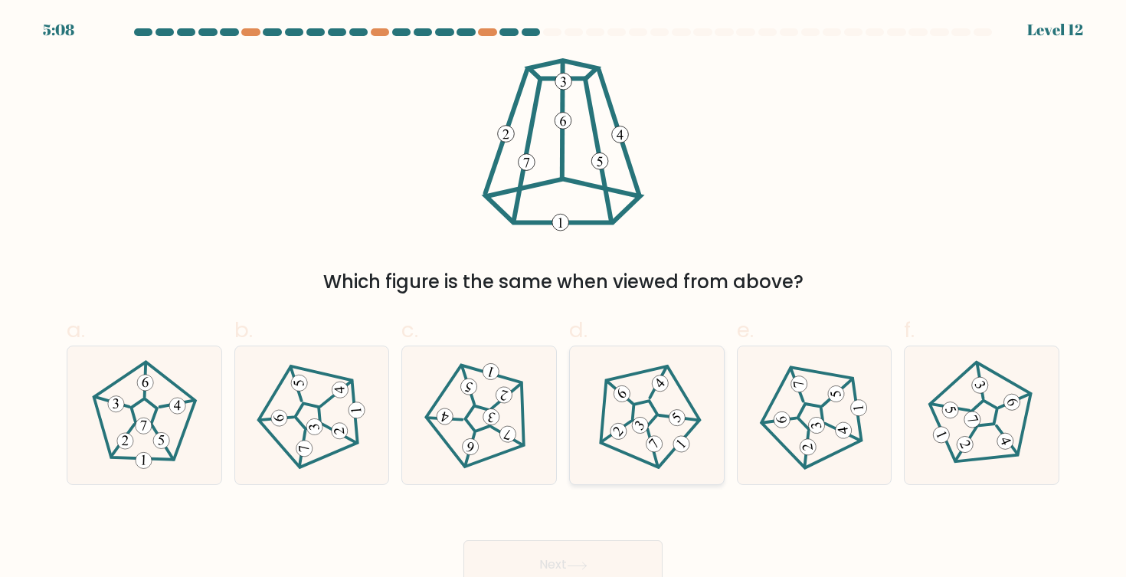
click at [643, 429] on 660 at bounding box center [640, 425] width 23 height 23
click at [564, 299] on input "d." at bounding box center [563, 294] width 1 height 10
radio input "true"
click at [564, 571] on button "Next" at bounding box center [562, 564] width 199 height 49
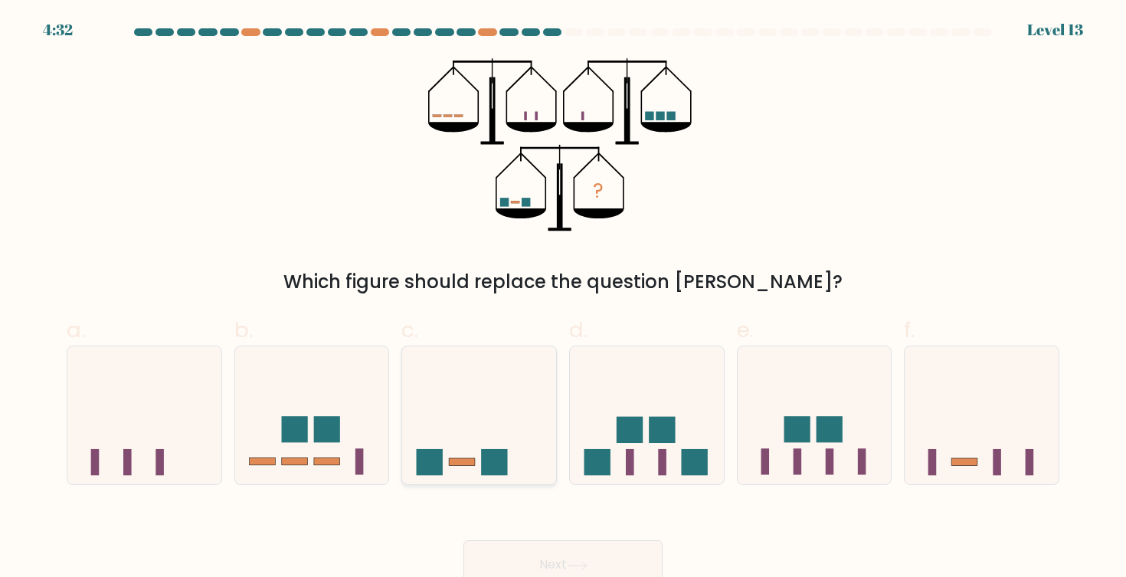
click at [521, 433] on icon at bounding box center [479, 415] width 154 height 127
click at [563, 299] on input "c." at bounding box center [563, 294] width 1 height 10
radio input "true"
click at [585, 557] on button "Next" at bounding box center [562, 564] width 199 height 49
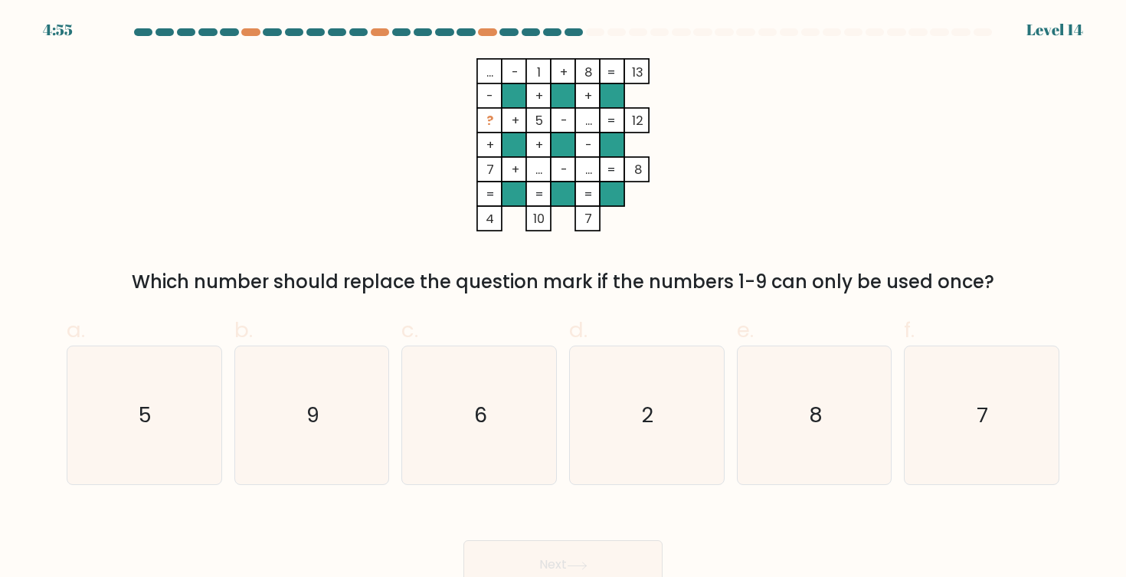
click at [493, 79] on tspan "..." at bounding box center [489, 73] width 7 height 18
click at [489, 75] on tspan "..." at bounding box center [489, 73] width 7 height 18
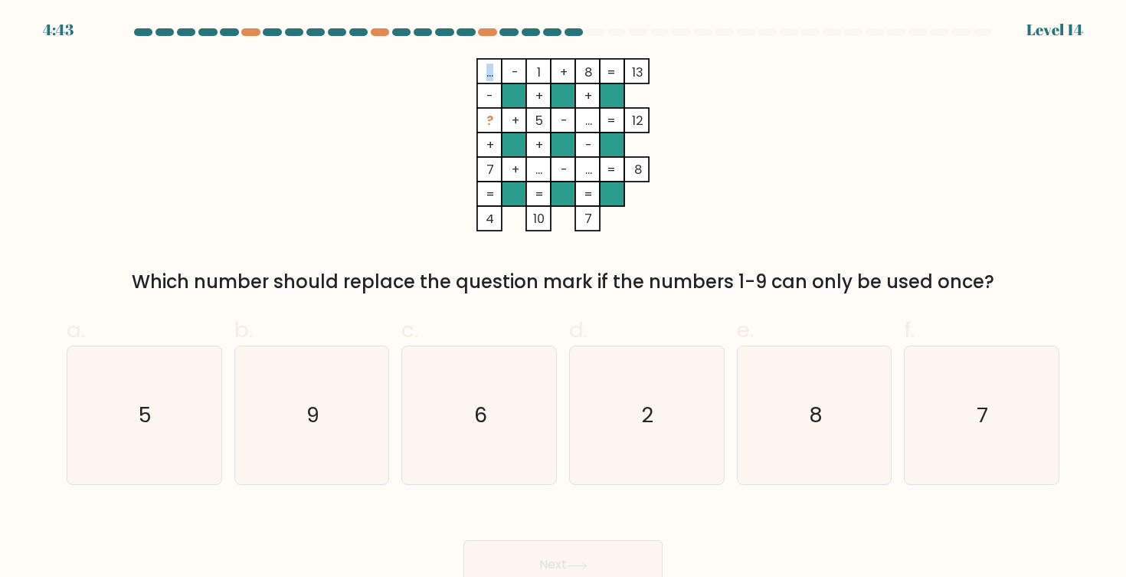
click at [489, 75] on tspan "..." at bounding box center [489, 73] width 7 height 18
click at [275, 412] on icon "9" at bounding box center [312, 415] width 138 height 138
click at [563, 299] on input "b. 9" at bounding box center [563, 294] width 1 height 10
radio input "true"
click at [514, 555] on button "Next" at bounding box center [562, 564] width 199 height 49
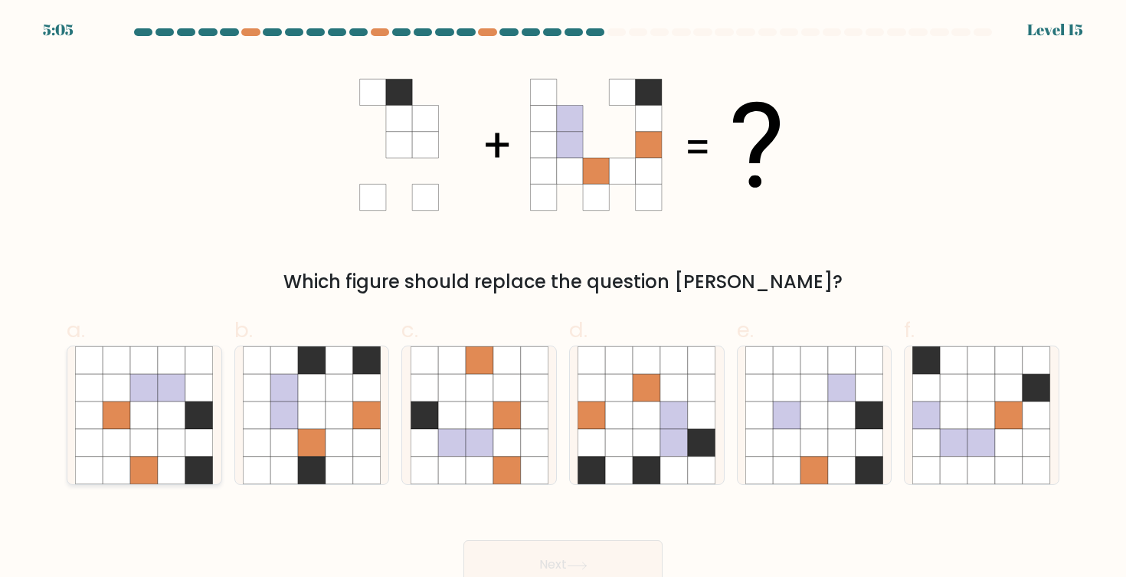
click at [171, 435] on icon at bounding box center [172, 443] width 28 height 28
click at [563, 299] on input "a." at bounding box center [563, 294] width 1 height 10
radio input "true"
click at [591, 555] on button "Next" at bounding box center [562, 564] width 199 height 49
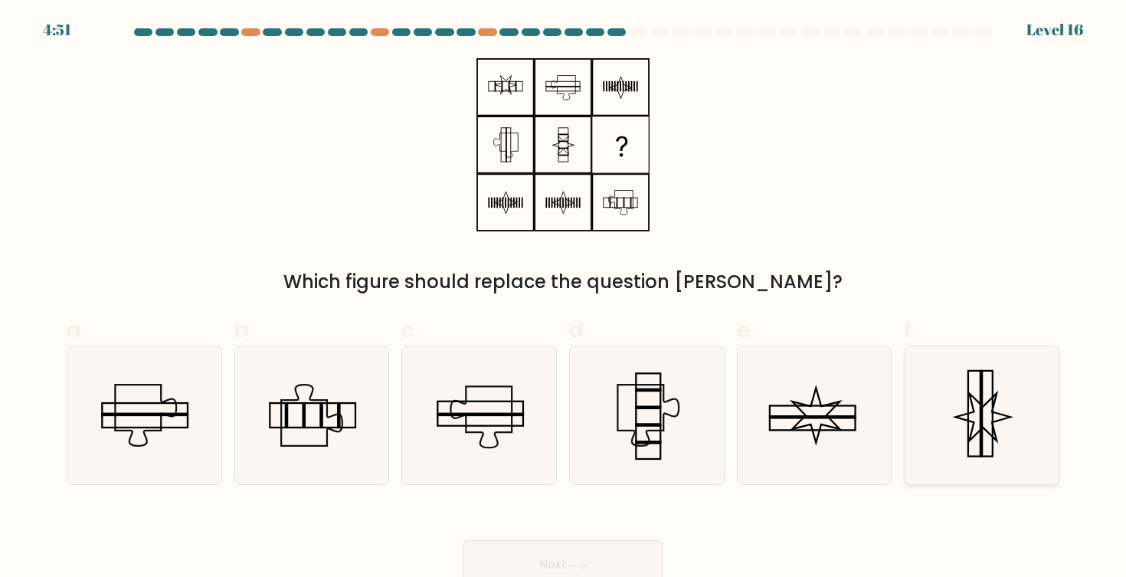
click at [976, 435] on icon at bounding box center [983, 417] width 55 height 47
click at [564, 299] on input "f." at bounding box center [563, 294] width 1 height 10
radio input "true"
click at [631, 548] on button "Next" at bounding box center [562, 564] width 199 height 49
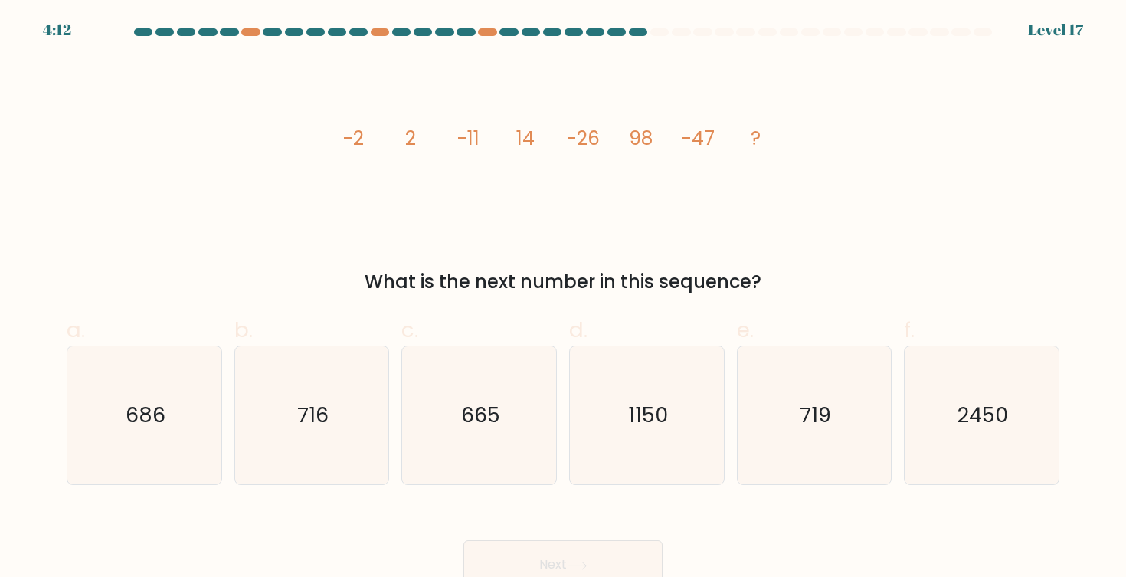
click at [528, 140] on tspan "14" at bounding box center [525, 138] width 18 height 27
click at [626, 176] on icon "image/svg+xml -2 2 -11 14 -26 98 -47 ?" at bounding box center [563, 144] width 460 height 173
click at [647, 143] on tspan "98" at bounding box center [641, 138] width 24 height 27
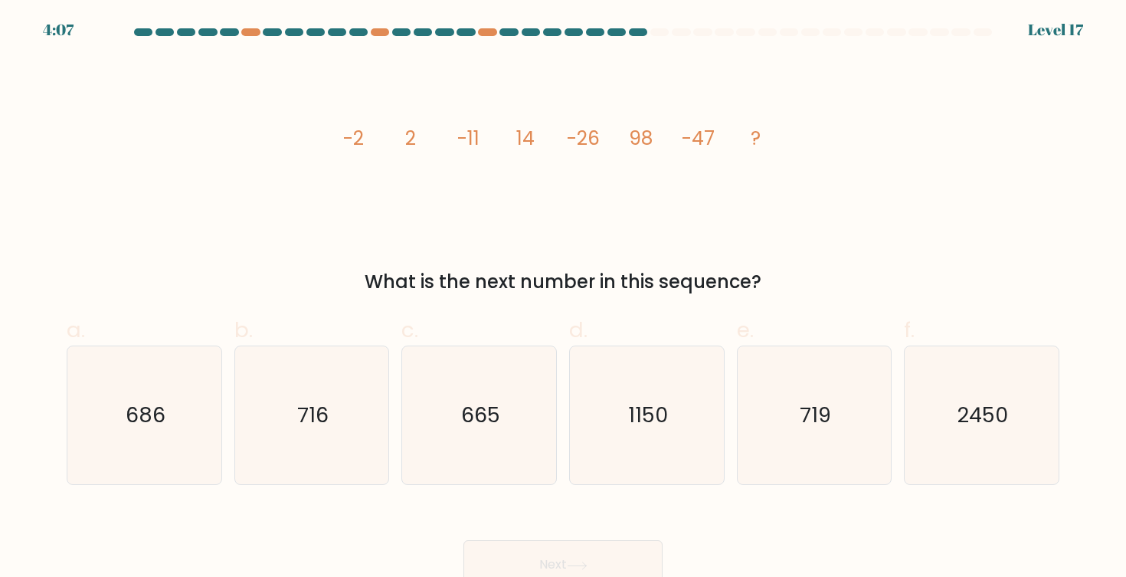
click at [640, 139] on tspan "98" at bounding box center [641, 138] width 24 height 27
click at [660, 178] on icon "image/svg+xml -2 2 -11 14 -26 98 -47 ?" at bounding box center [563, 144] width 460 height 173
click at [640, 139] on tspan "98" at bounding box center [641, 138] width 24 height 27
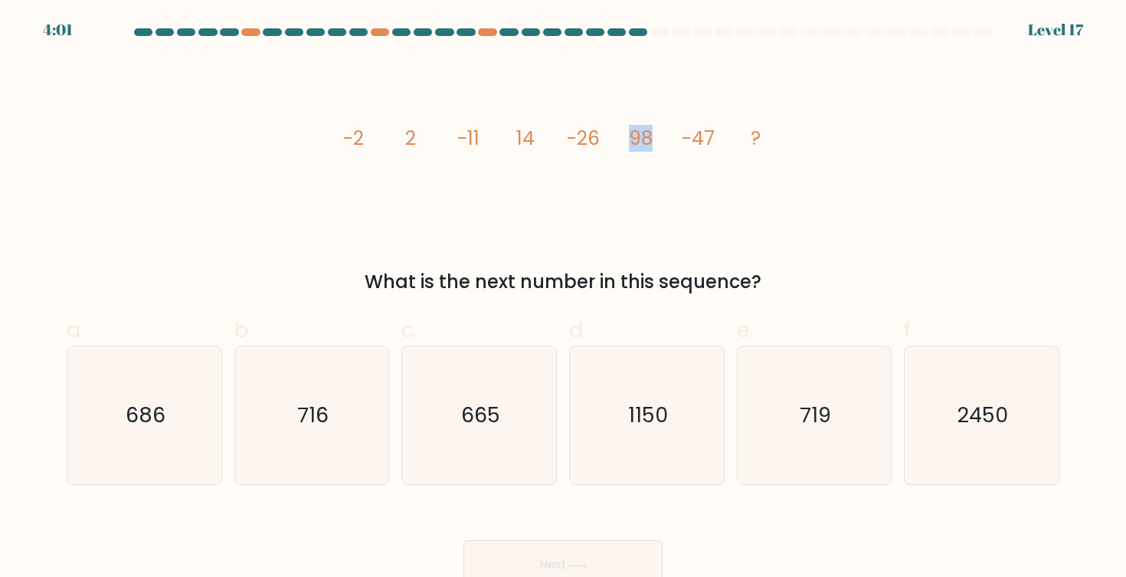
click at [659, 191] on icon "image/svg+xml -2 2 -11 14 -26 98 -47 ?" at bounding box center [563, 144] width 460 height 173
click at [703, 143] on tspan "-47" at bounding box center [698, 138] width 33 height 27
click at [713, 218] on icon "image/svg+xml -2 2 -11 14 -26 98 -47 ?" at bounding box center [563, 144] width 460 height 173
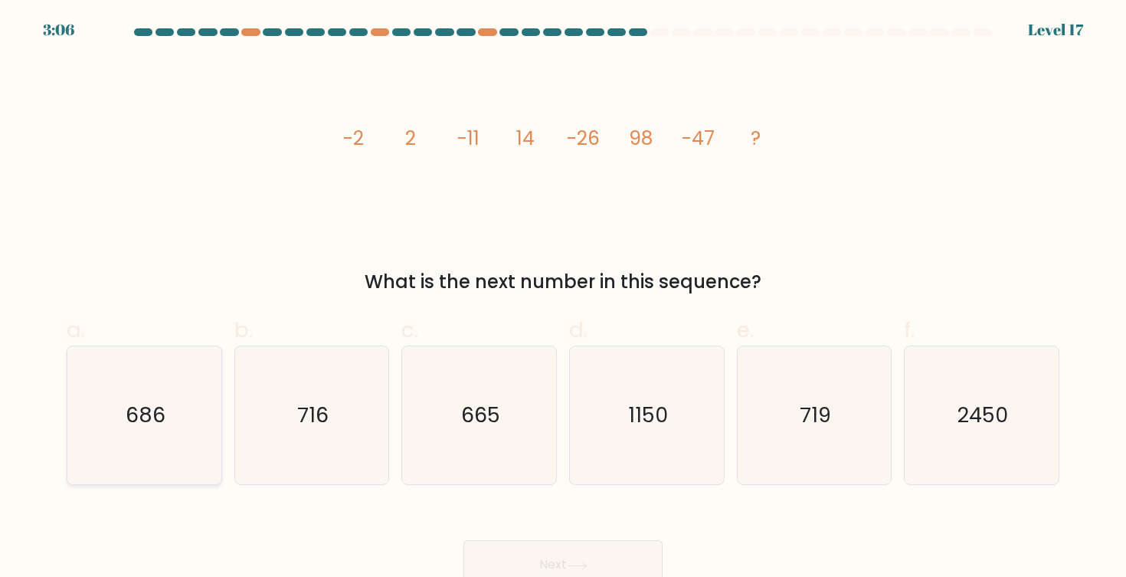
click at [124, 431] on icon "686" at bounding box center [144, 415] width 138 height 138
click at [563, 299] on input "a. 686" at bounding box center [563, 294] width 1 height 10
radio input "true"
click at [584, 558] on button "Next" at bounding box center [562, 564] width 199 height 49
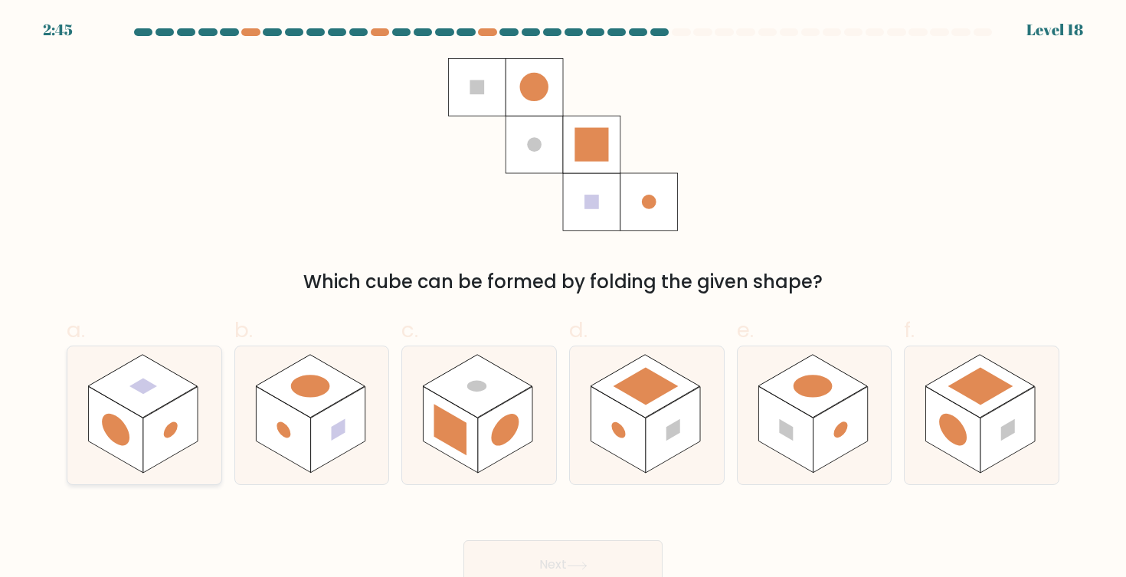
click at [120, 450] on rect at bounding box center [116, 430] width 54 height 87
click at [563, 299] on input "a." at bounding box center [563, 294] width 1 height 10
radio input "true"
click at [278, 432] on rect at bounding box center [283, 430] width 54 height 87
click at [563, 299] on input "b." at bounding box center [563, 294] width 1 height 10
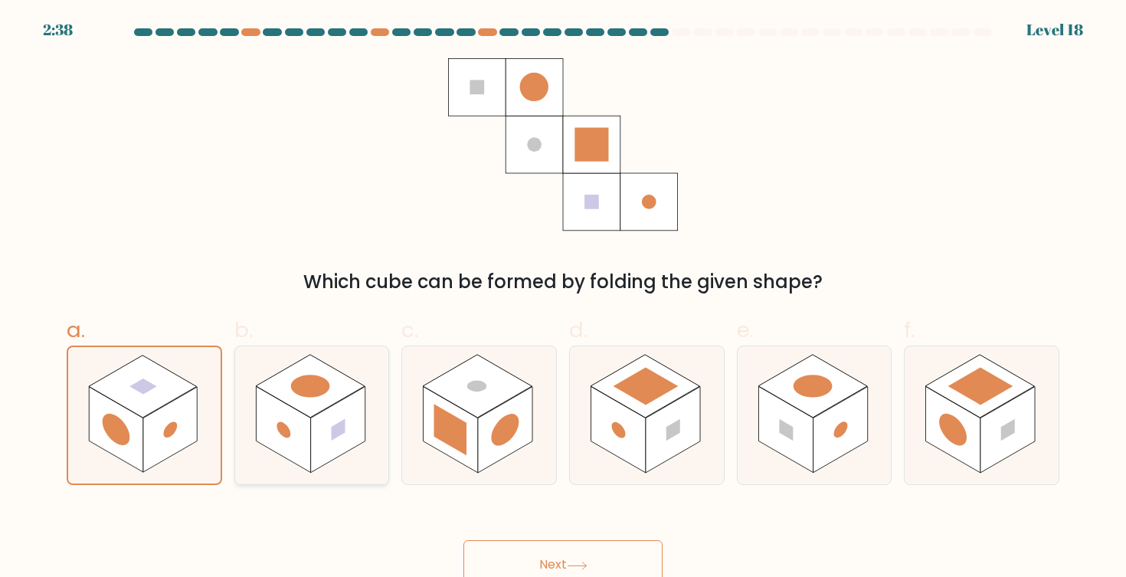
radio input "true"
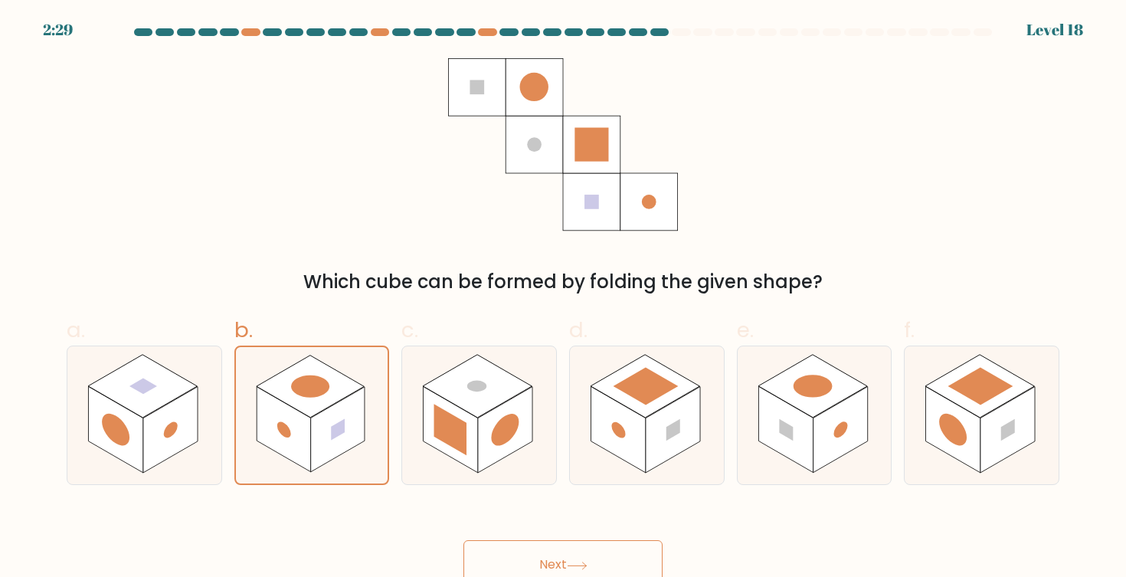
click at [541, 563] on button "Next" at bounding box center [562, 564] width 199 height 49
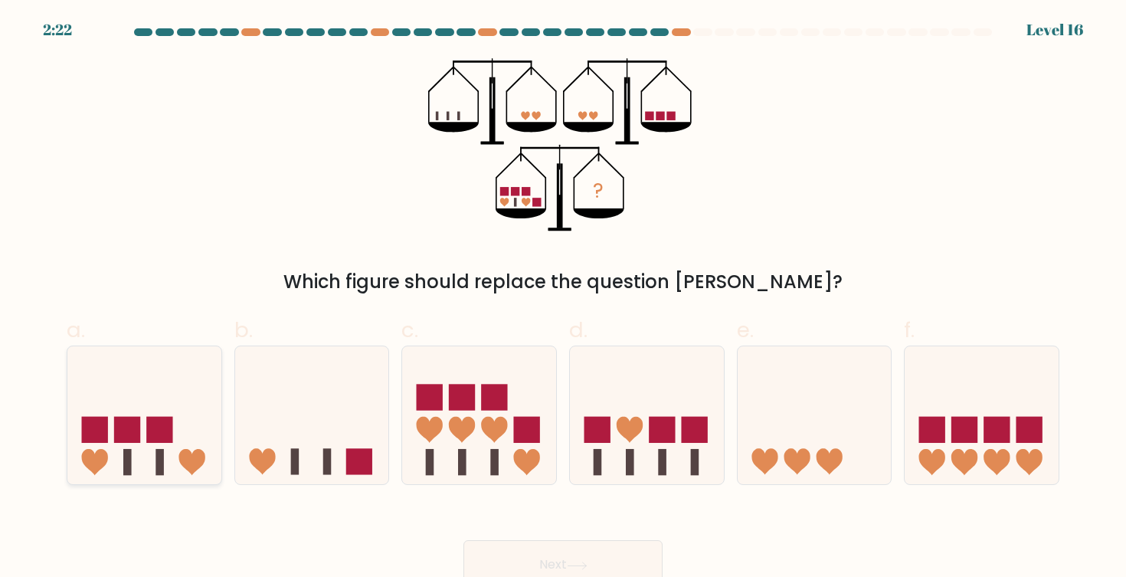
click at [138, 424] on rect at bounding box center [127, 430] width 26 height 26
click at [563, 299] on input "a." at bounding box center [563, 294] width 1 height 10
radio input "true"
click at [594, 555] on button "Next" at bounding box center [562, 564] width 199 height 49
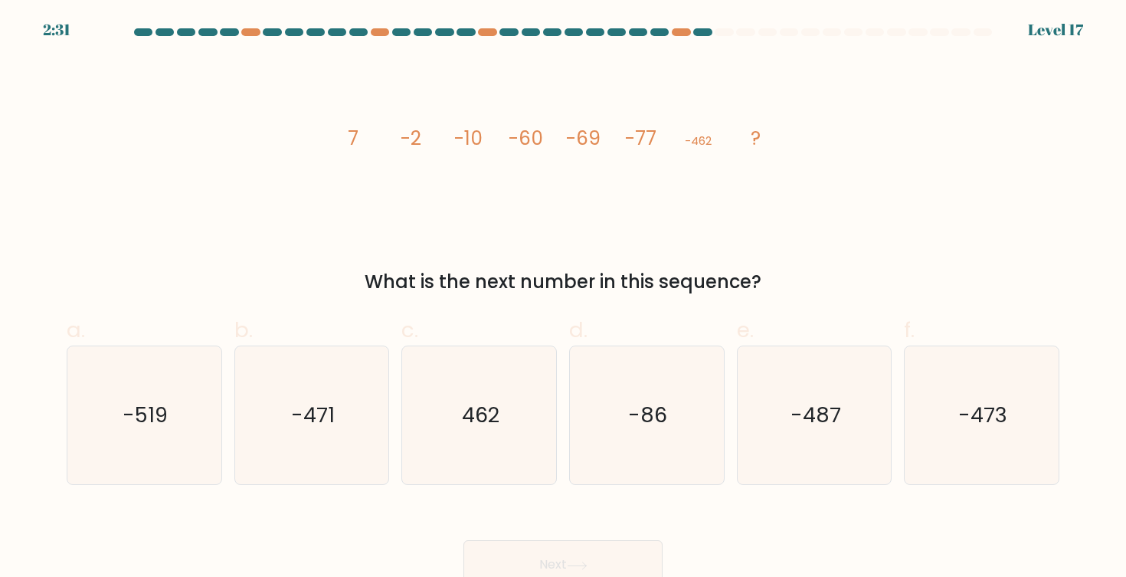
drag, startPoint x: 349, startPoint y: 136, endPoint x: 368, endPoint y: 137, distance: 19.2
click at [368, 137] on icon "image/svg+xml 7 -2 -10 -60 -69 -77 -462 ?" at bounding box center [563, 144] width 460 height 173
click at [405, 213] on icon "image/svg+xml 7 -2 -10 -60 -69 -77 -462 ?" at bounding box center [563, 144] width 460 height 173
click at [527, 139] on tspan "-60" at bounding box center [526, 138] width 34 height 27
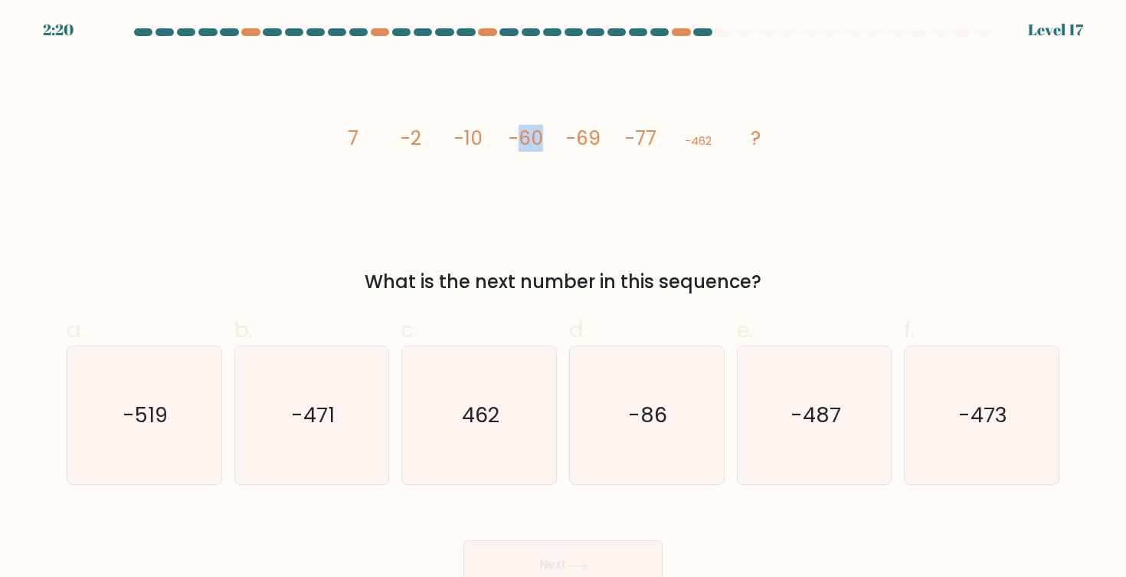
click at [601, 183] on icon "image/svg+xml 7 -2 -10 -60 -69 -77 -462 ?" at bounding box center [563, 144] width 460 height 173
click at [646, 138] on tspan "-77" at bounding box center [640, 138] width 31 height 27
click at [661, 188] on icon "image/svg+xml 7 -2 -10 -60 -69 -77 -462 ?" at bounding box center [563, 144] width 460 height 173
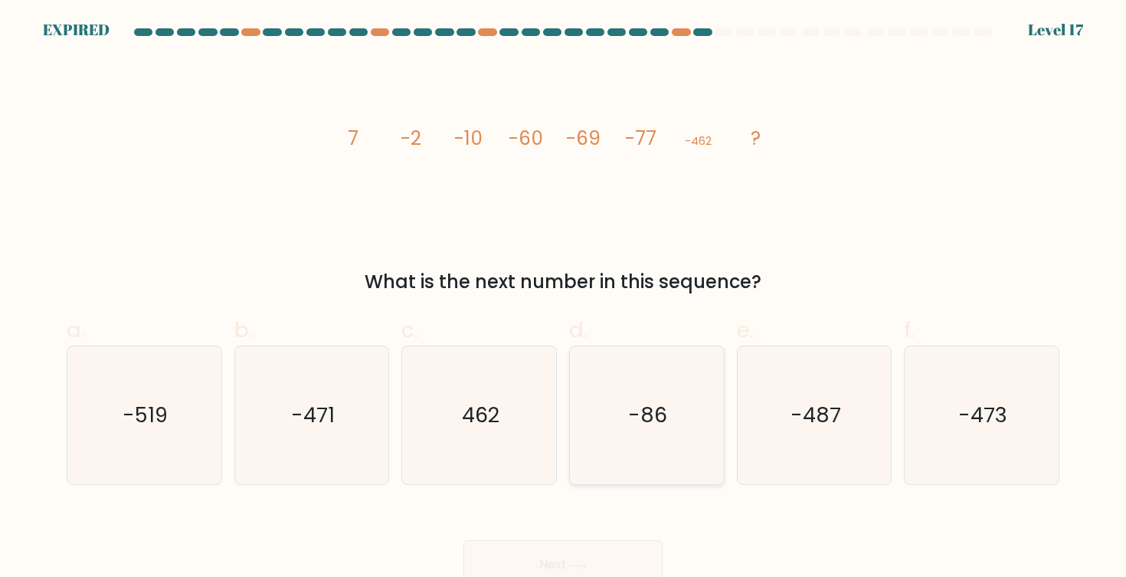
click at [630, 378] on icon "-86" at bounding box center [647, 415] width 138 height 138
click at [564, 299] on input "d. -86" at bounding box center [563, 294] width 1 height 10
radio input "true"
click at [500, 378] on icon "462" at bounding box center [480, 415] width 138 height 138
click at [563, 299] on input "c. 462" at bounding box center [563, 294] width 1 height 10
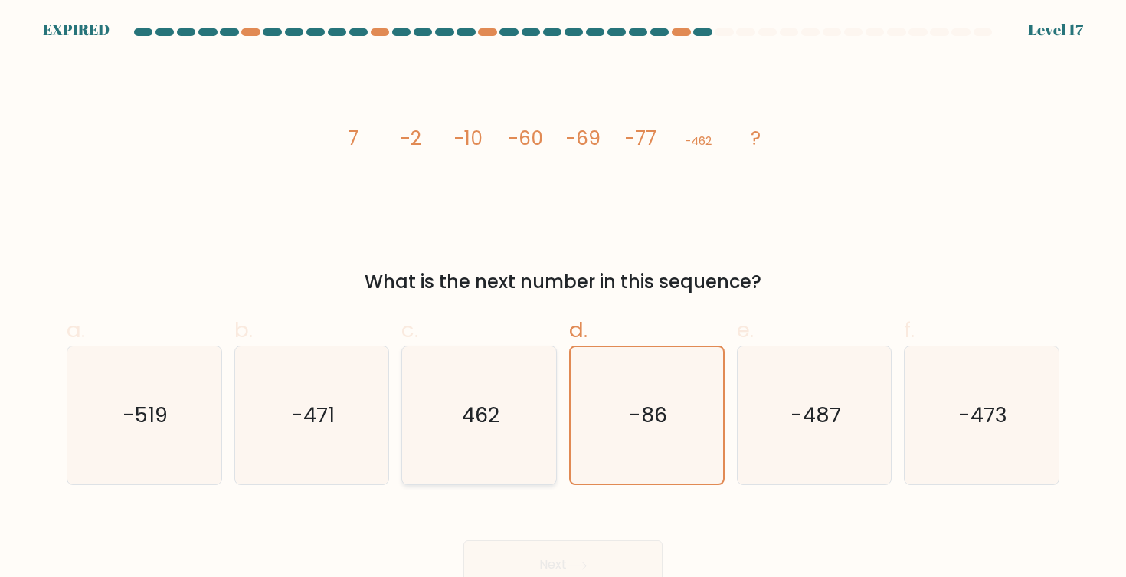
radio input "true"
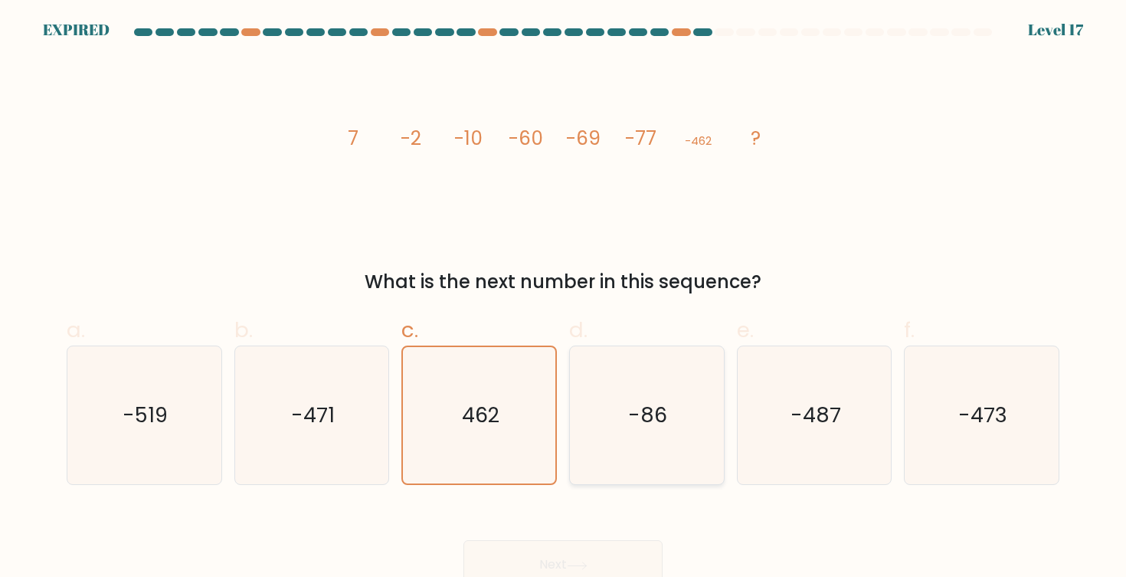
click at [668, 415] on icon "-86" at bounding box center [647, 415] width 138 height 138
click at [564, 299] on input "d. -86" at bounding box center [563, 294] width 1 height 10
radio input "true"
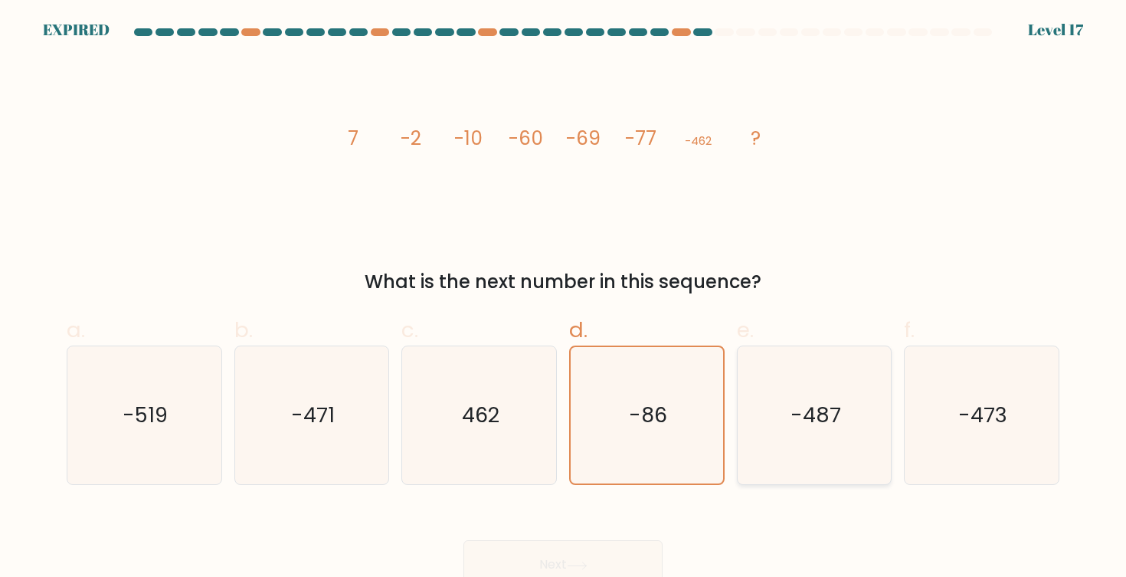
click at [840, 416] on text "-487" at bounding box center [816, 415] width 51 height 28
click at [564, 299] on input "e. -487" at bounding box center [563, 294] width 1 height 10
radio input "true"
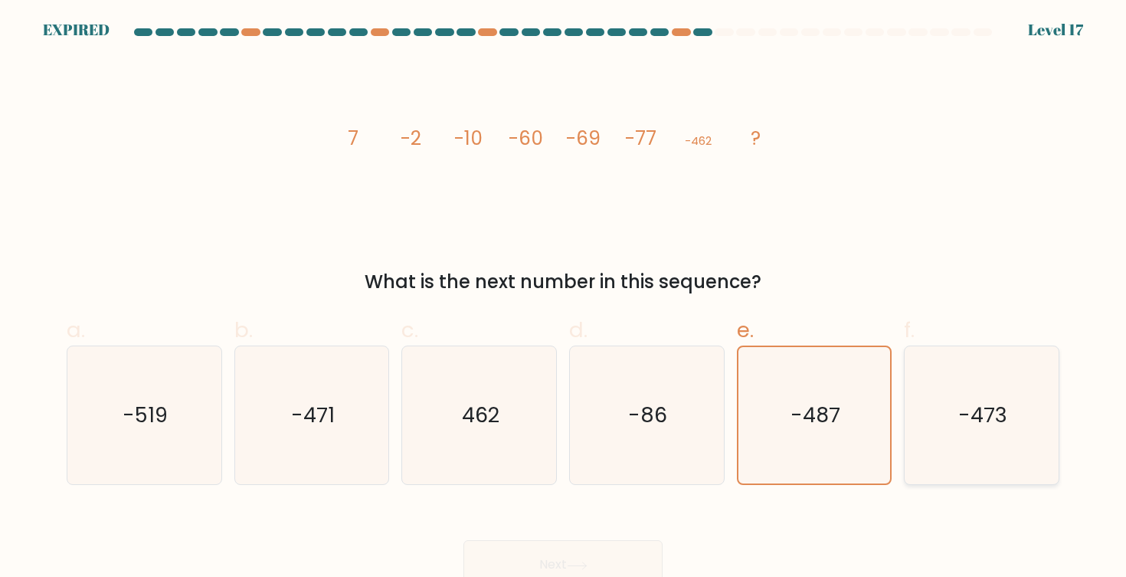
click at [974, 426] on text "-473" at bounding box center [982, 415] width 49 height 28
click at [564, 299] on input "f. -473" at bounding box center [563, 294] width 1 height 10
radio input "true"
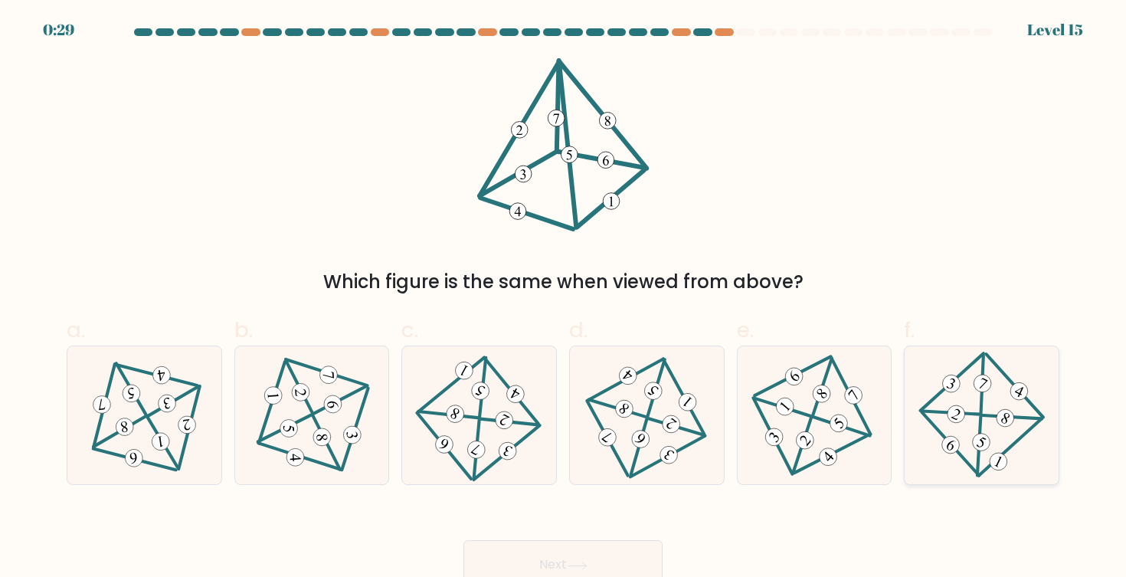
click at [984, 449] on 583 at bounding box center [981, 442] width 23 height 23
click at [564, 299] on input "f." at bounding box center [563, 294] width 1 height 10
radio input "true"
click at [592, 555] on button "Next" at bounding box center [562, 564] width 199 height 49
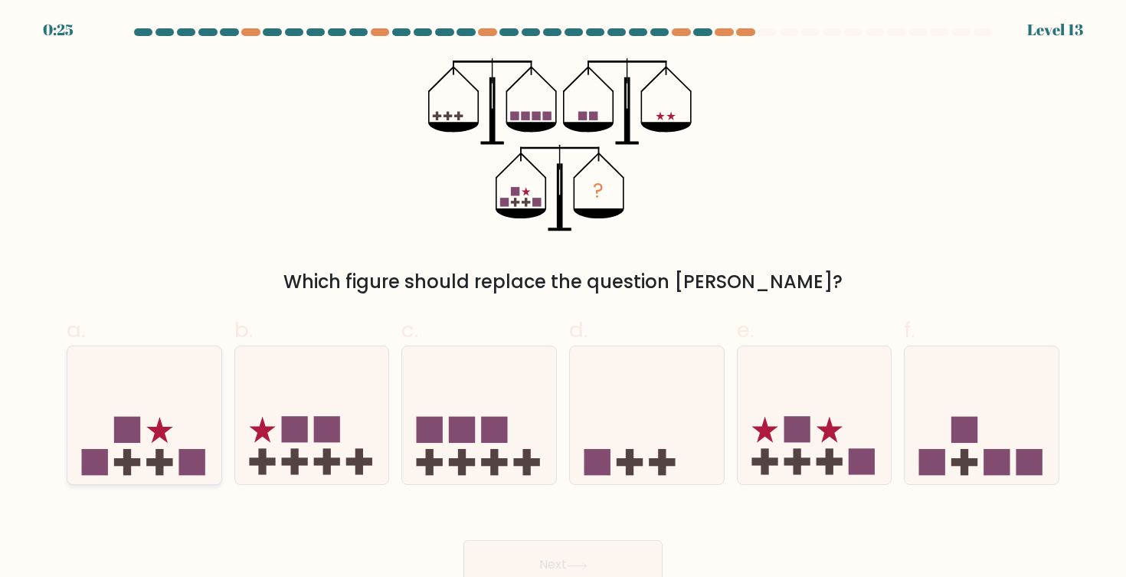
click at [168, 445] on icon at bounding box center [144, 415] width 154 height 127
click at [563, 299] on input "a." at bounding box center [563, 294] width 1 height 10
radio input "true"
click at [579, 555] on button "Next" at bounding box center [562, 564] width 199 height 49
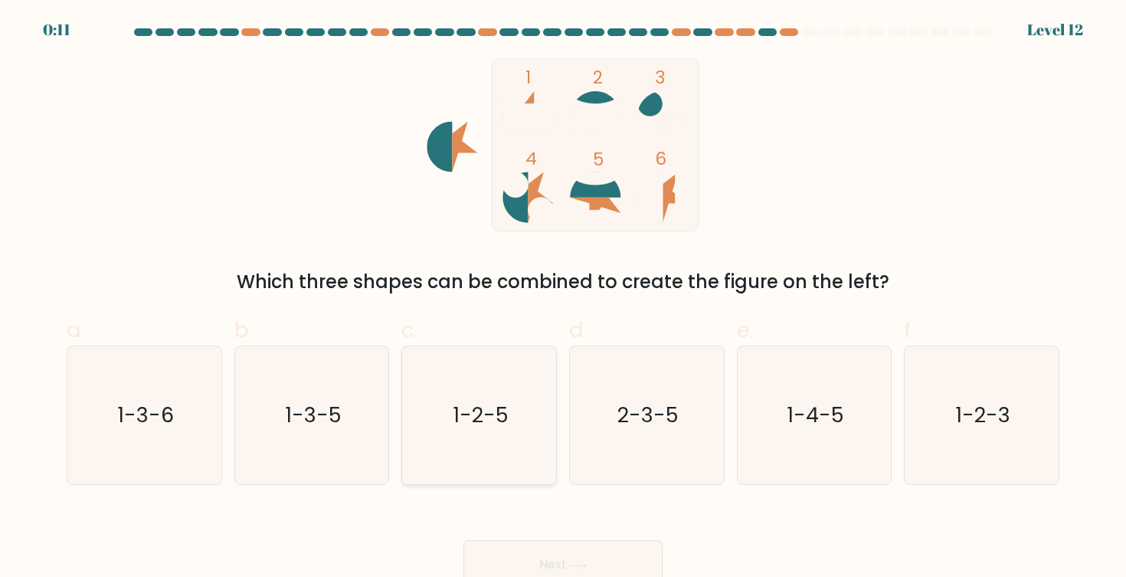
click at [476, 453] on icon "1-2-5" at bounding box center [480, 415] width 138 height 138
click at [563, 299] on input "c. 1-2-5" at bounding box center [563, 294] width 1 height 10
radio input "true"
click at [548, 555] on button "Next" at bounding box center [562, 564] width 199 height 49
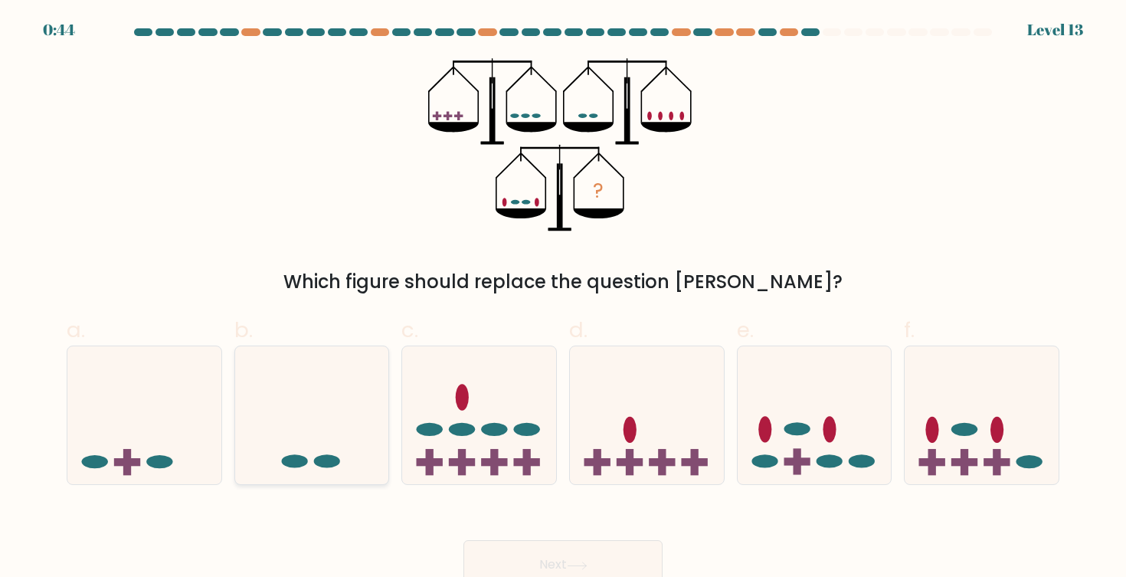
click at [301, 411] on icon at bounding box center [312, 415] width 154 height 127
click at [563, 299] on input "b." at bounding box center [563, 294] width 1 height 10
radio input "true"
click at [522, 558] on button "Next" at bounding box center [562, 564] width 199 height 49
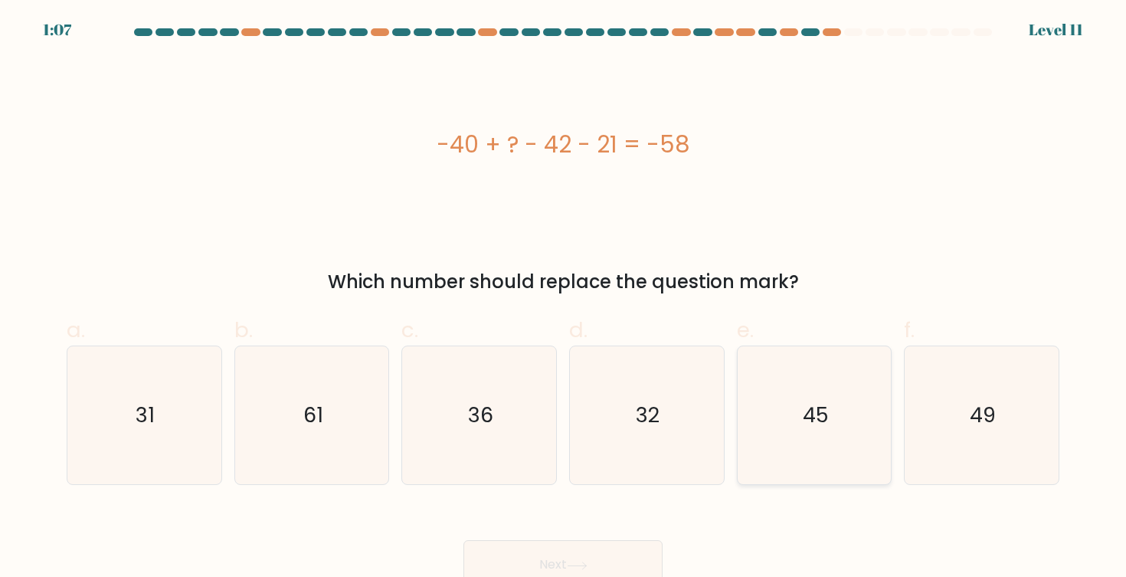
click at [858, 427] on icon "45" at bounding box center [814, 415] width 138 height 138
click at [564, 299] on input "e. 45" at bounding box center [563, 294] width 1 height 10
radio input "true"
click at [593, 558] on button "Next" at bounding box center [562, 564] width 199 height 49
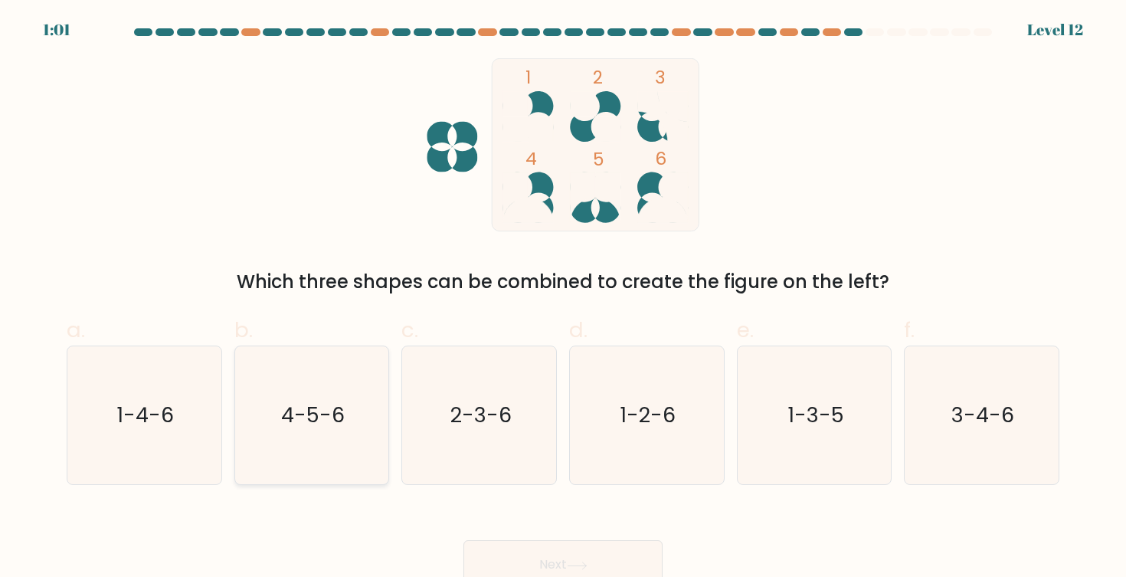
click at [316, 427] on text "4-5-6" at bounding box center [313, 415] width 64 height 28
click at [563, 299] on input "b. 4-5-6" at bounding box center [563, 294] width 1 height 10
radio input "true"
click at [523, 555] on button "Next" at bounding box center [562, 564] width 199 height 49
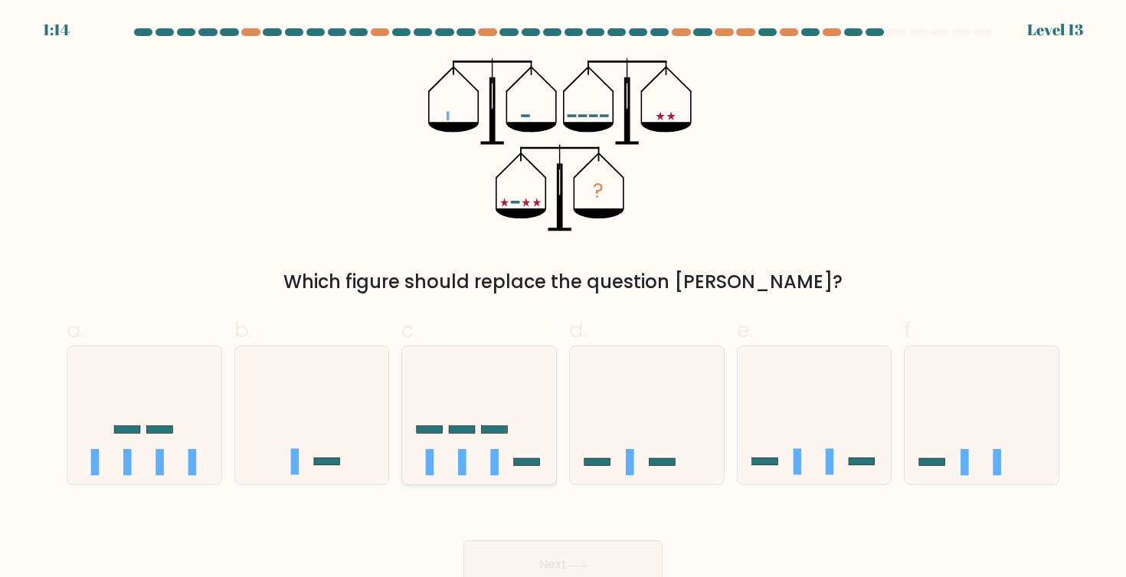
click at [467, 434] on icon at bounding box center [479, 415] width 154 height 127
click at [563, 299] on input "c." at bounding box center [563, 294] width 1 height 10
radio input "true"
click at [542, 557] on button "Next" at bounding box center [562, 564] width 199 height 49
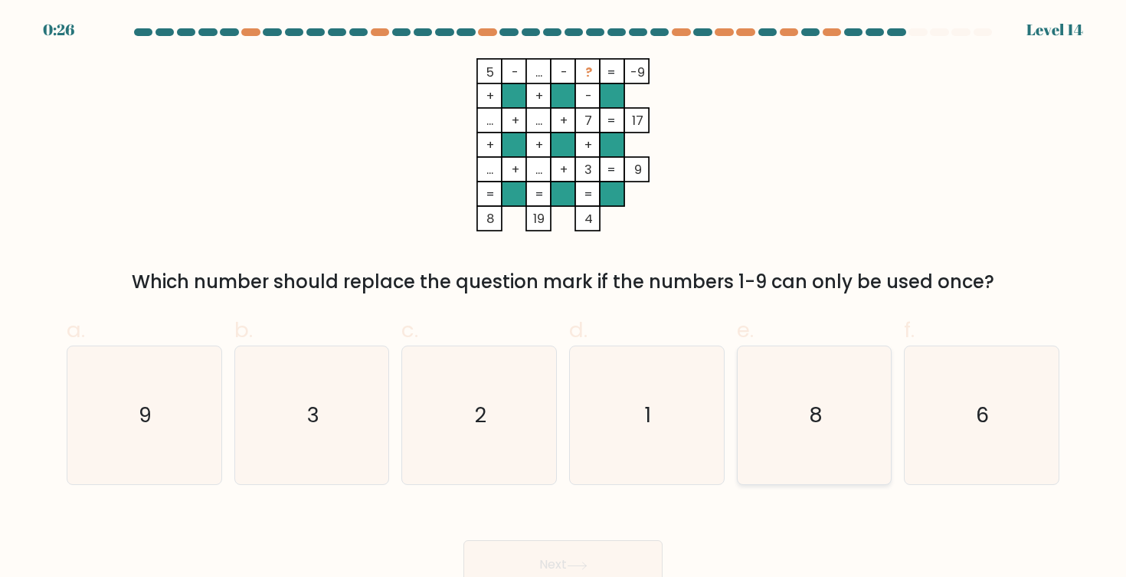
click at [814, 431] on icon "8" at bounding box center [814, 415] width 138 height 138
click at [564, 299] on input "e. 8" at bounding box center [563, 294] width 1 height 10
radio input "true"
click at [607, 567] on button "Next" at bounding box center [562, 564] width 199 height 49
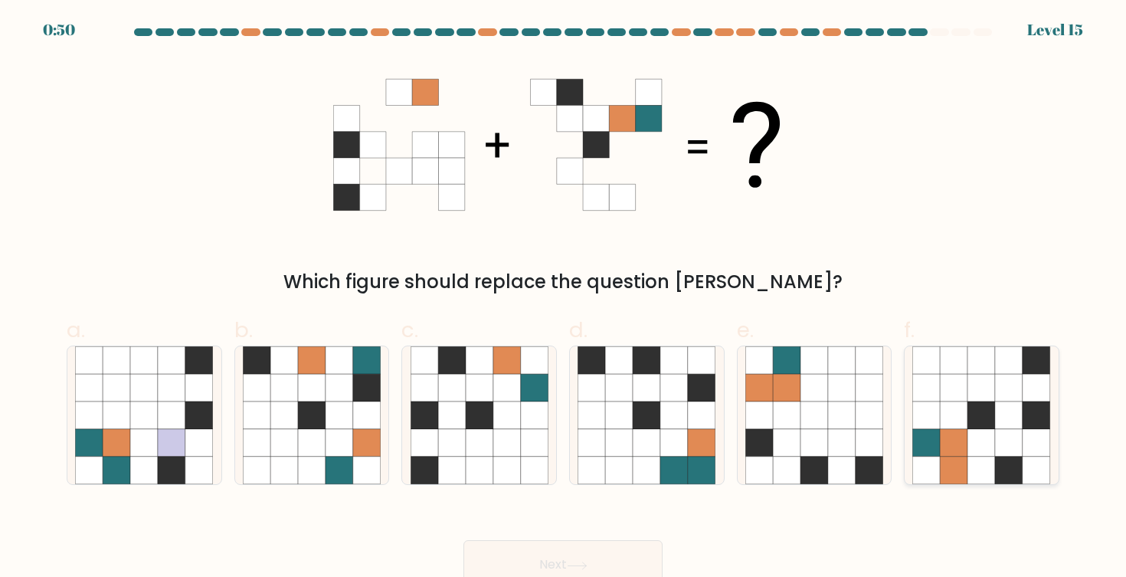
click at [984, 409] on icon at bounding box center [982, 415] width 28 height 28
click at [564, 299] on input "f." at bounding box center [563, 294] width 1 height 10
radio input "true"
click at [578, 563] on icon at bounding box center [577, 566] width 21 height 8
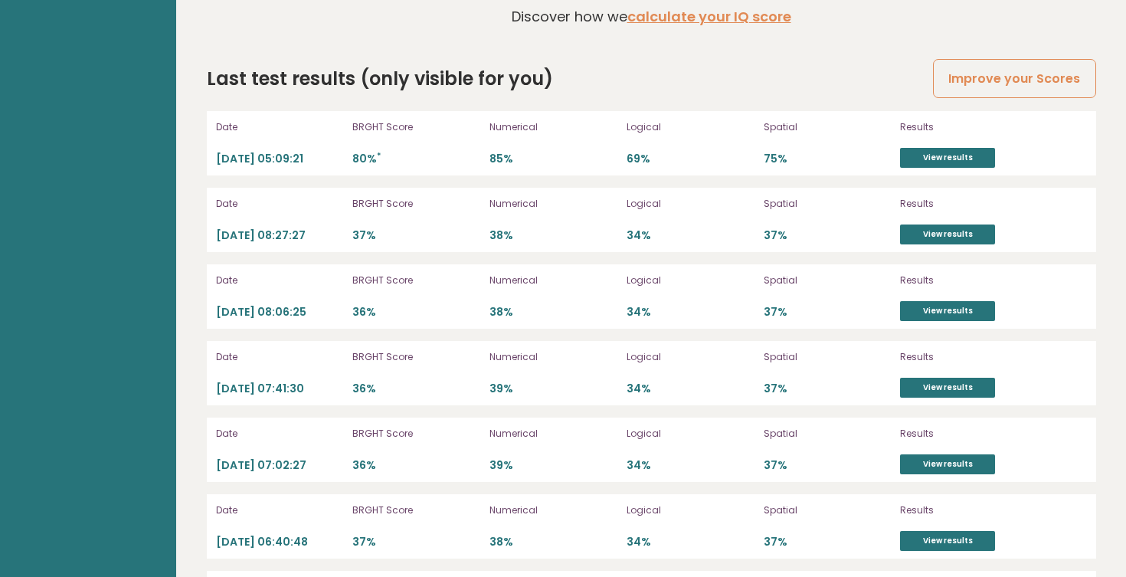
scroll to position [3848, 0]
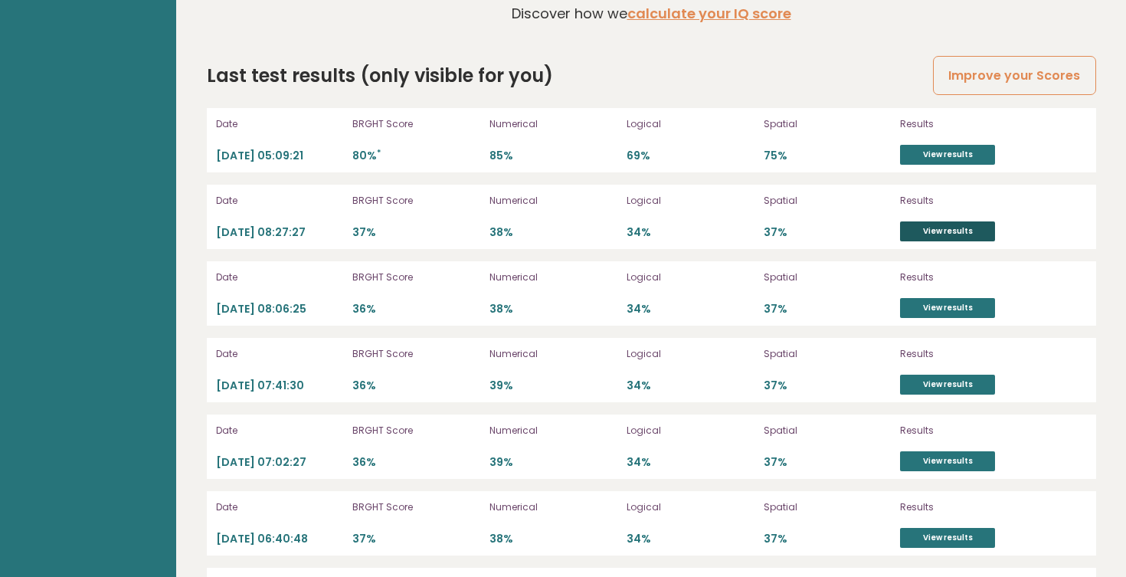
click at [932, 221] on link "View results" at bounding box center [947, 231] width 95 height 20
click at [961, 298] on link "View results" at bounding box center [947, 308] width 95 height 20
click at [932, 375] on link "View results" at bounding box center [947, 385] width 95 height 20
click at [934, 451] on link "View results" at bounding box center [947, 461] width 95 height 20
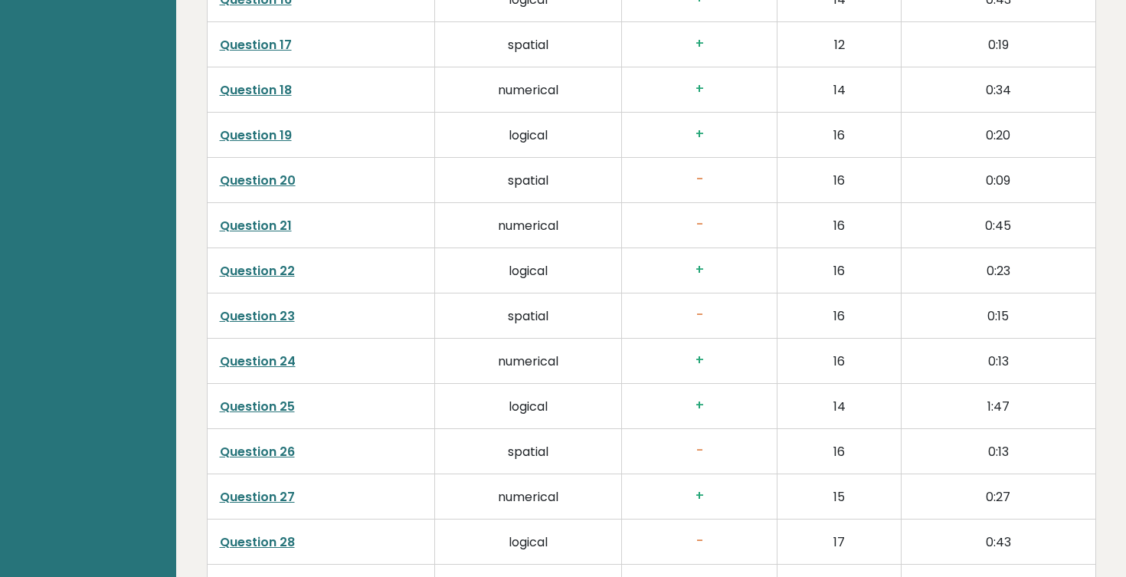
scroll to position [3613, 0]
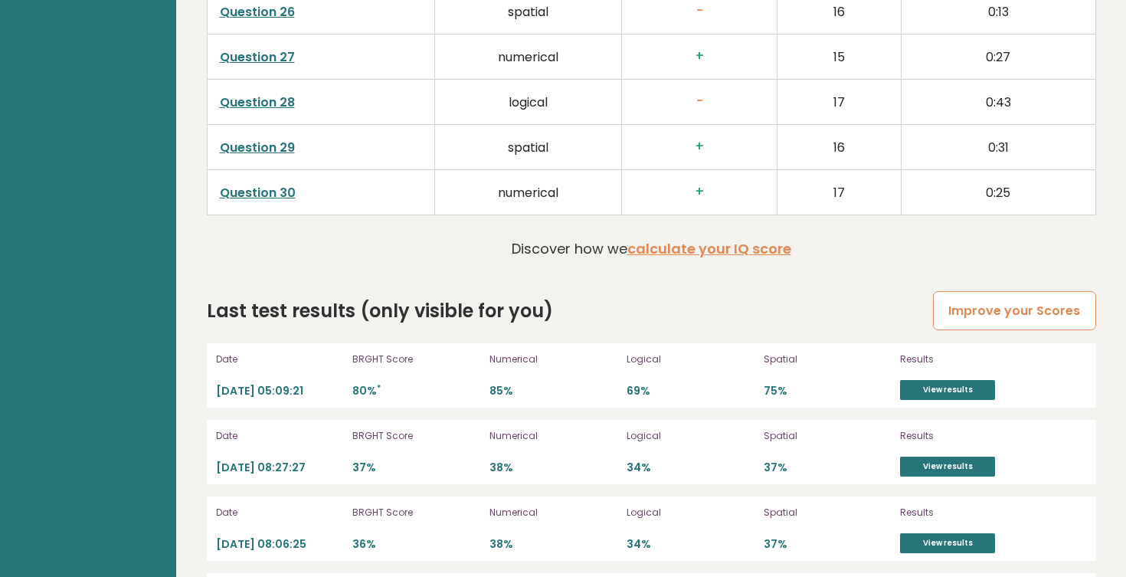
click at [1026, 303] on link "Improve your Scores" at bounding box center [1014, 310] width 162 height 39
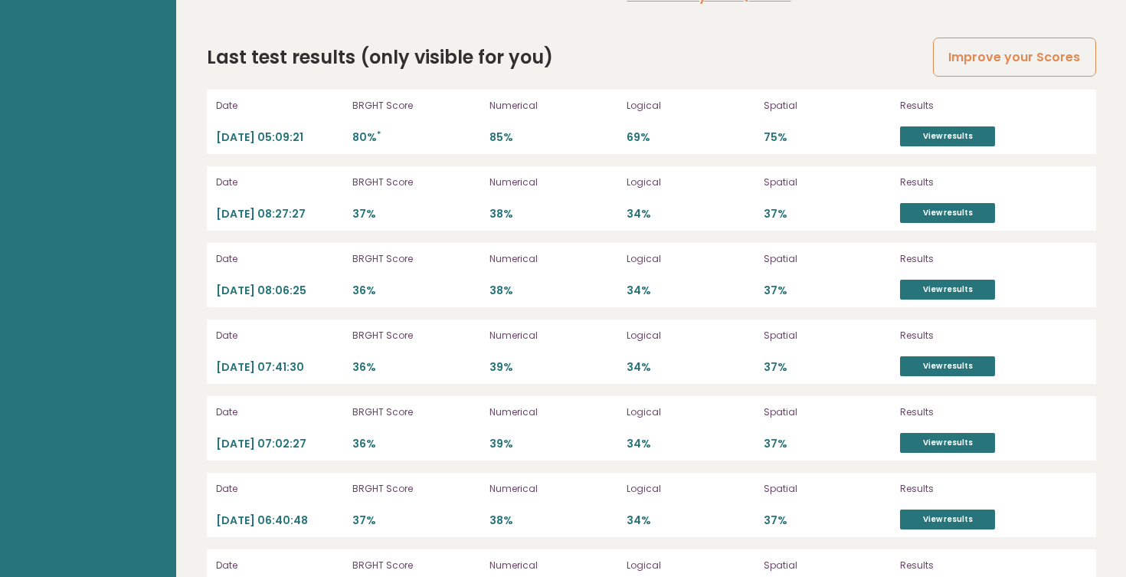
scroll to position [3911, 0]
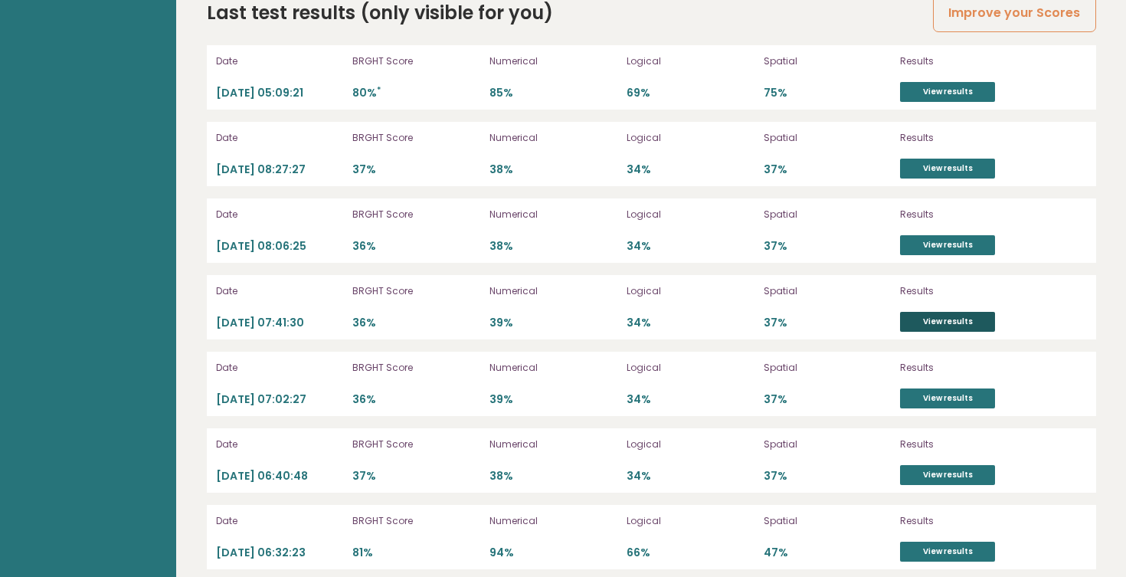
click at [941, 312] on link "View results" at bounding box center [947, 322] width 95 height 20
click at [954, 388] on link "View results" at bounding box center [947, 398] width 95 height 20
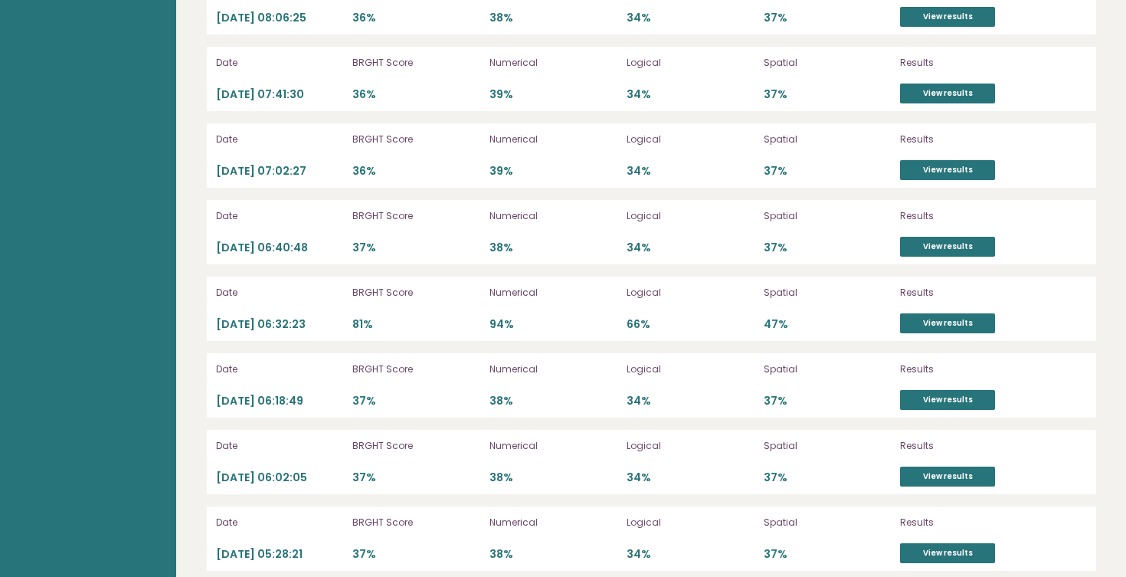
scroll to position [4138, 0]
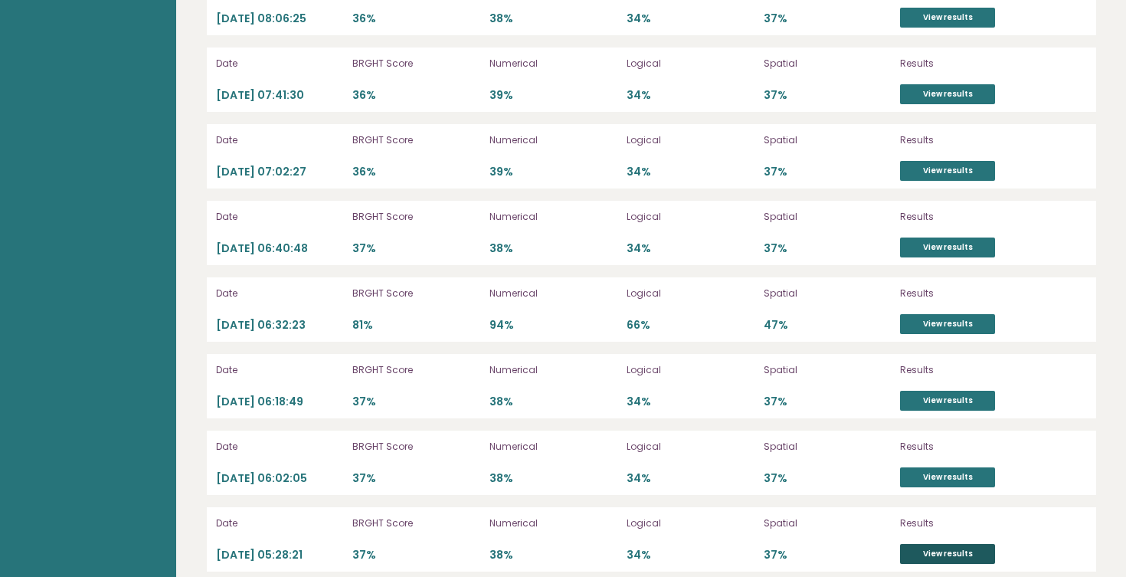
click at [938, 544] on link "View results" at bounding box center [947, 554] width 95 height 20
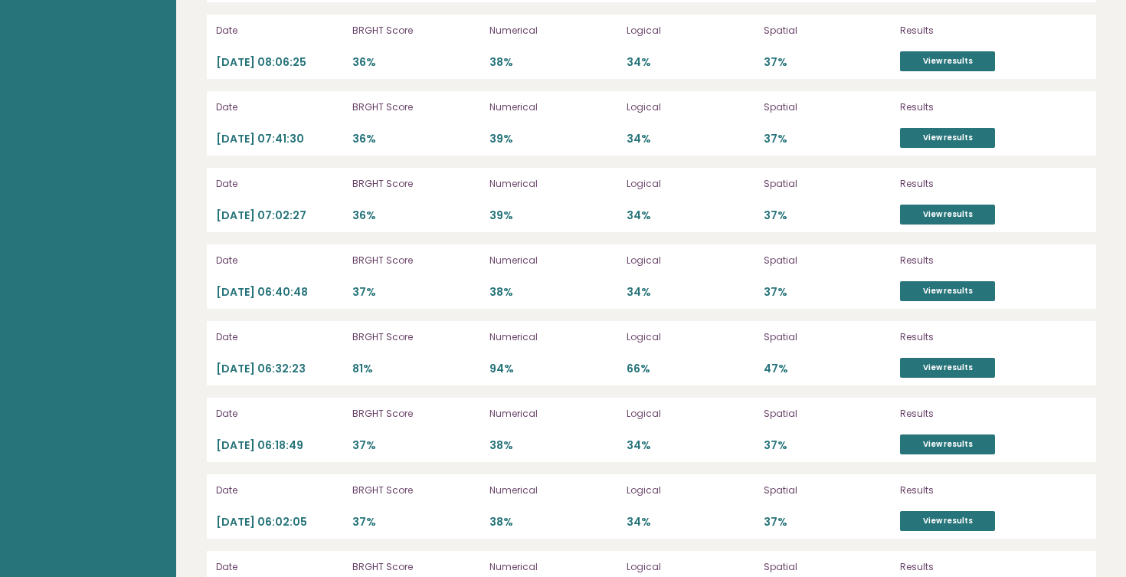
scroll to position [4098, 0]
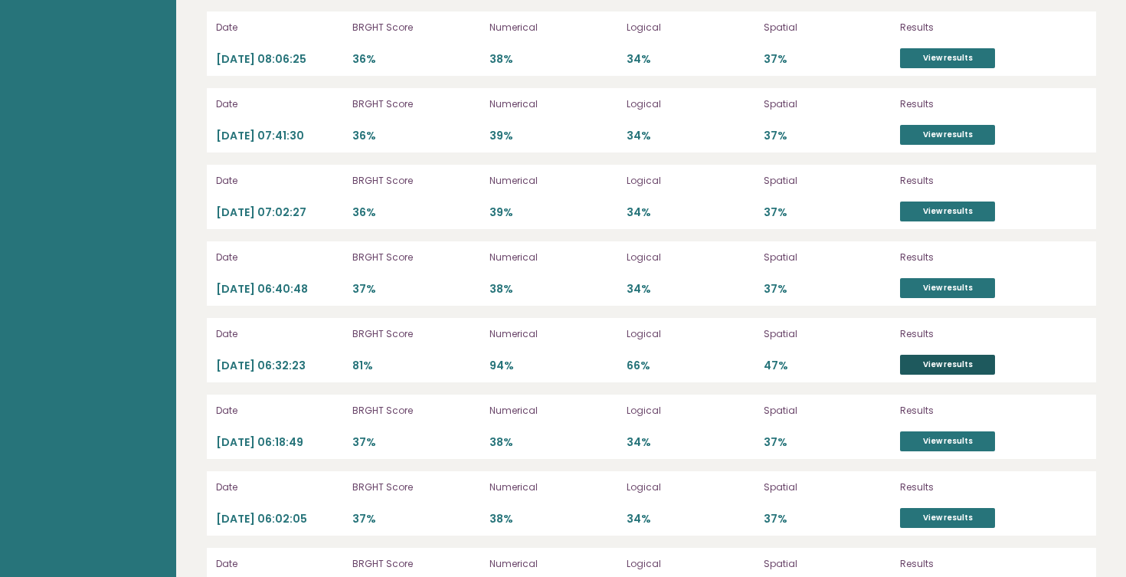
click at [921, 355] on link "View results" at bounding box center [947, 365] width 95 height 20
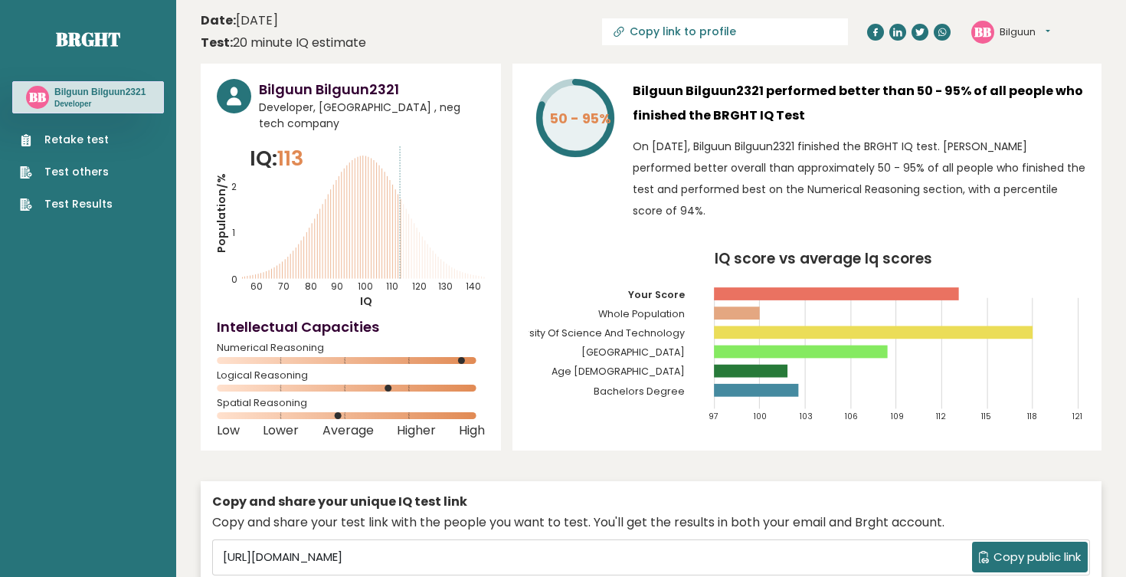
scroll to position [0, 0]
click at [97, 135] on link "Retake test" at bounding box center [66, 140] width 93 height 16
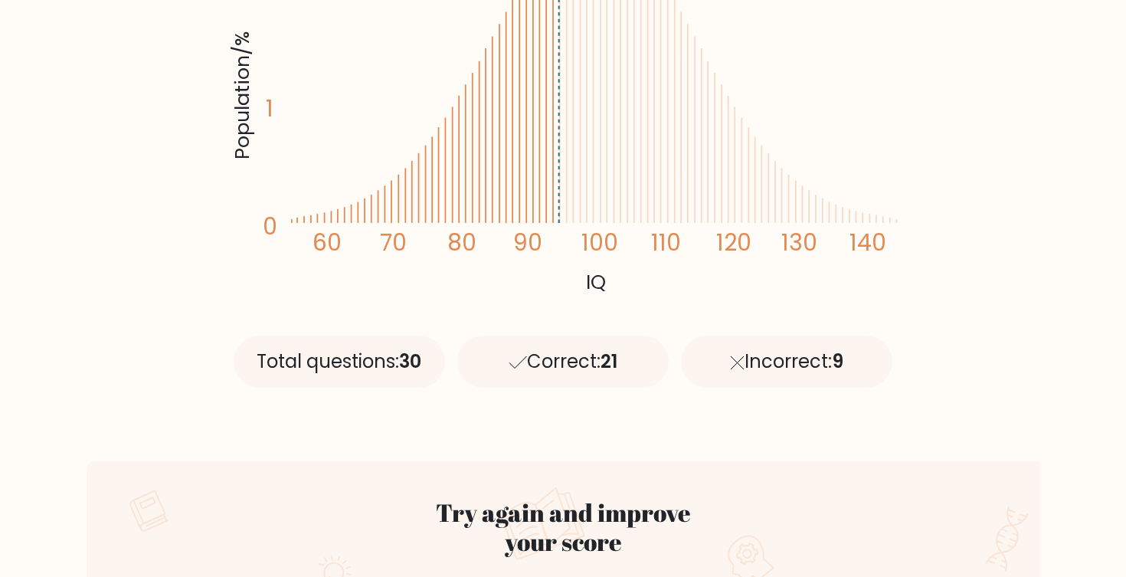
scroll to position [362, 0]
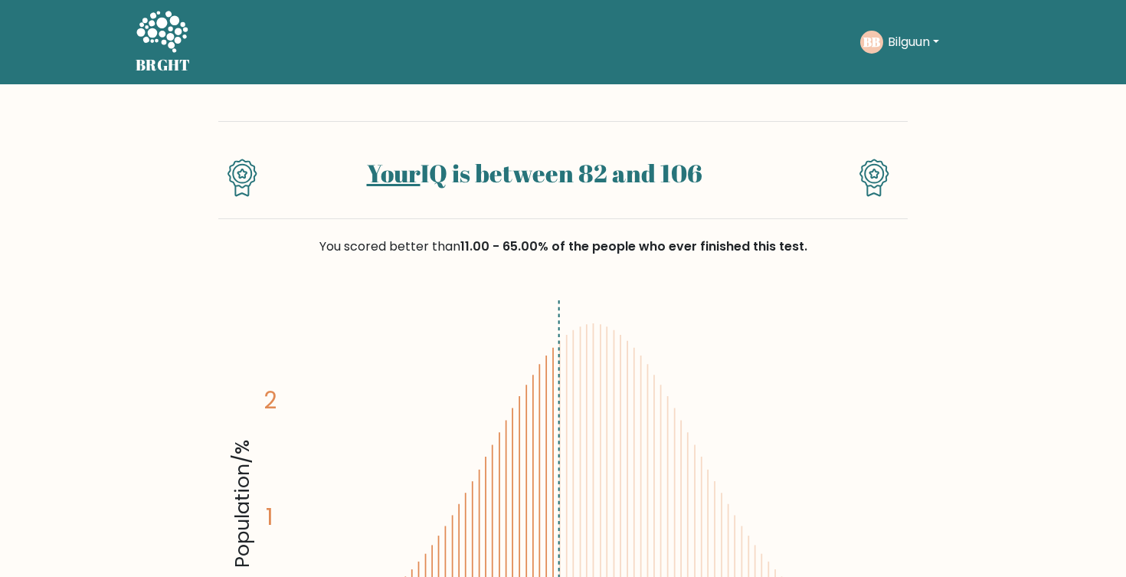
scroll to position [1, 0]
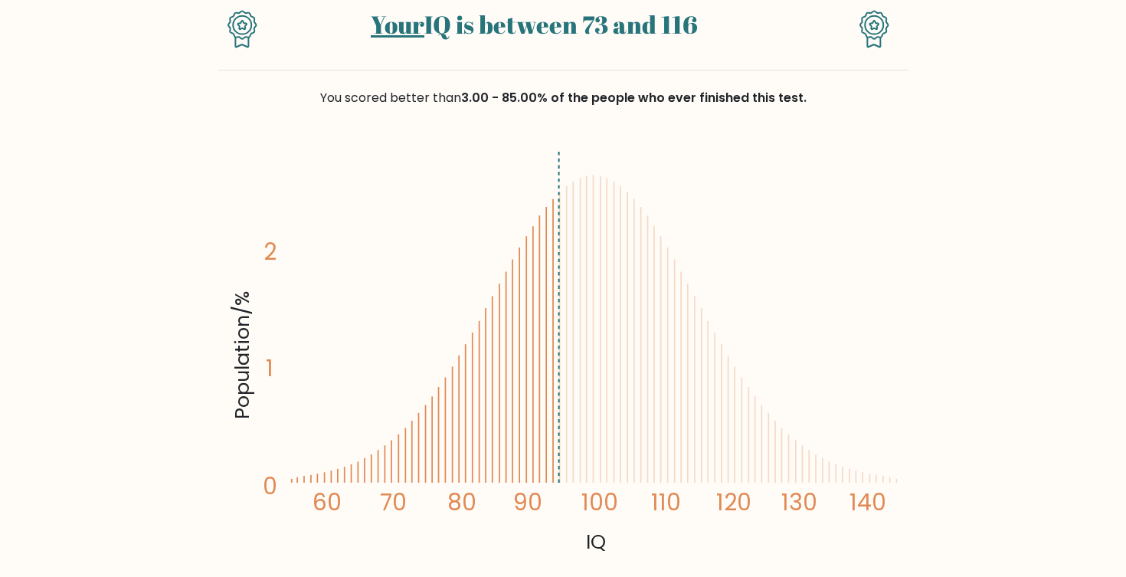
scroll to position [271, 0]
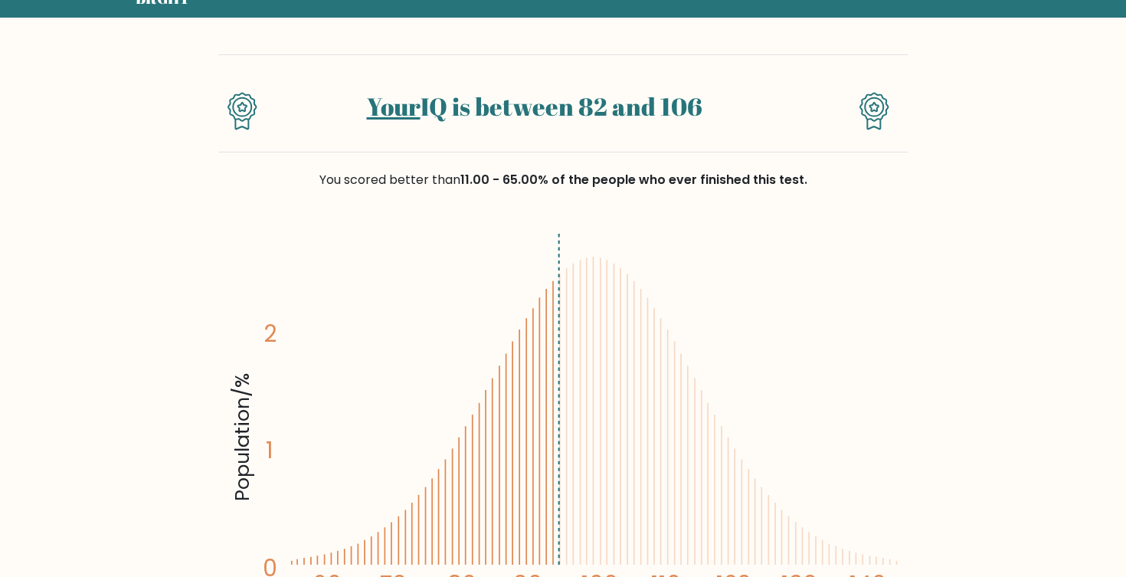
scroll to position [97, 0]
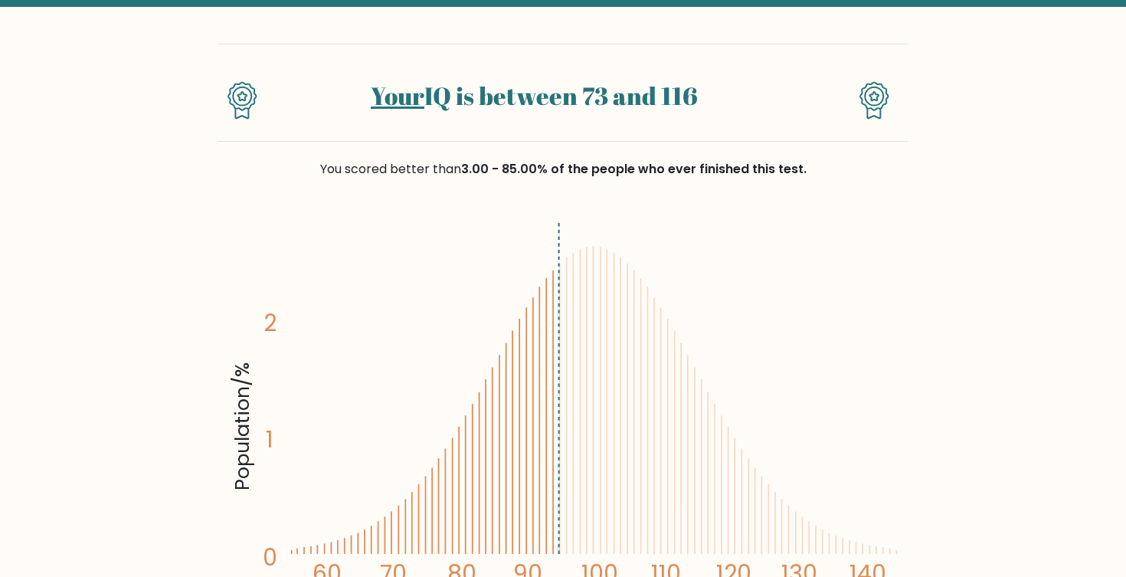
scroll to position [120, 0]
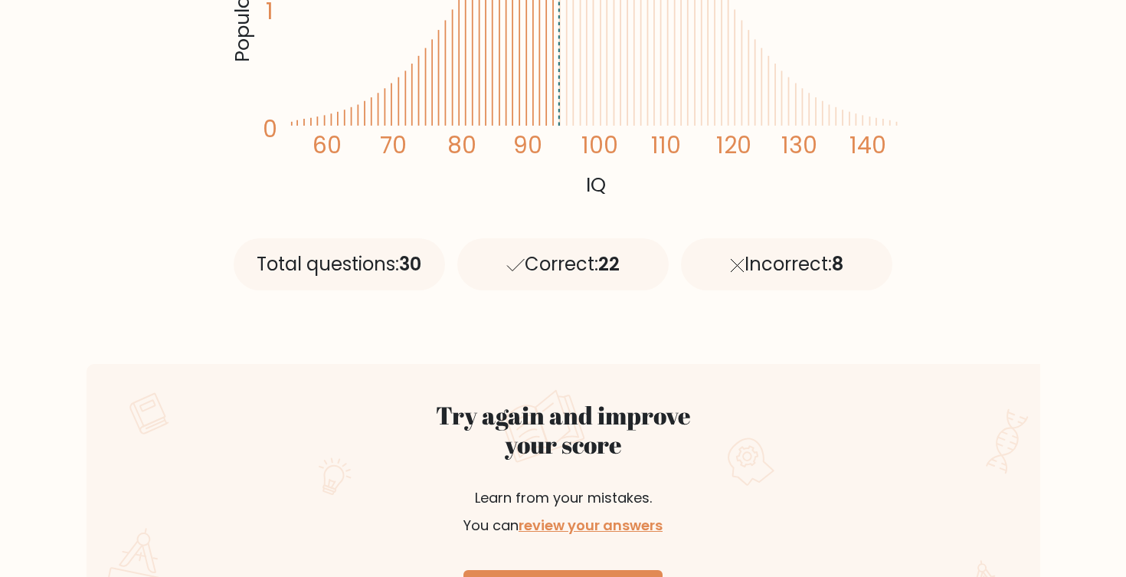
scroll to position [545, 0]
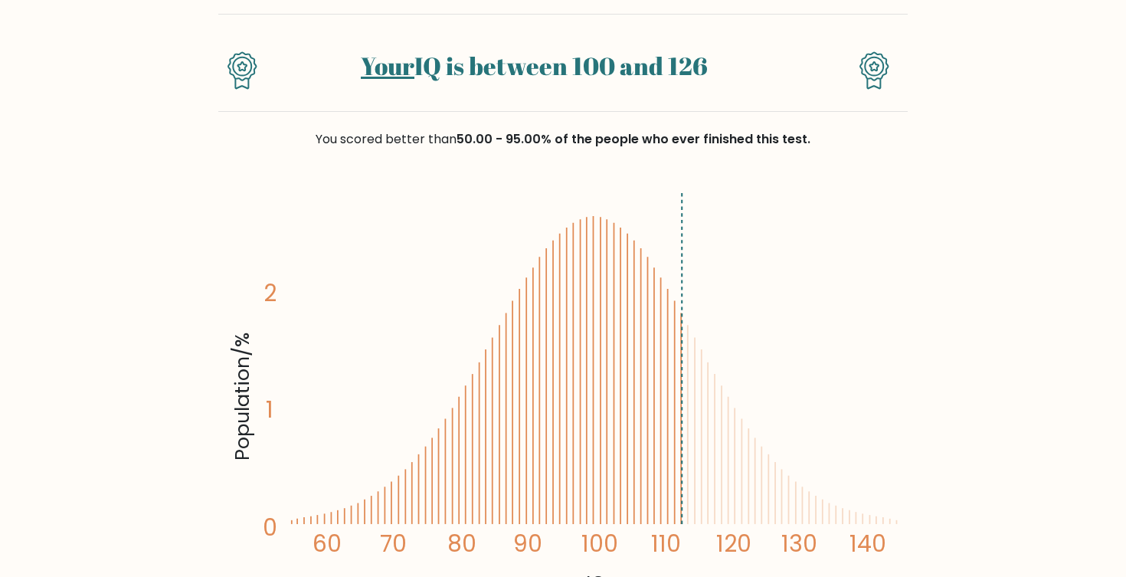
scroll to position [300, 0]
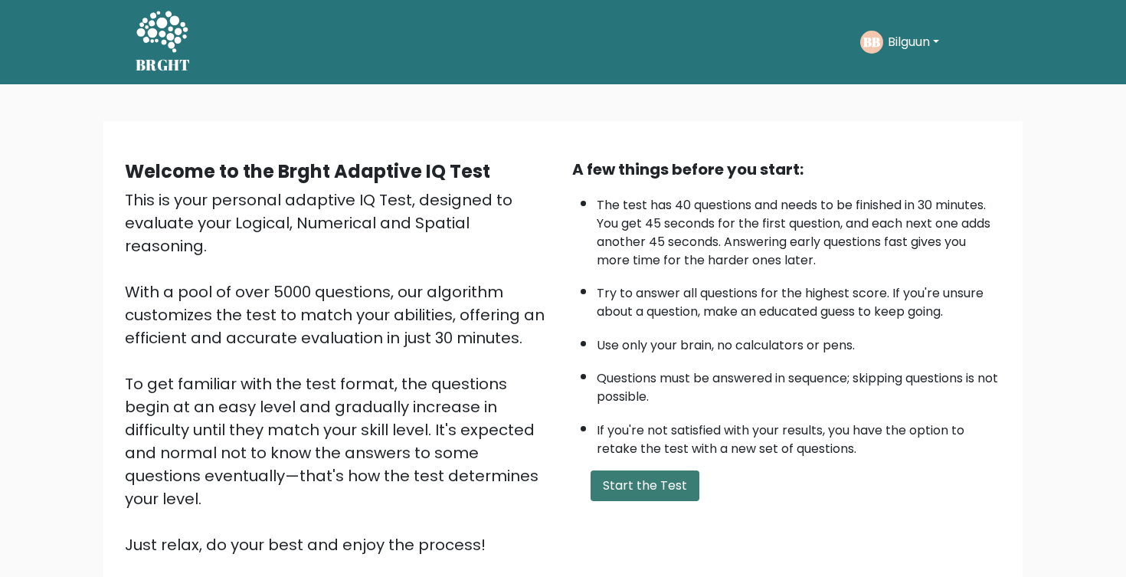
click at [636, 501] on button "Start the Test" at bounding box center [645, 485] width 109 height 31
click at [655, 501] on button "Start the Test" at bounding box center [645, 485] width 109 height 31
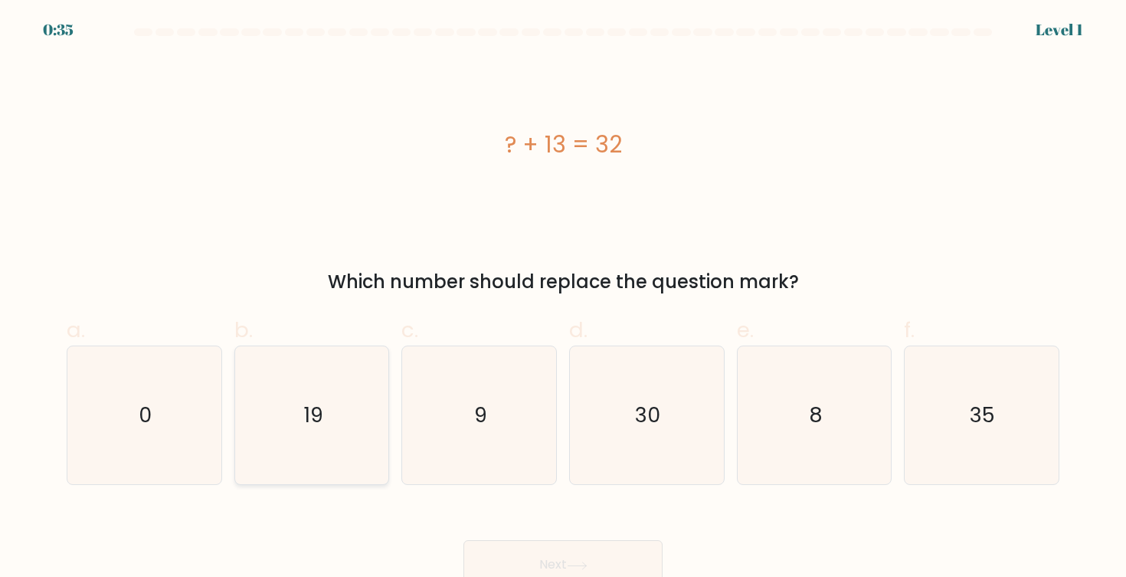
click at [345, 408] on icon "19" at bounding box center [312, 415] width 138 height 138
click at [563, 299] on input "b. 19" at bounding box center [563, 294] width 1 height 10
radio input "true"
click at [604, 558] on button "Next" at bounding box center [562, 564] width 199 height 49
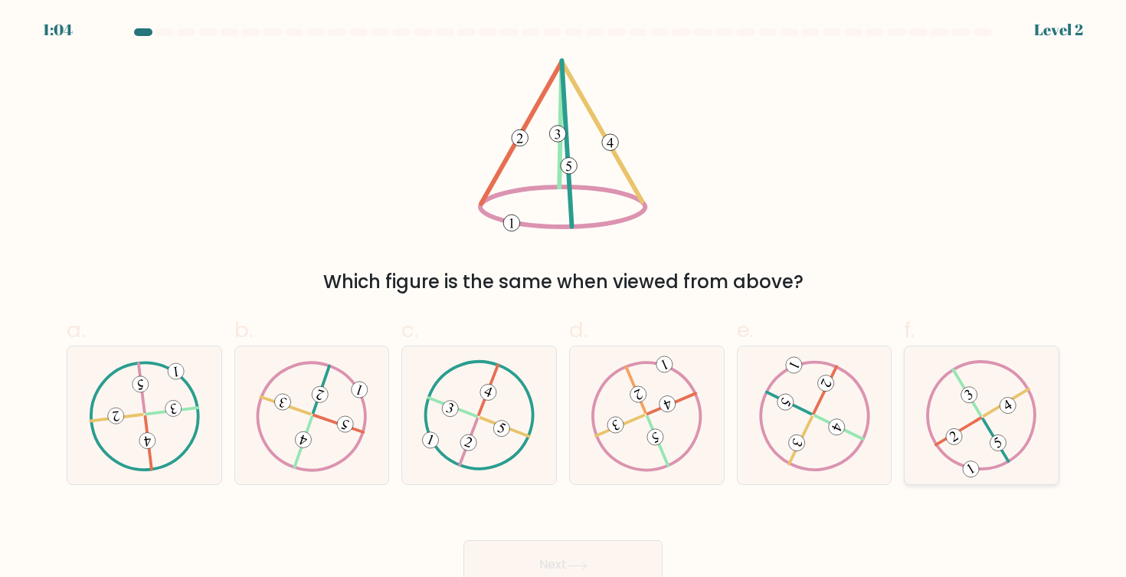
click at [1000, 399] on icon at bounding box center [982, 415] width 112 height 110
click at [564, 299] on input "f." at bounding box center [563, 294] width 1 height 10
radio input "true"
click at [582, 555] on button "Next" at bounding box center [562, 564] width 199 height 49
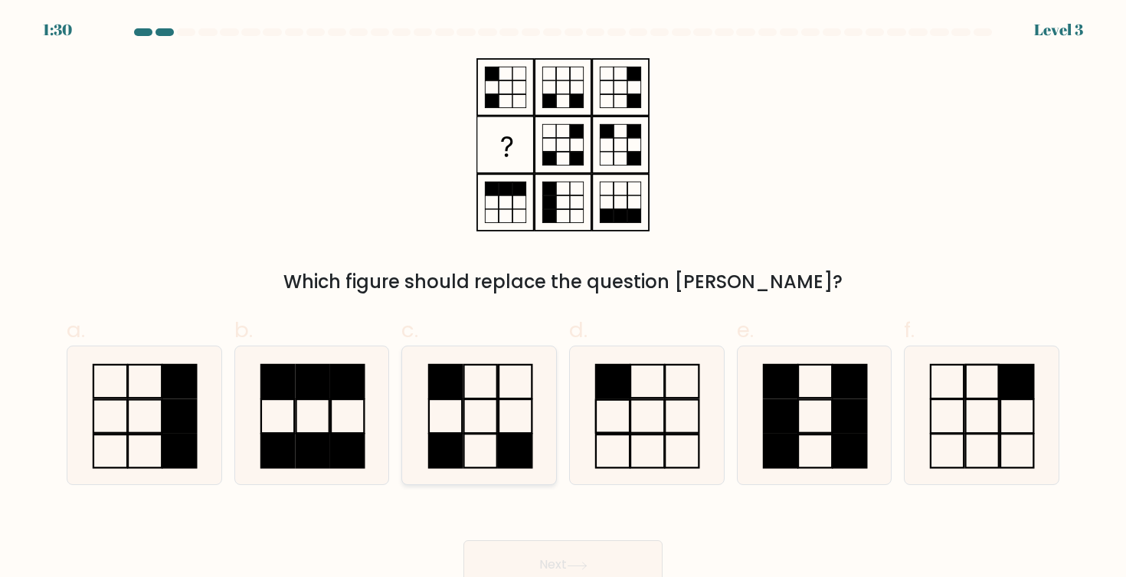
click at [501, 435] on rect at bounding box center [515, 451] width 33 height 34
click at [563, 299] on input "c." at bounding box center [563, 294] width 1 height 10
radio input "true"
click at [548, 550] on button "Next" at bounding box center [562, 564] width 199 height 49
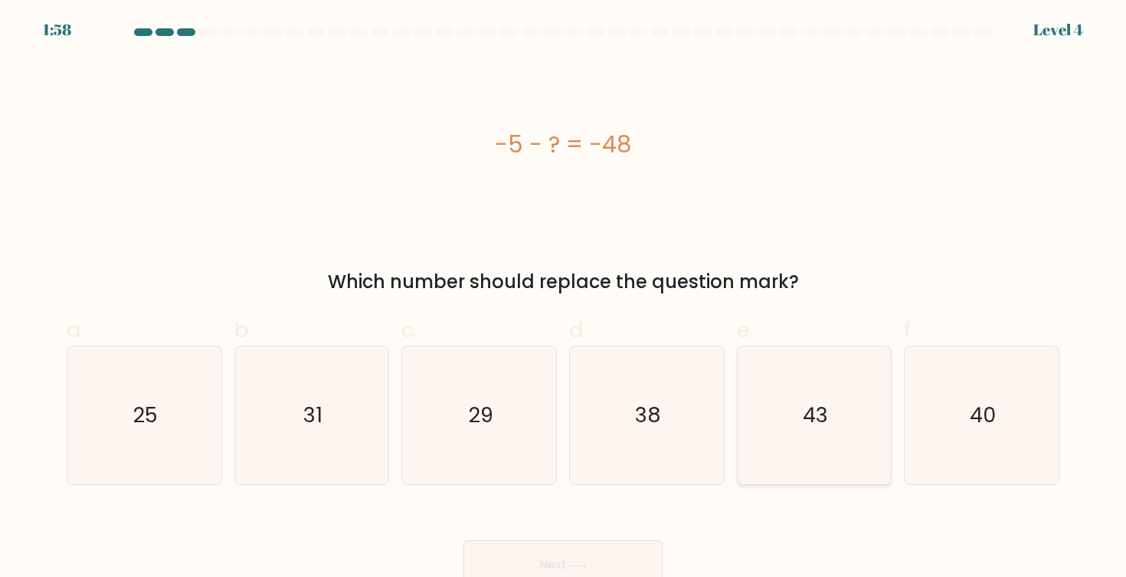
click at [791, 452] on icon "43" at bounding box center [814, 415] width 138 height 138
click at [564, 299] on input "e. 43" at bounding box center [563, 294] width 1 height 10
radio input "true"
click at [606, 558] on button "Next" at bounding box center [562, 564] width 199 height 49
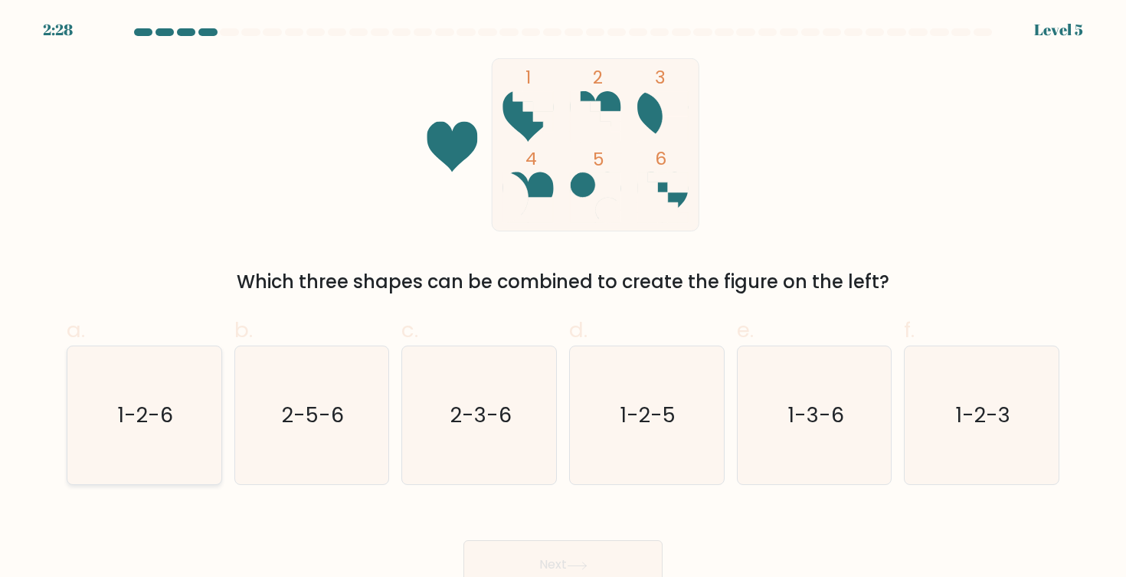
click at [175, 427] on icon "1-2-6" at bounding box center [144, 415] width 138 height 138
click at [563, 299] on input "a. 1-2-6" at bounding box center [563, 294] width 1 height 10
radio input "true"
click at [566, 559] on button "Next" at bounding box center [562, 564] width 199 height 49
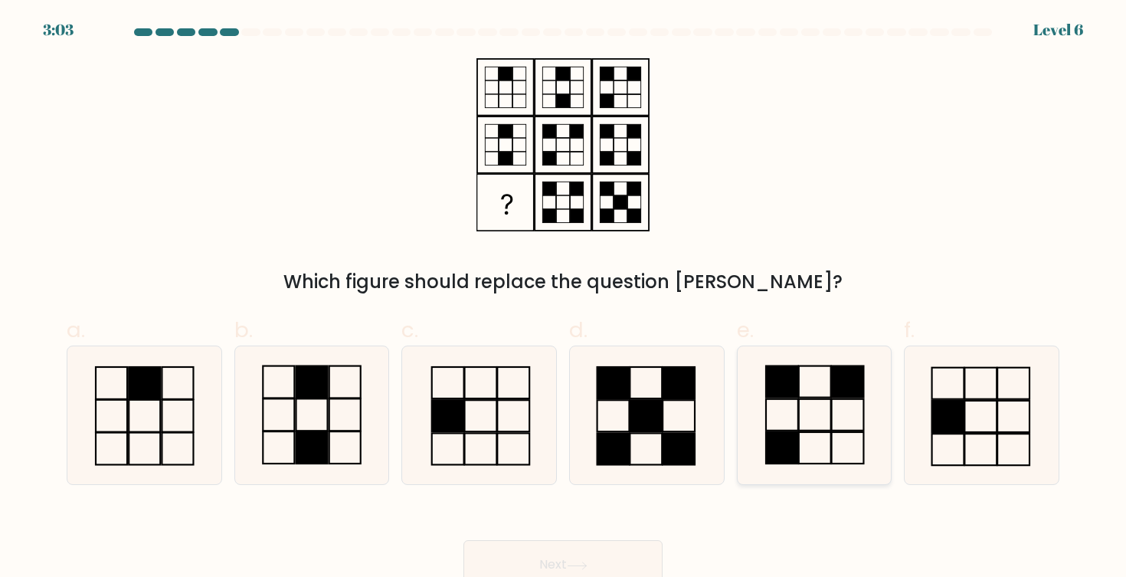
click at [828, 450] on icon at bounding box center [814, 415] width 138 height 138
click at [564, 299] on input "e." at bounding box center [563, 294] width 1 height 10
radio input "true"
click at [607, 563] on button "Next" at bounding box center [562, 564] width 199 height 49
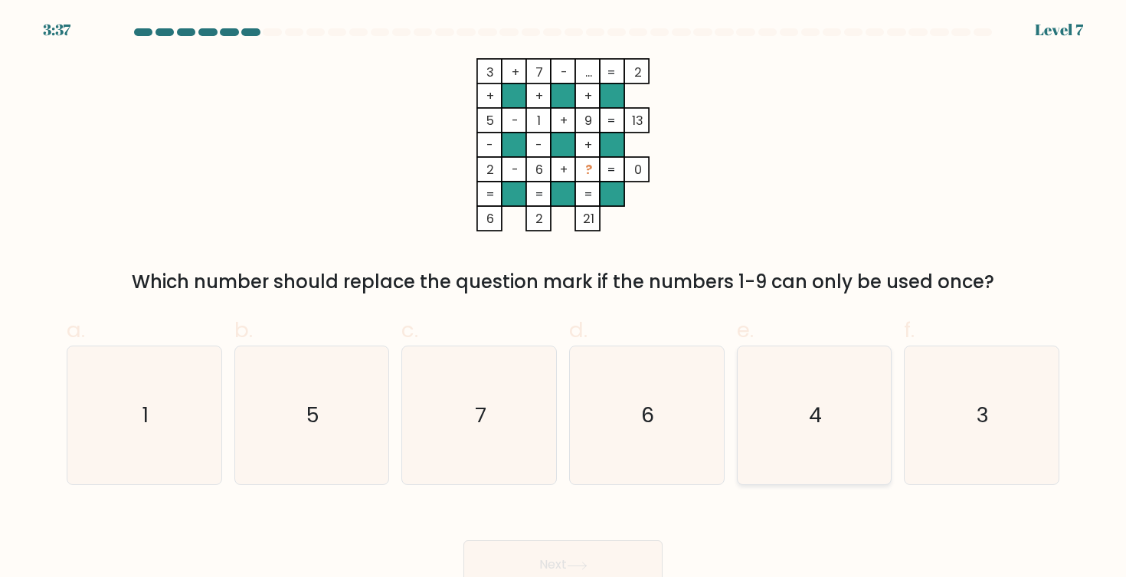
click at [862, 453] on icon "4" at bounding box center [814, 415] width 138 height 138
click at [564, 299] on input "e. 4" at bounding box center [563, 294] width 1 height 10
radio input "true"
click at [605, 548] on button "Next" at bounding box center [562, 564] width 199 height 49
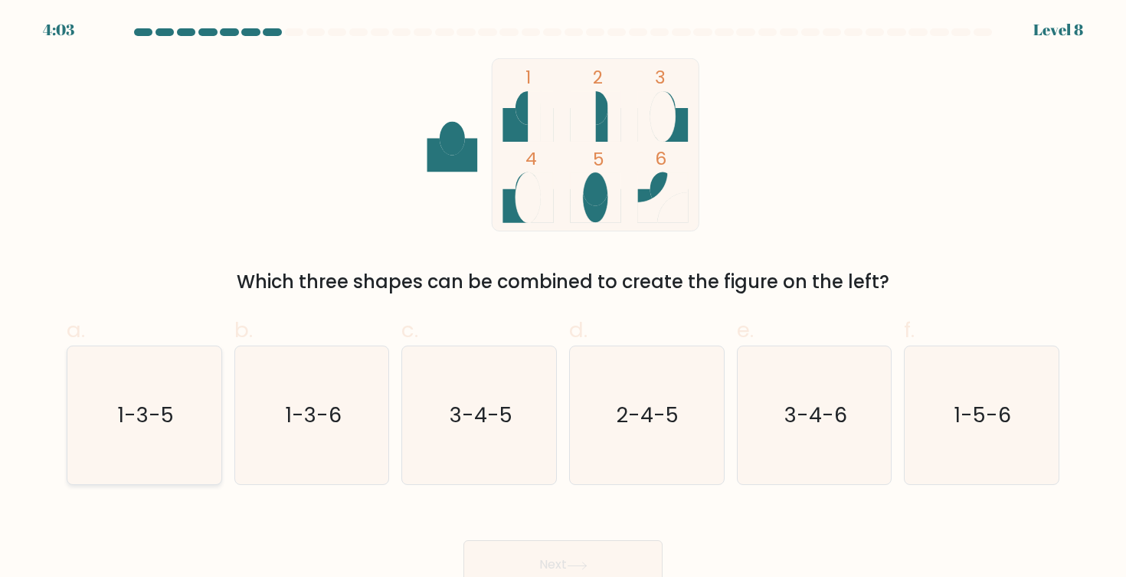
click at [117, 416] on icon "1-3-5" at bounding box center [144, 415] width 138 height 138
click at [563, 299] on input "a. 1-3-5" at bounding box center [563, 294] width 1 height 10
radio input "true"
click at [511, 550] on button "Next" at bounding box center [562, 564] width 199 height 49
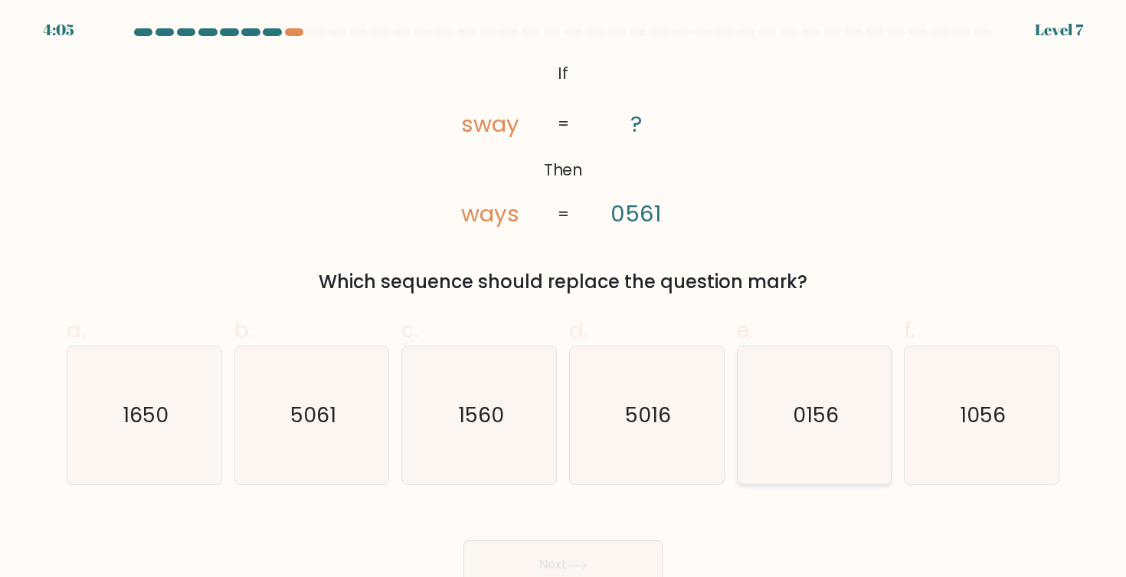
click at [814, 429] on text "0156" at bounding box center [816, 415] width 46 height 28
click at [564, 299] on input "e. 0156" at bounding box center [563, 294] width 1 height 10
radio input "true"
click at [585, 558] on button "Next" at bounding box center [562, 564] width 199 height 49
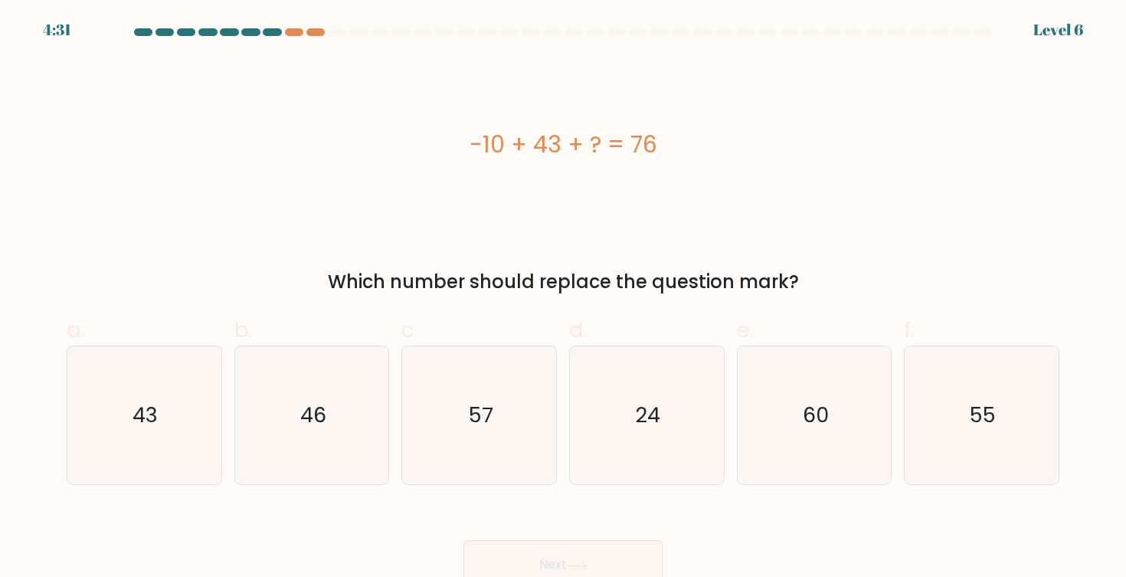
scroll to position [1, 0]
